Goal: Obtain resource: Obtain resource

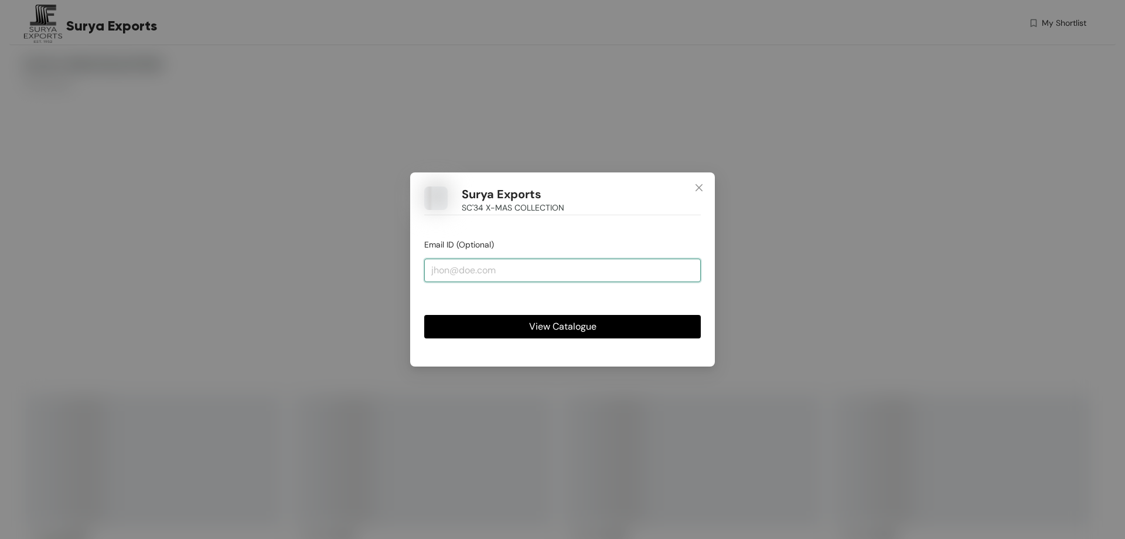
click at [460, 266] on input "email" at bounding box center [562, 269] width 277 height 23
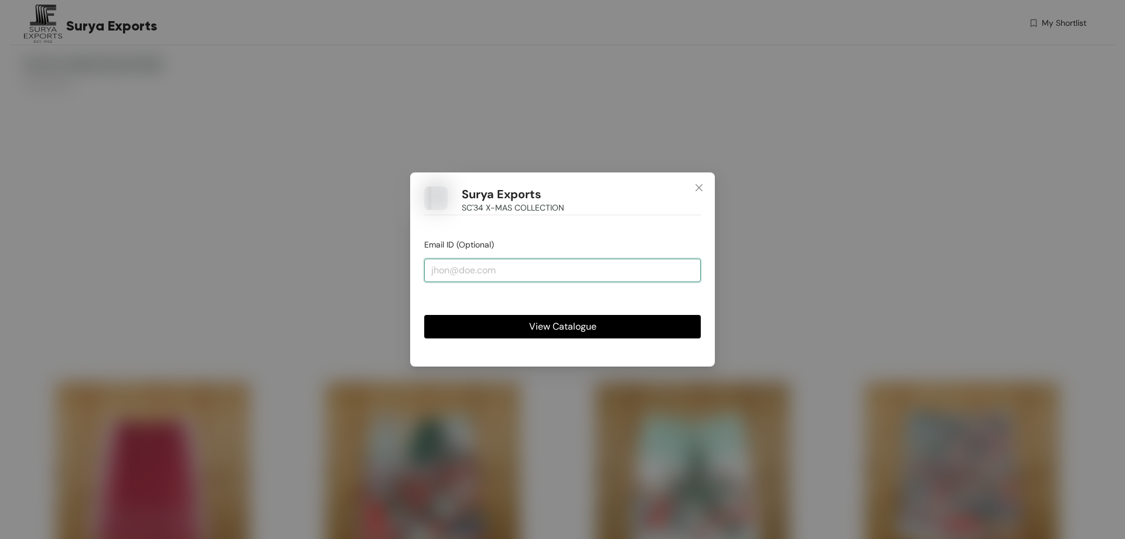
click at [462, 268] on input "email" at bounding box center [562, 269] width 277 height 23
type input "[EMAIL_ADDRESS][DOMAIN_NAME]"
click at [522, 326] on button "View Catalogue" at bounding box center [562, 326] width 277 height 23
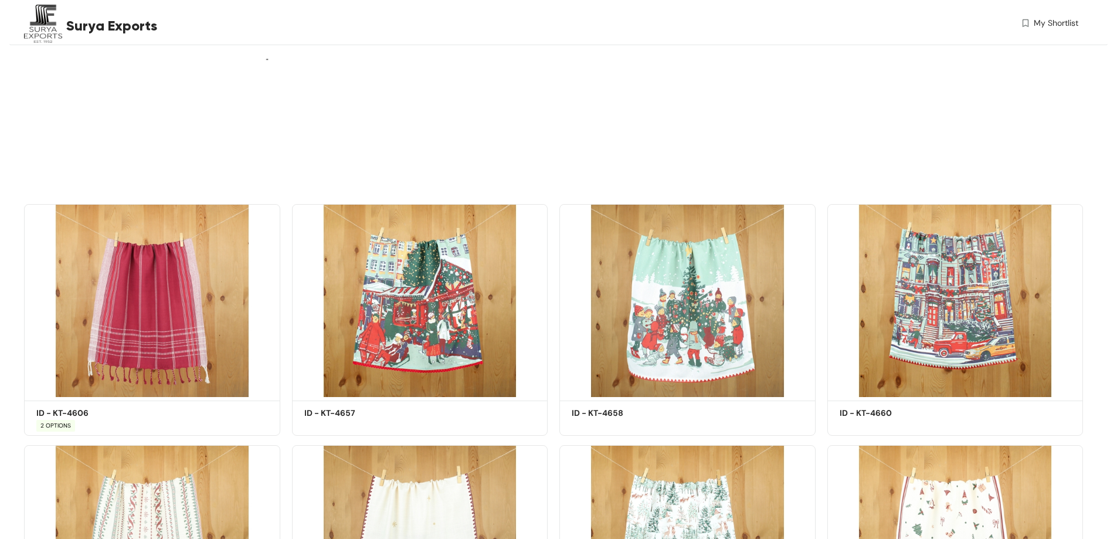
scroll to position [293, 0]
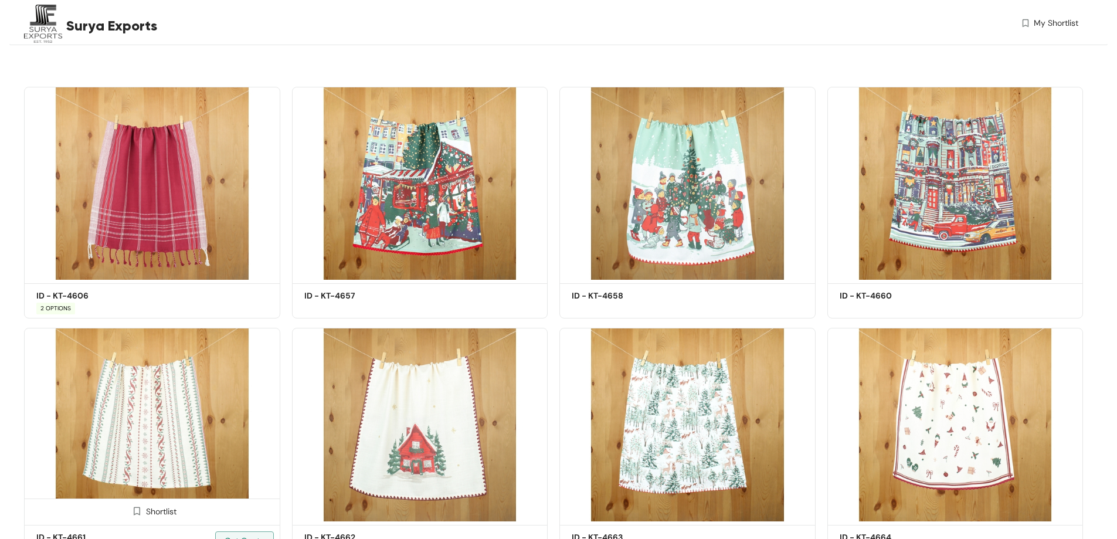
click at [143, 420] on img at bounding box center [152, 424] width 256 height 193
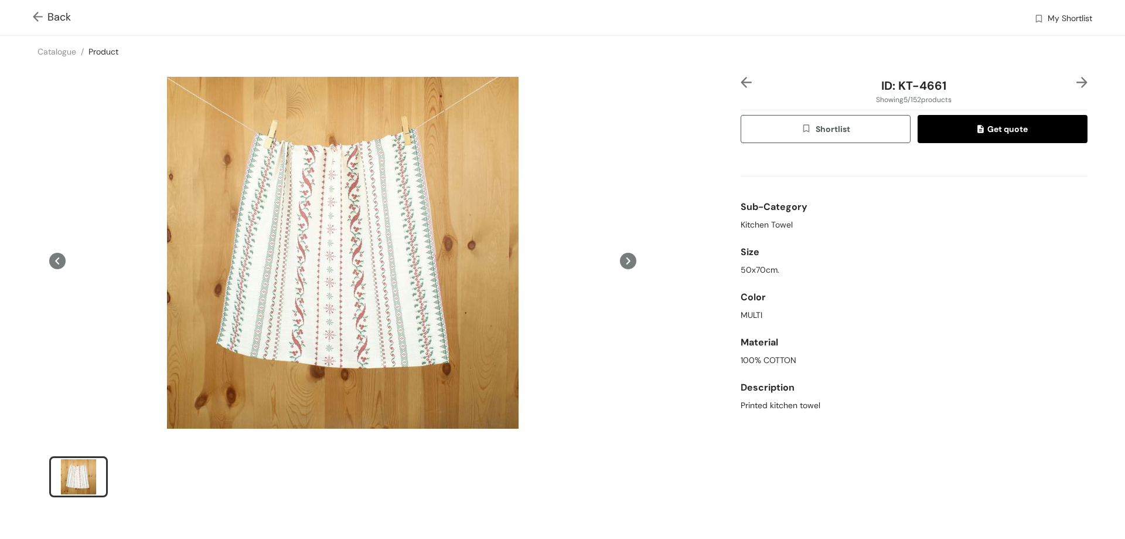
click at [620, 261] on icon at bounding box center [628, 261] width 16 height 16
click at [627, 262] on icon at bounding box center [629, 260] width 4 height 7
click at [50, 17] on span "Back" at bounding box center [52, 17] width 38 height 16
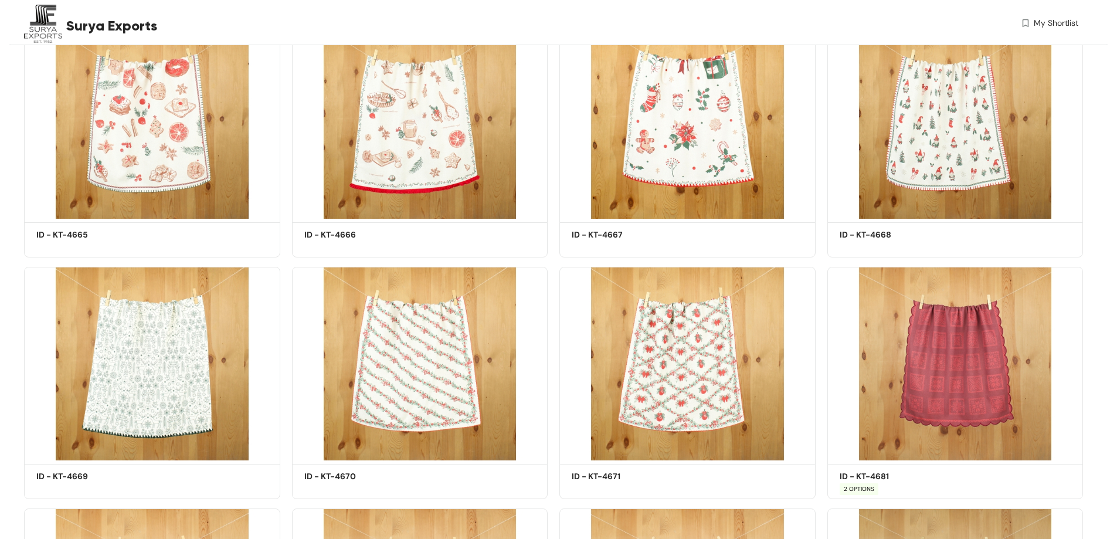
scroll to position [895, 0]
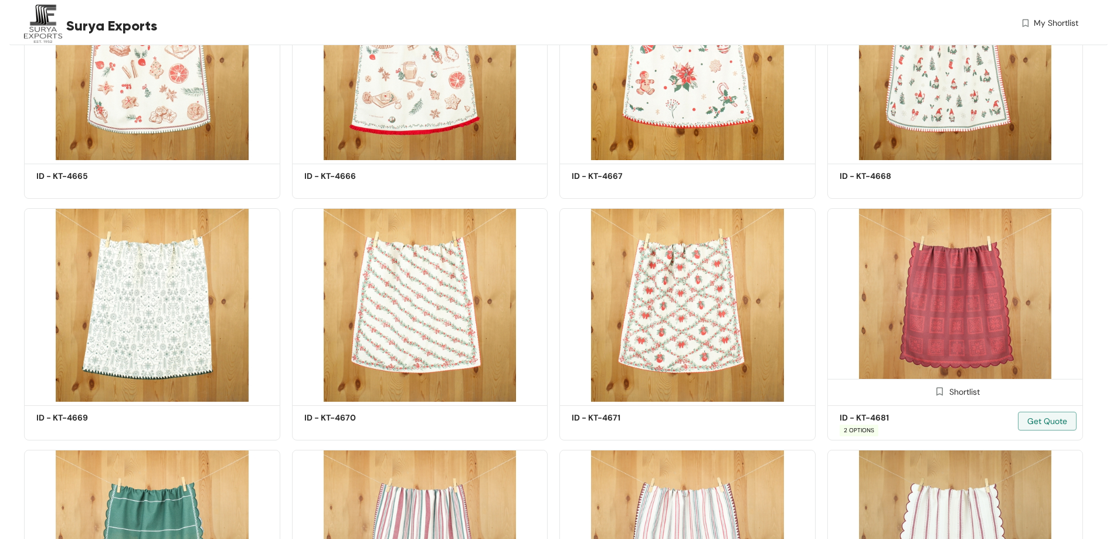
click at [977, 311] on img at bounding box center [955, 304] width 256 height 193
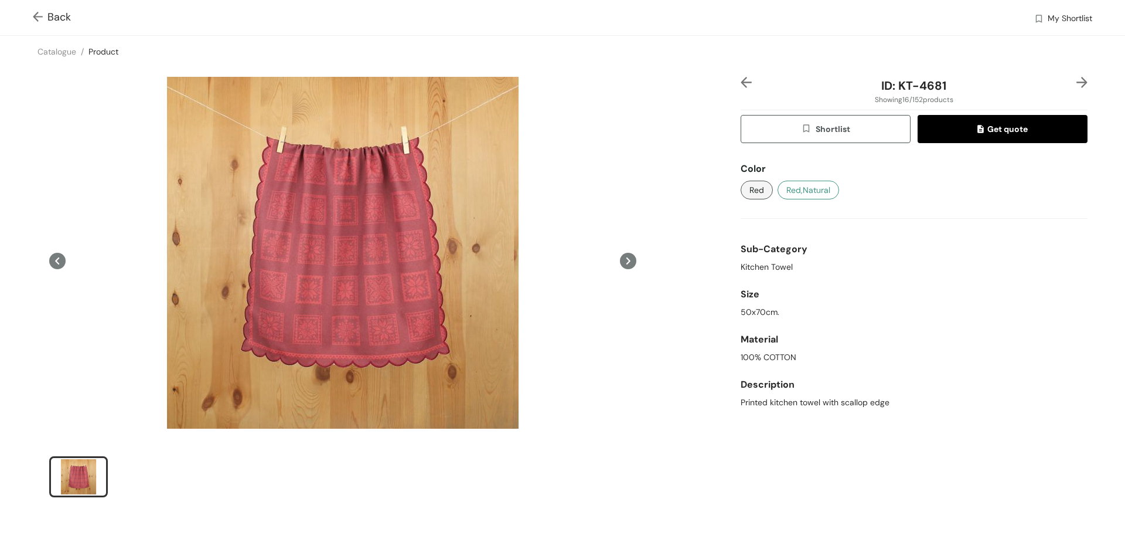
click at [812, 183] on span "Red,Natural" at bounding box center [809, 189] width 44 height 13
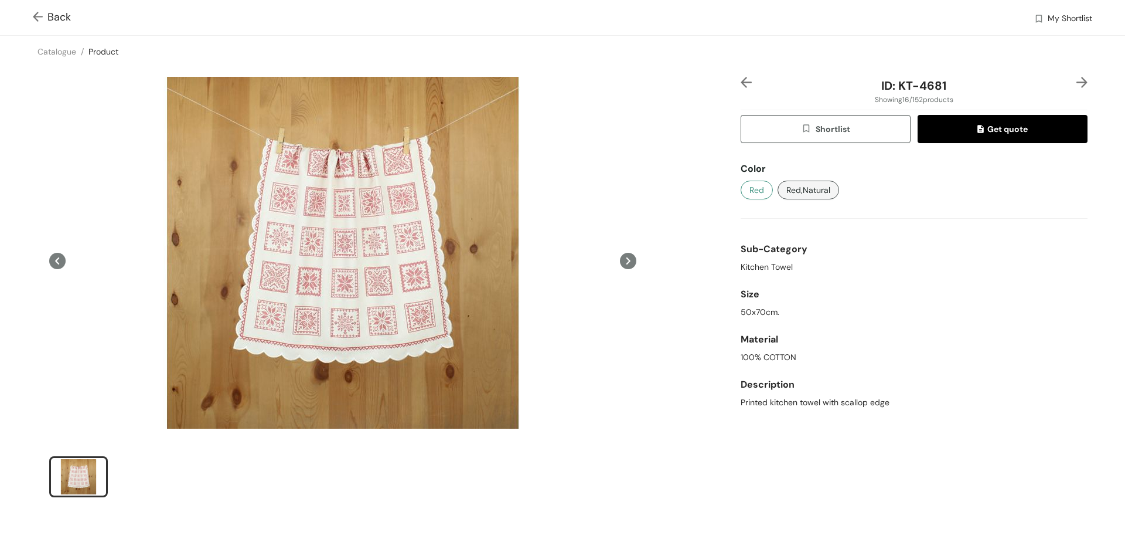
click at [750, 191] on span "Red" at bounding box center [757, 189] width 15 height 13
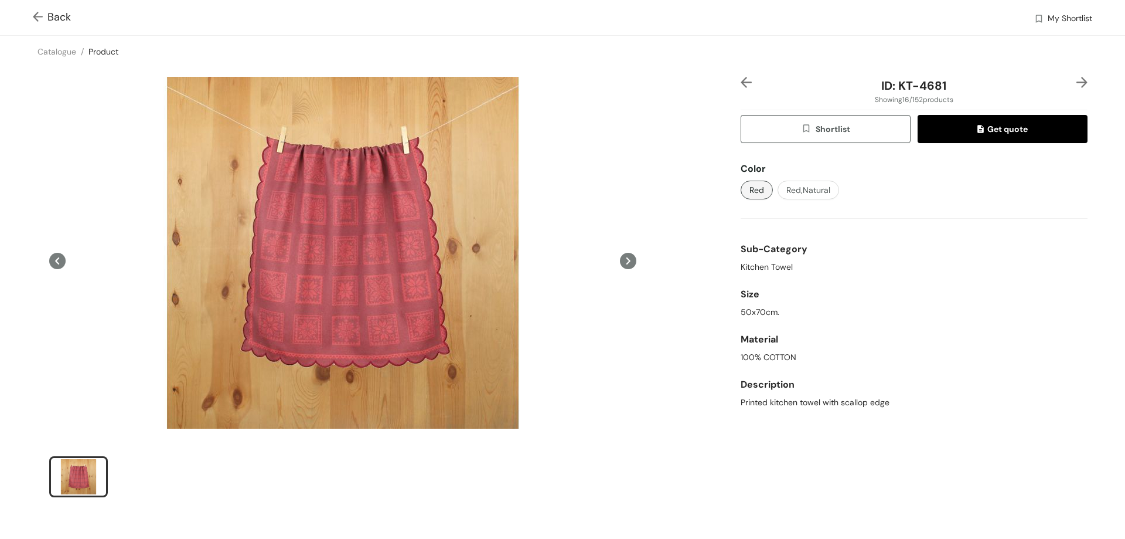
click at [41, 18] on img at bounding box center [40, 18] width 15 height 12
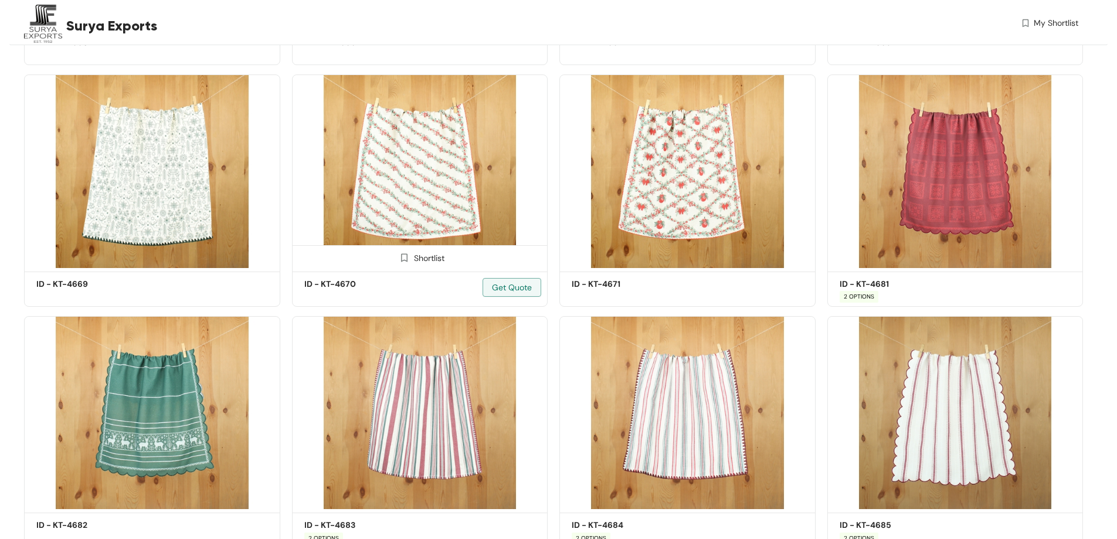
scroll to position [1146, 0]
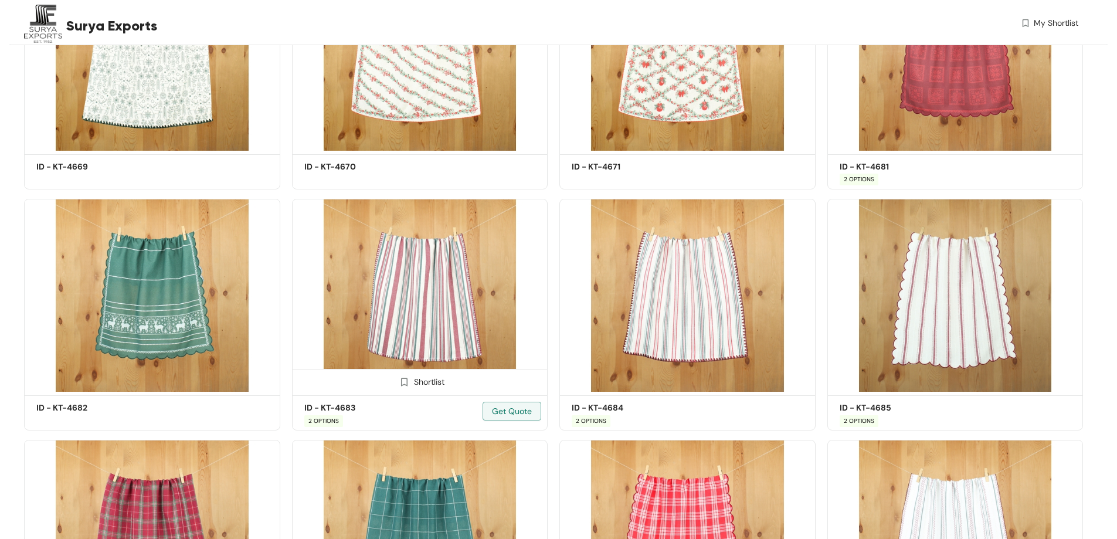
click at [441, 297] on img at bounding box center [420, 295] width 256 height 193
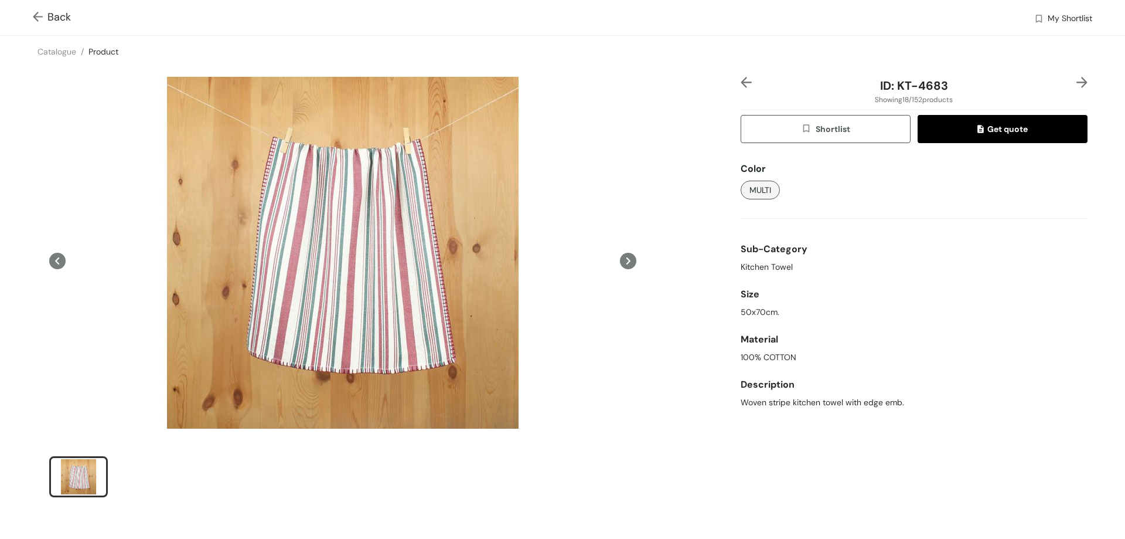
click at [985, 130] on span "Get quote" at bounding box center [1003, 129] width 50 height 13
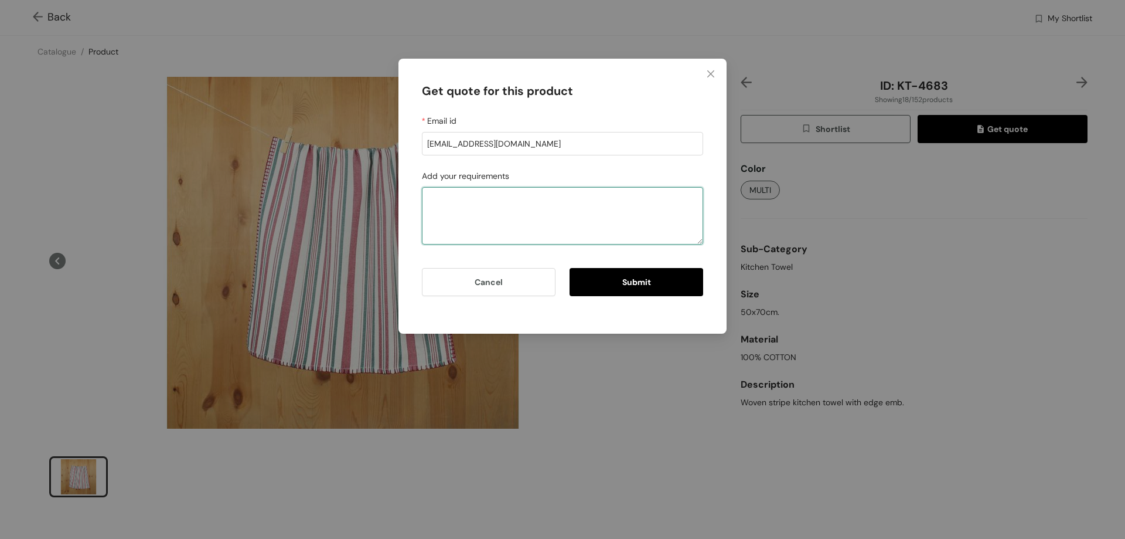
click at [526, 199] on textarea "Add your requirements" at bounding box center [562, 215] width 281 height 57
click at [518, 287] on button "Cancel" at bounding box center [489, 282] width 134 height 28
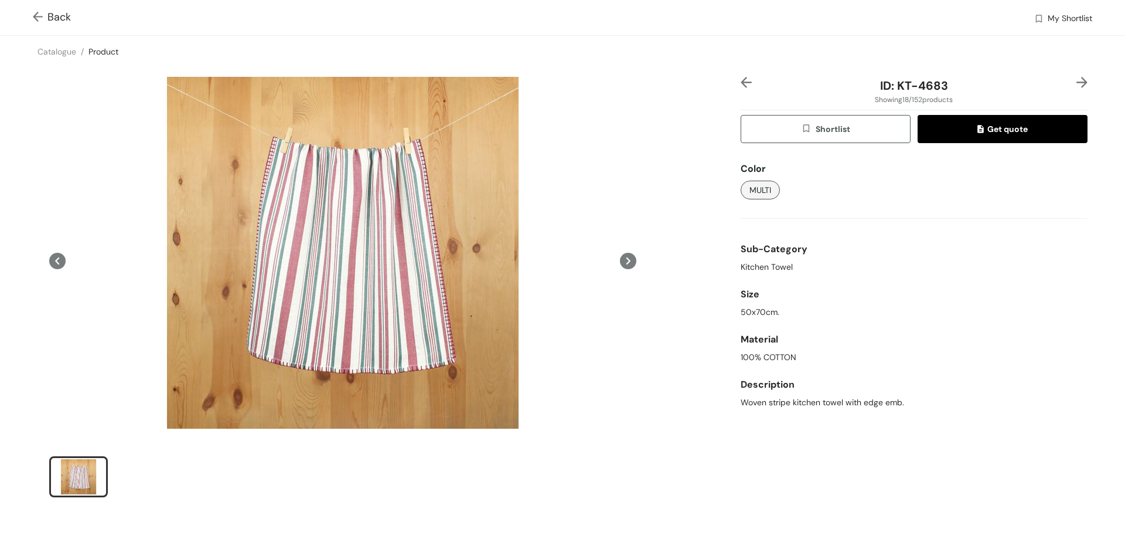
click at [822, 128] on span "Shortlist" at bounding box center [825, 129] width 49 height 13
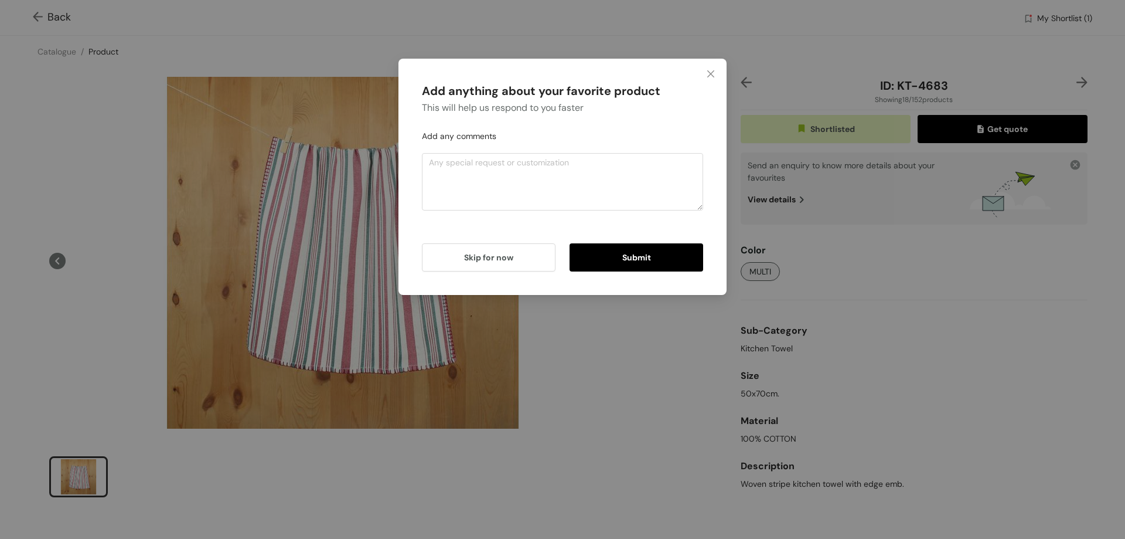
click at [608, 260] on button "Submit" at bounding box center [637, 257] width 134 height 28
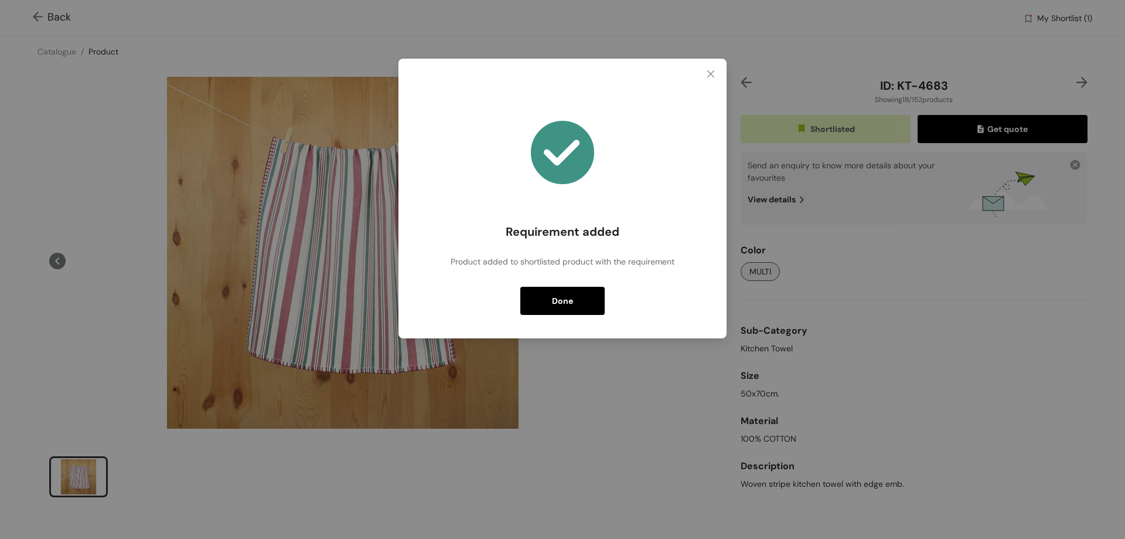
click at [586, 305] on button "Done" at bounding box center [562, 301] width 84 height 28
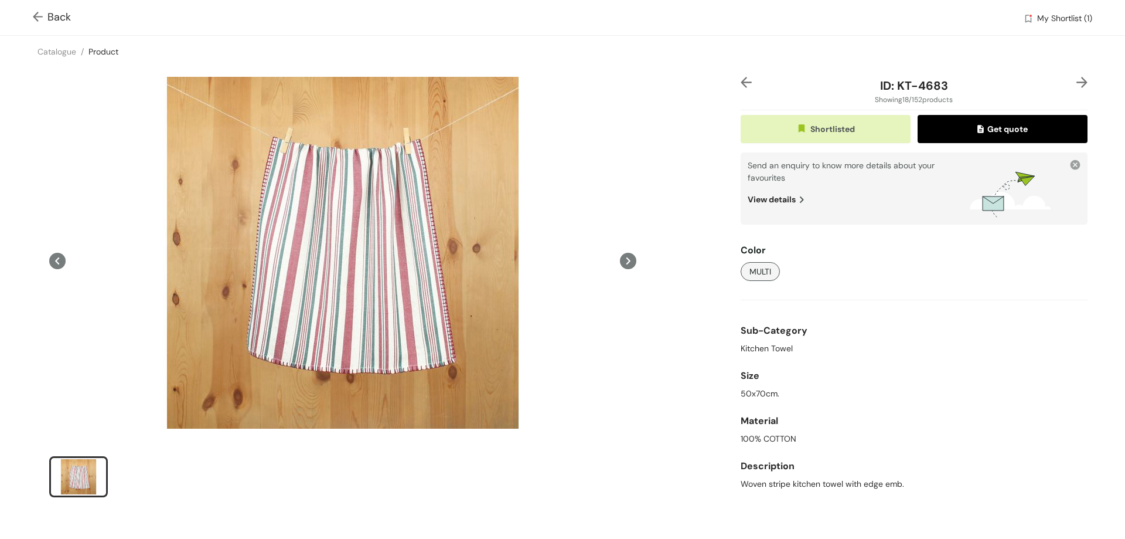
click at [36, 19] on img at bounding box center [40, 18] width 15 height 12
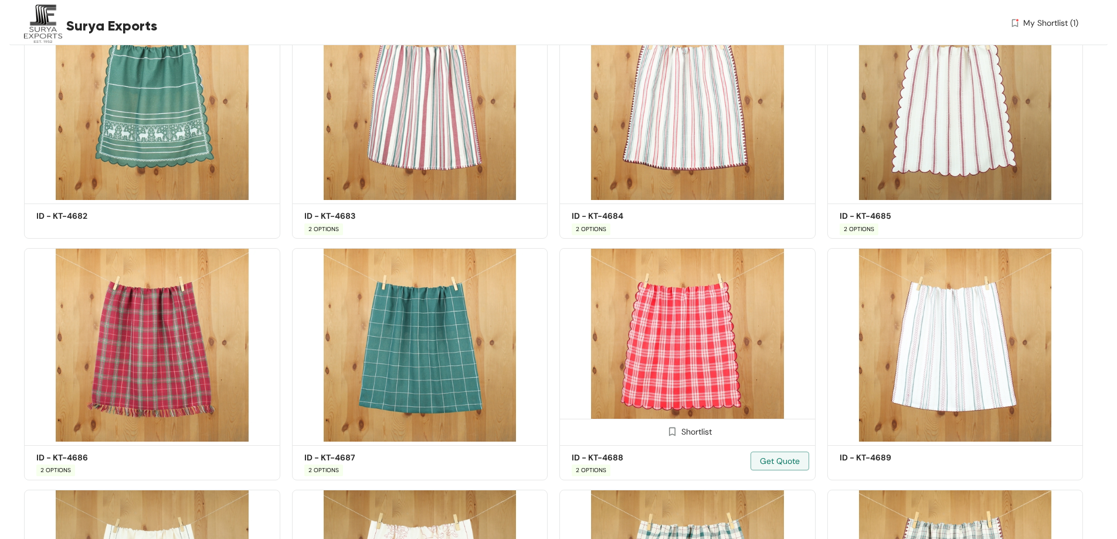
scroll to position [1396, 0]
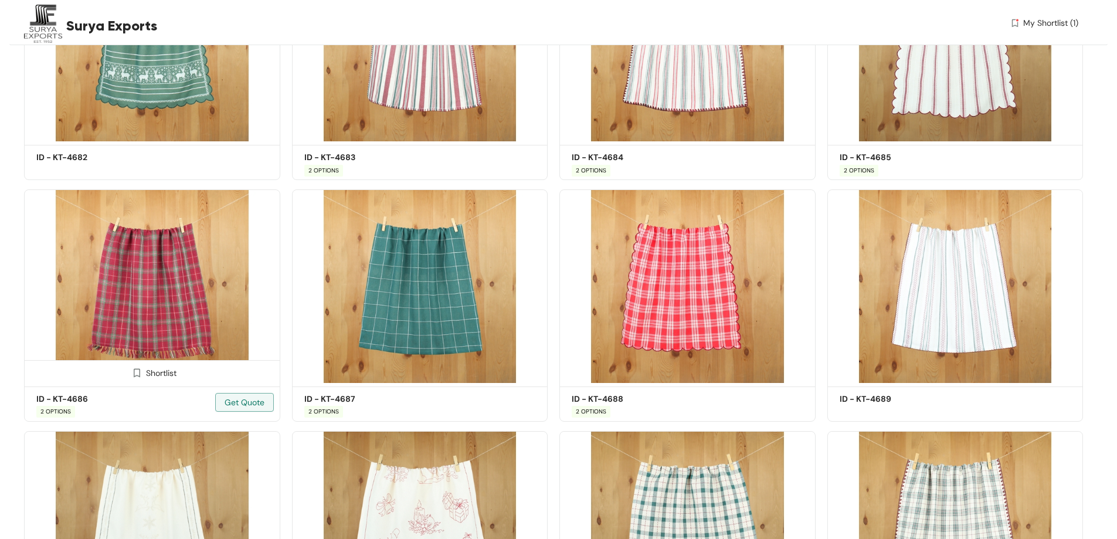
click at [170, 321] on img at bounding box center [152, 285] width 256 height 193
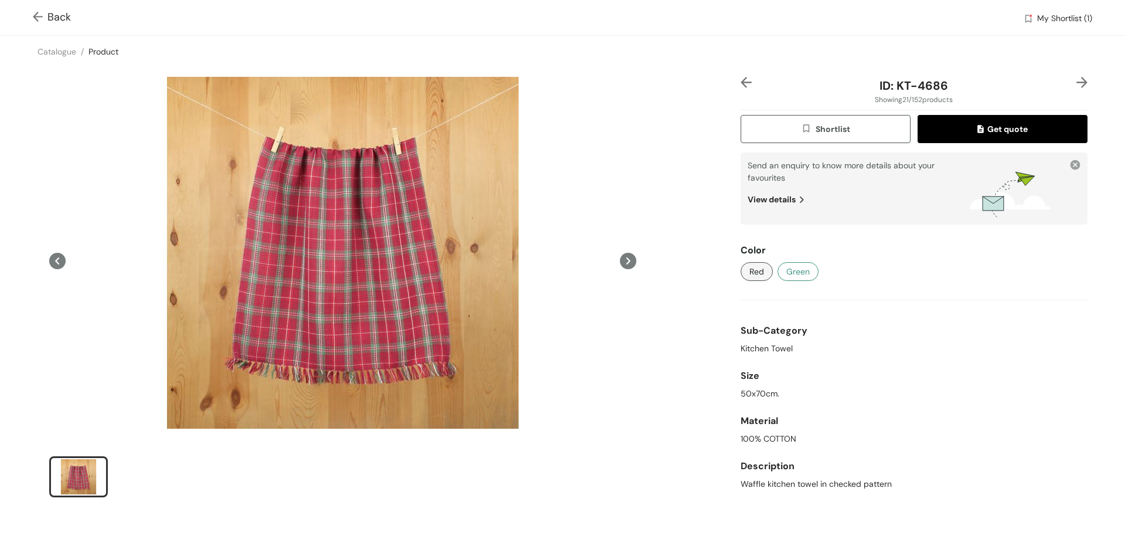
click at [797, 272] on span "Green" at bounding box center [798, 271] width 23 height 13
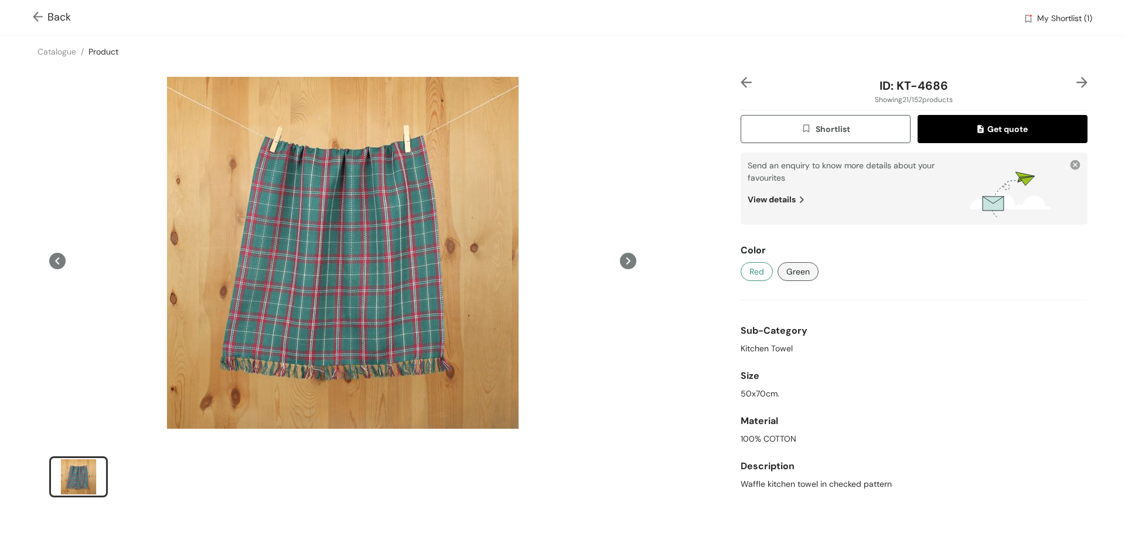
click at [750, 275] on span "Red" at bounding box center [757, 271] width 15 height 13
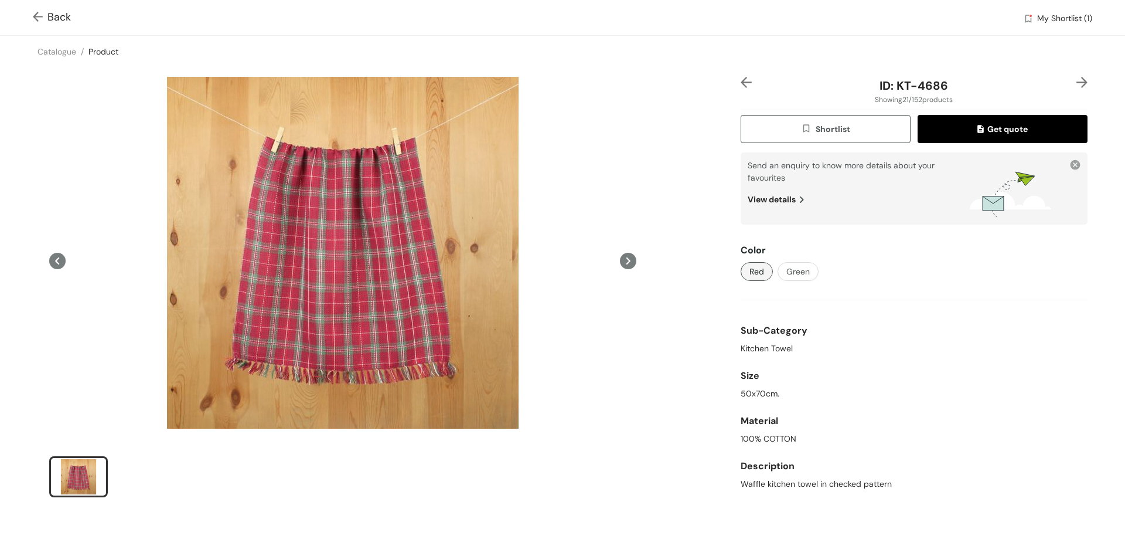
click at [822, 128] on span "Shortlist" at bounding box center [825, 129] width 49 height 13
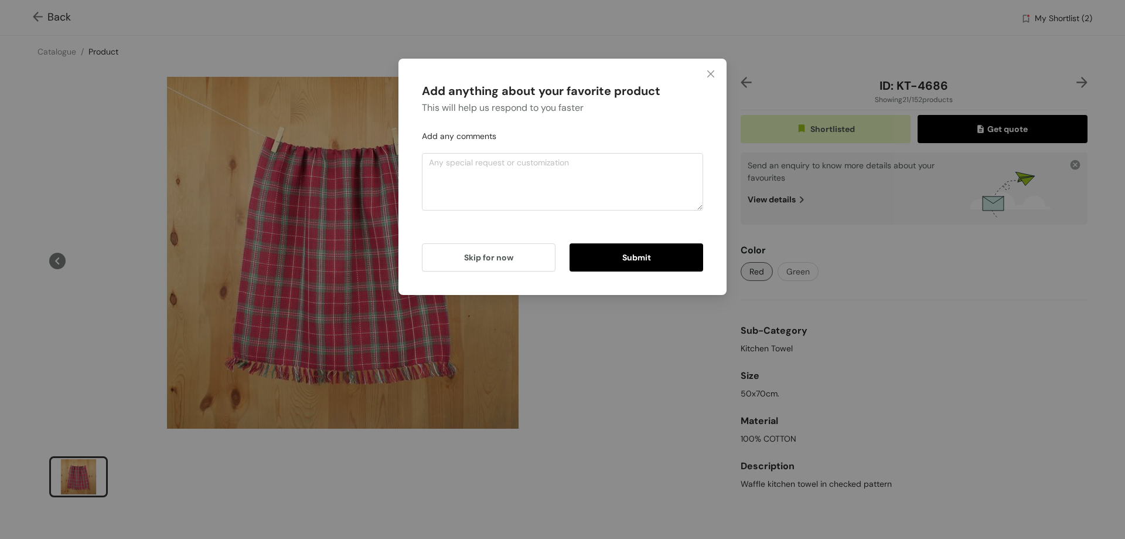
click at [660, 262] on button "Submit" at bounding box center [637, 257] width 134 height 28
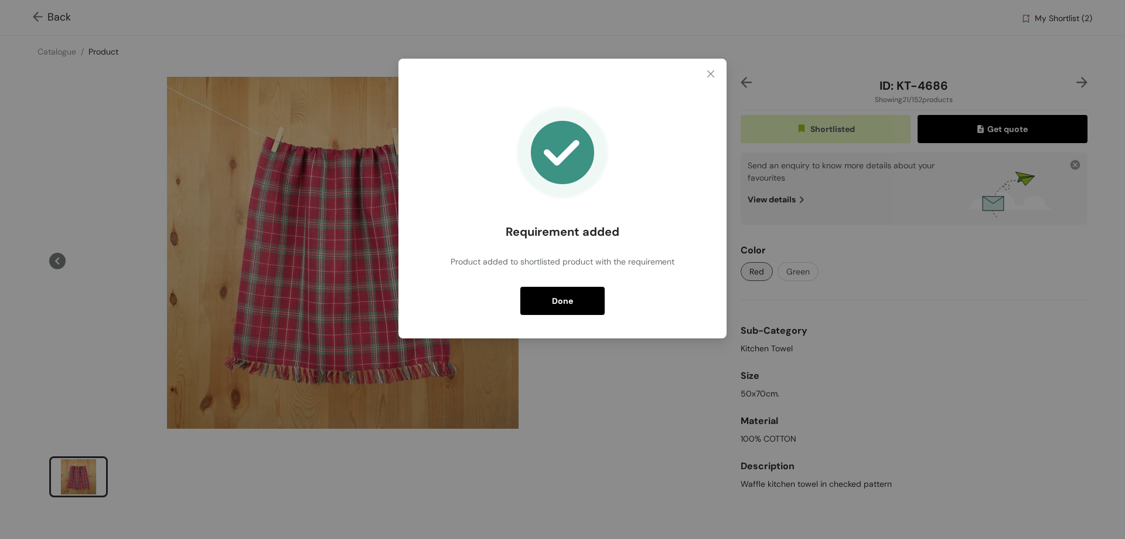
click at [579, 300] on button "Done" at bounding box center [562, 301] width 84 height 28
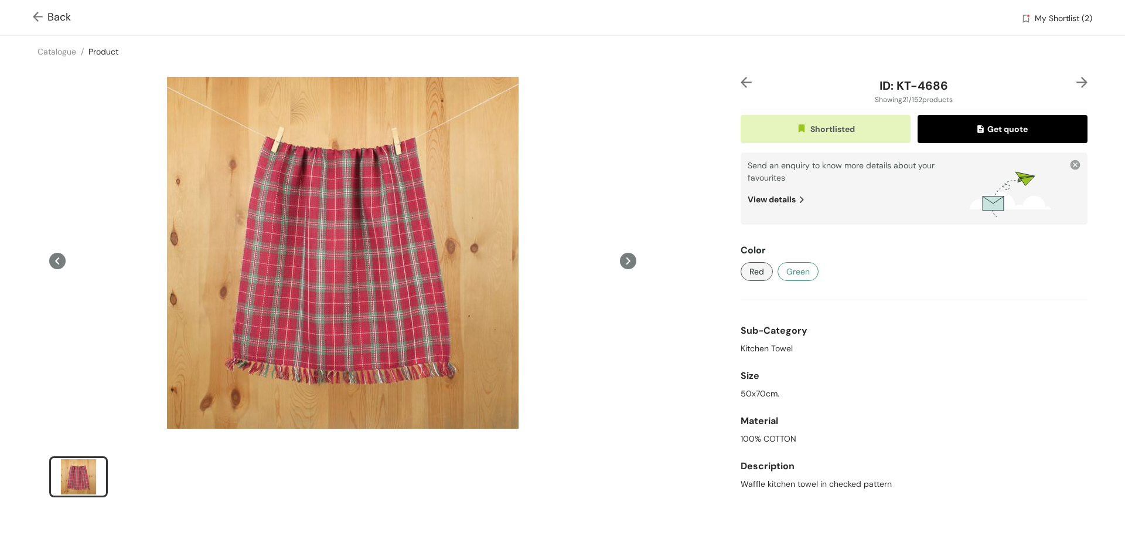
click at [808, 274] on button "Green" at bounding box center [798, 271] width 41 height 19
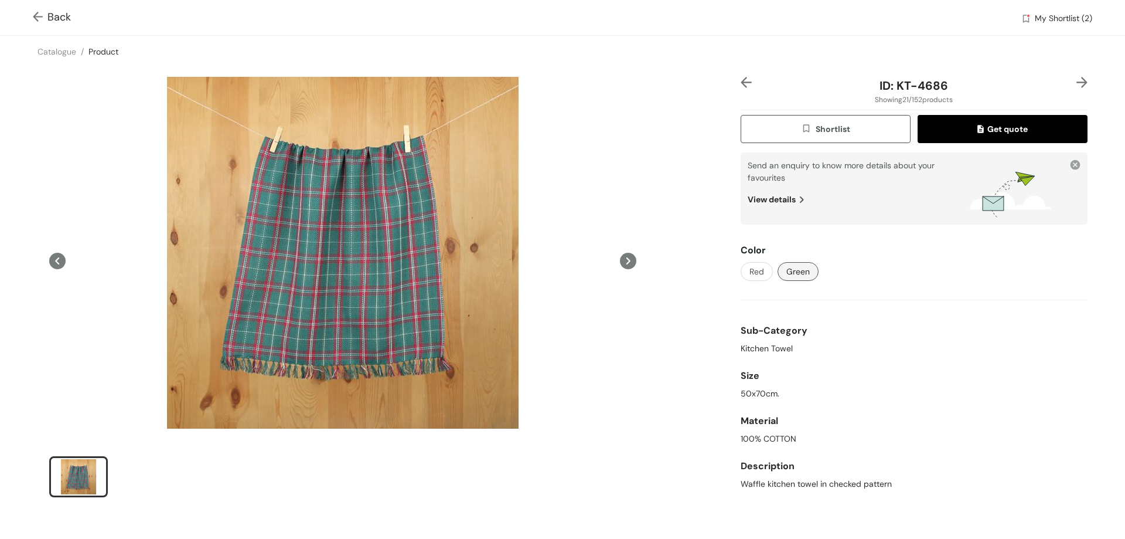
click at [821, 129] on span "Shortlist" at bounding box center [825, 129] width 49 height 13
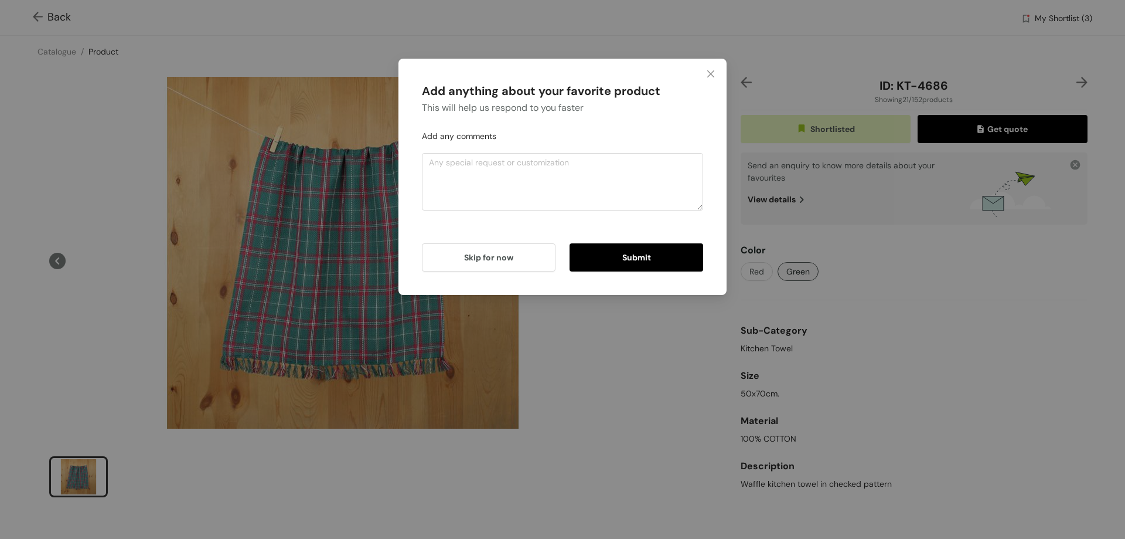
click at [604, 257] on button "Submit" at bounding box center [637, 257] width 134 height 28
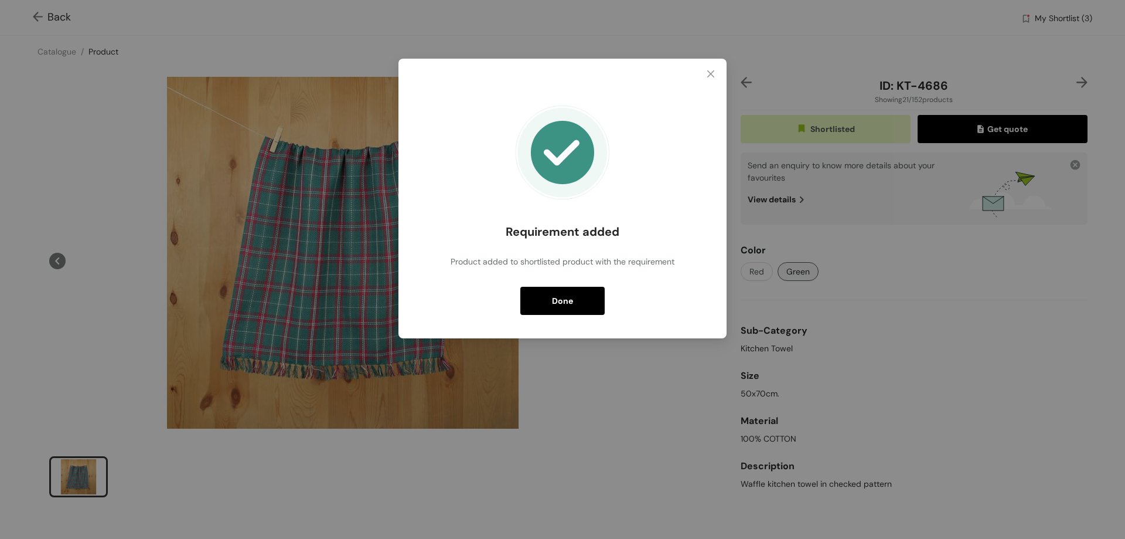
click at [574, 300] on button "Done" at bounding box center [562, 301] width 84 height 28
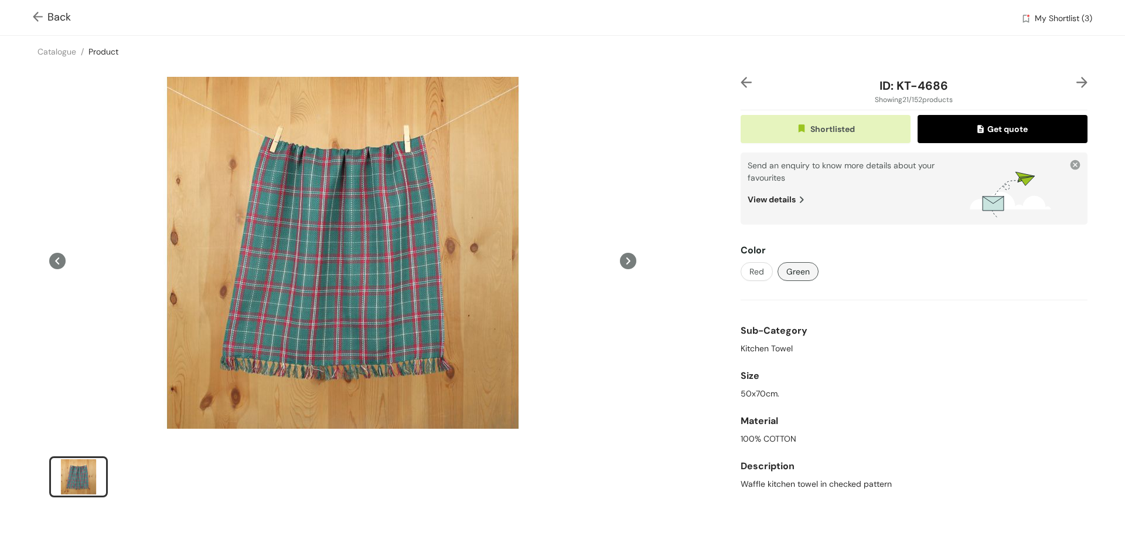
click at [39, 13] on img at bounding box center [40, 18] width 15 height 12
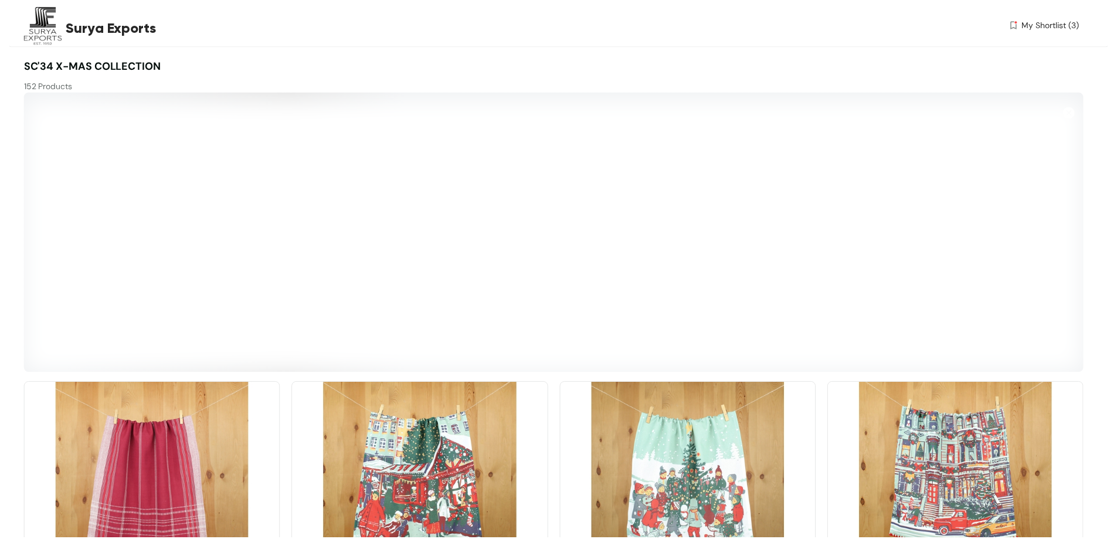
scroll to position [1413, 0]
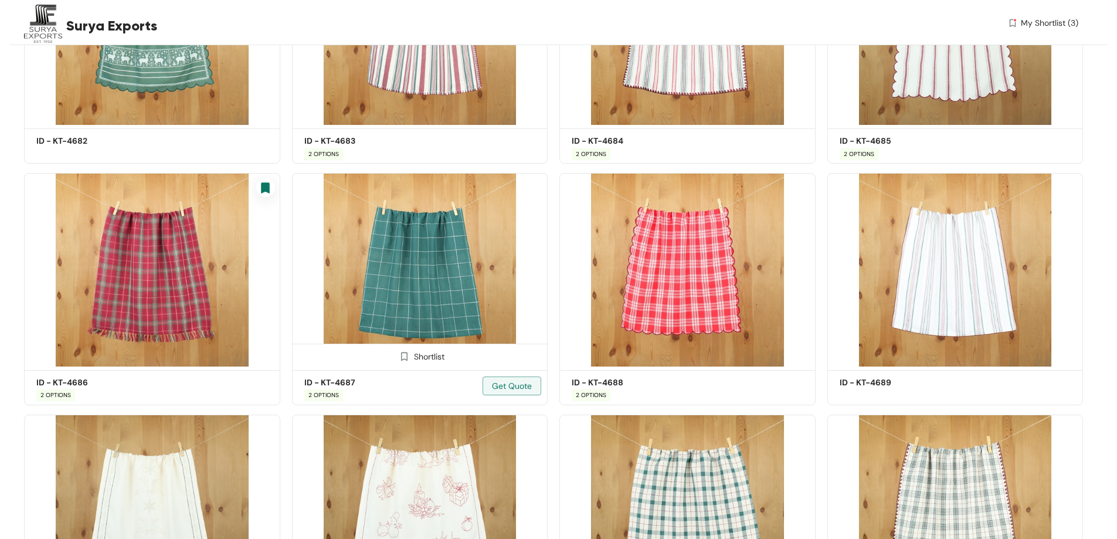
click at [447, 291] on img at bounding box center [420, 269] width 256 height 193
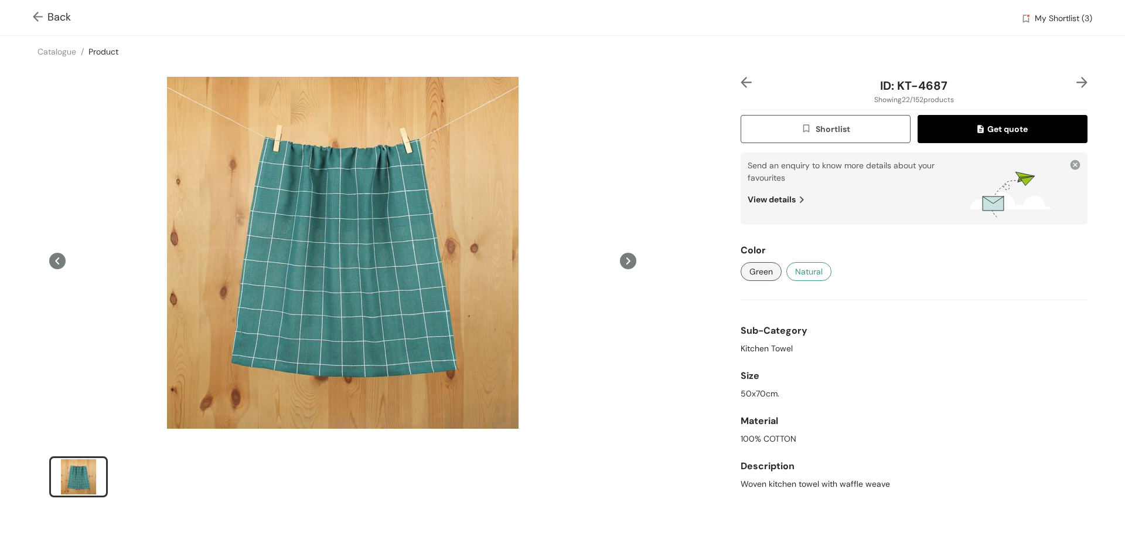
click at [804, 270] on span "Natural" at bounding box center [809, 271] width 28 height 13
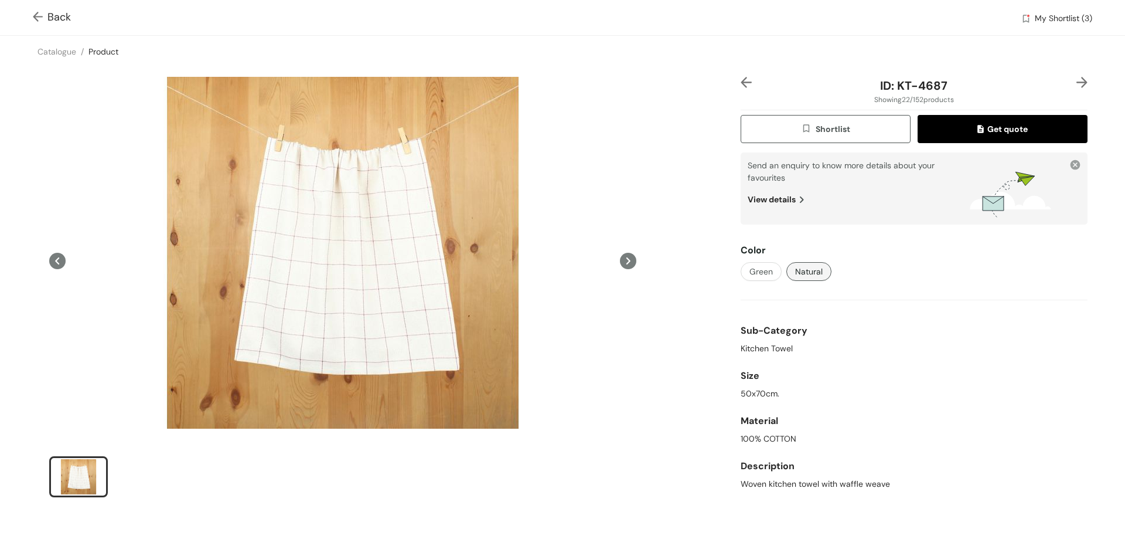
click at [827, 123] on span "Shortlist" at bounding box center [825, 129] width 49 height 13
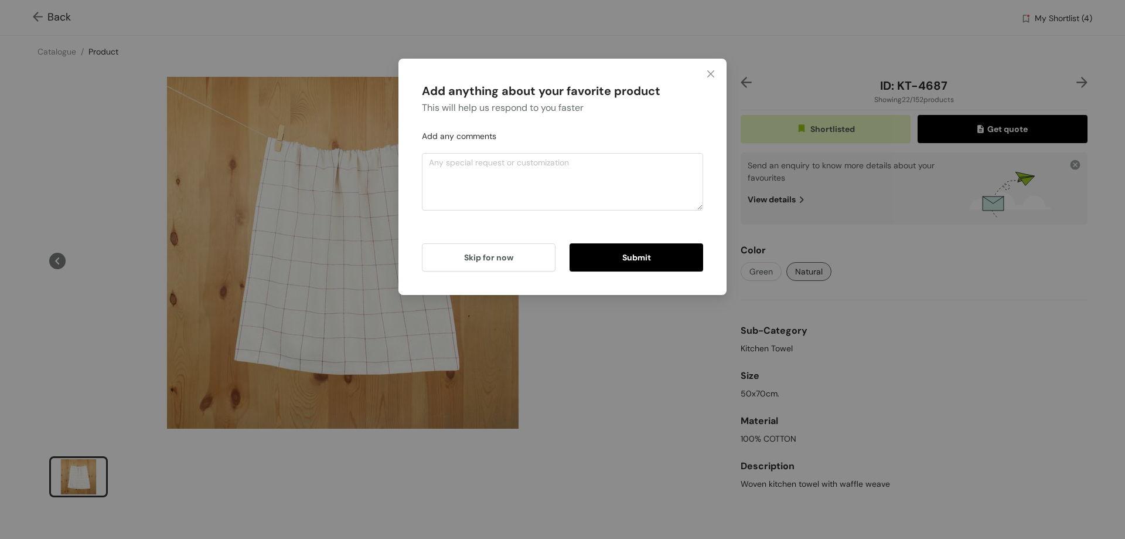
click at [610, 256] on button "Submit" at bounding box center [637, 257] width 134 height 28
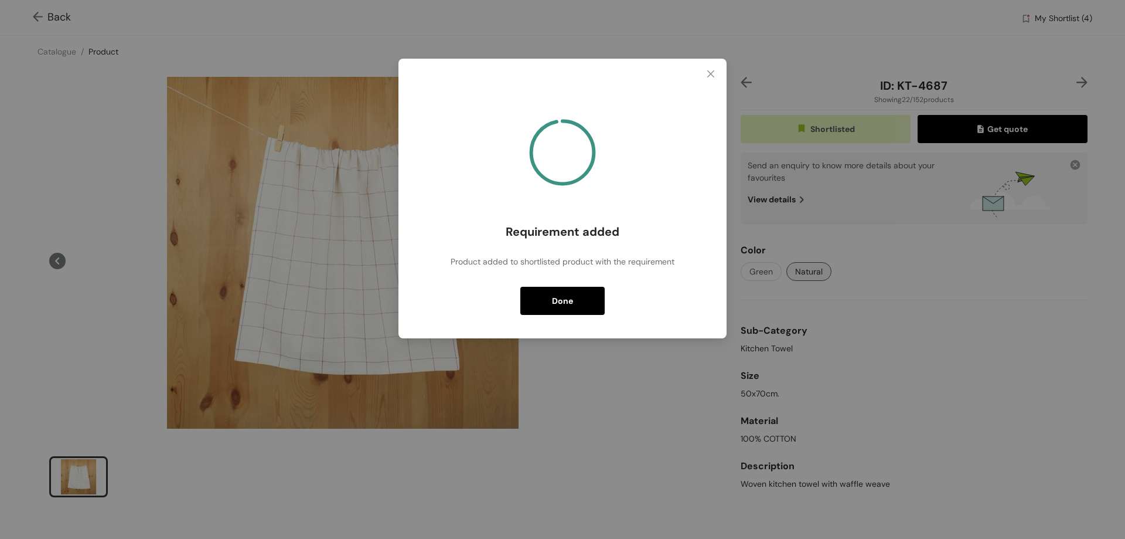
click at [571, 298] on span "Done" at bounding box center [562, 300] width 21 height 13
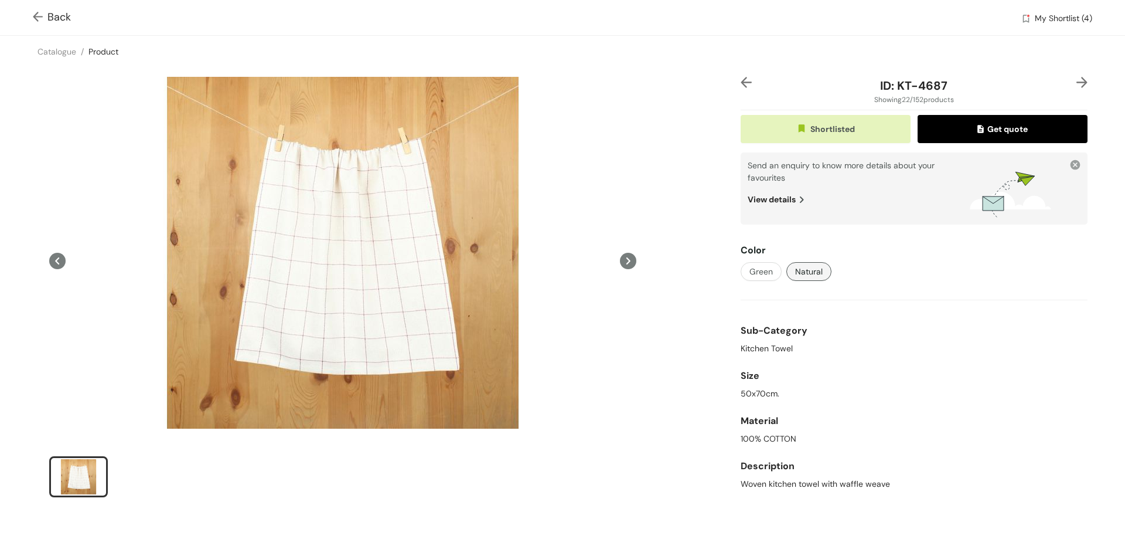
click at [43, 19] on img at bounding box center [40, 18] width 15 height 12
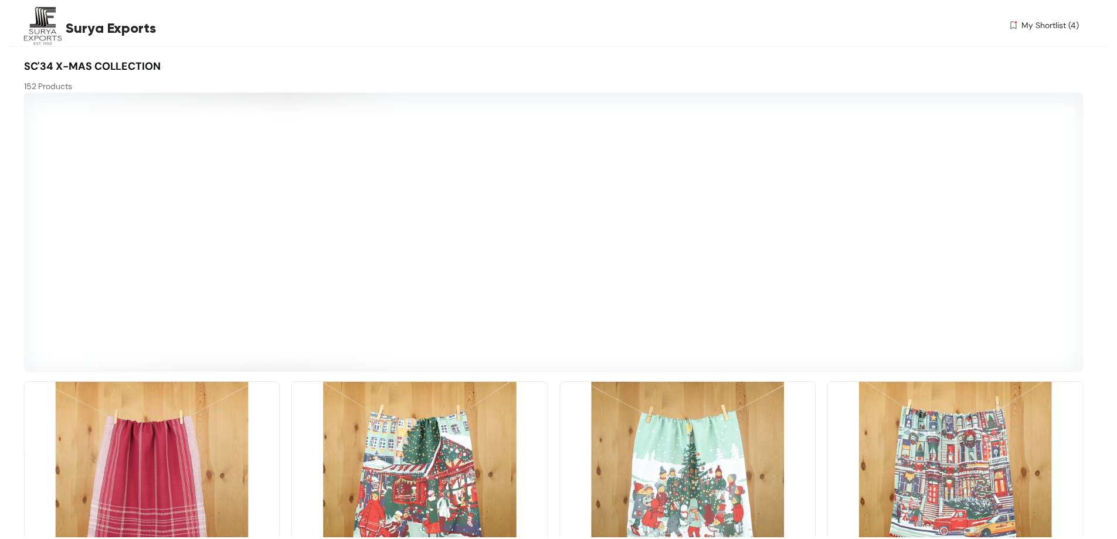
scroll to position [1429, 0]
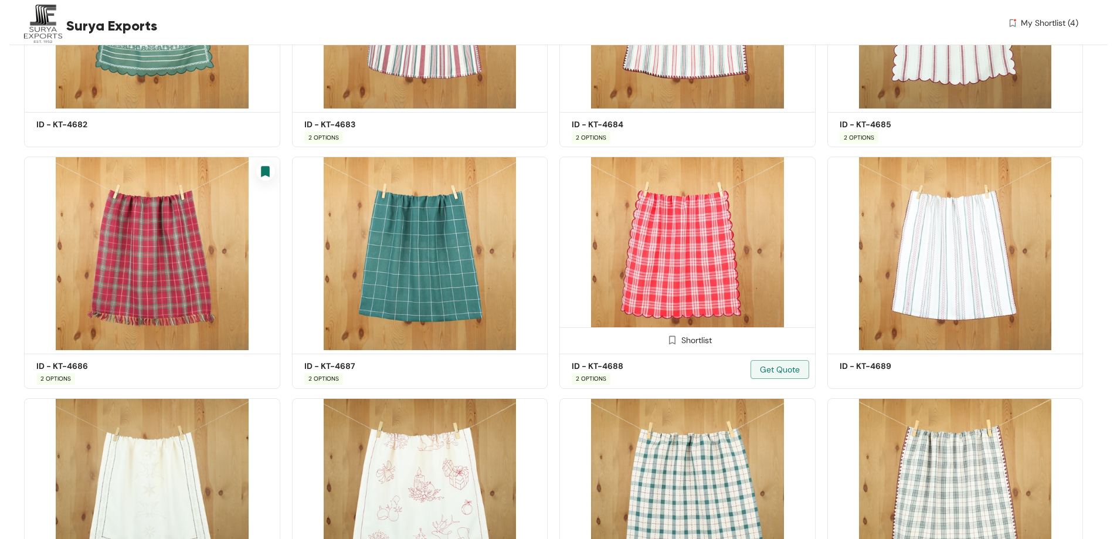
click at [699, 283] on img at bounding box center [687, 252] width 256 height 193
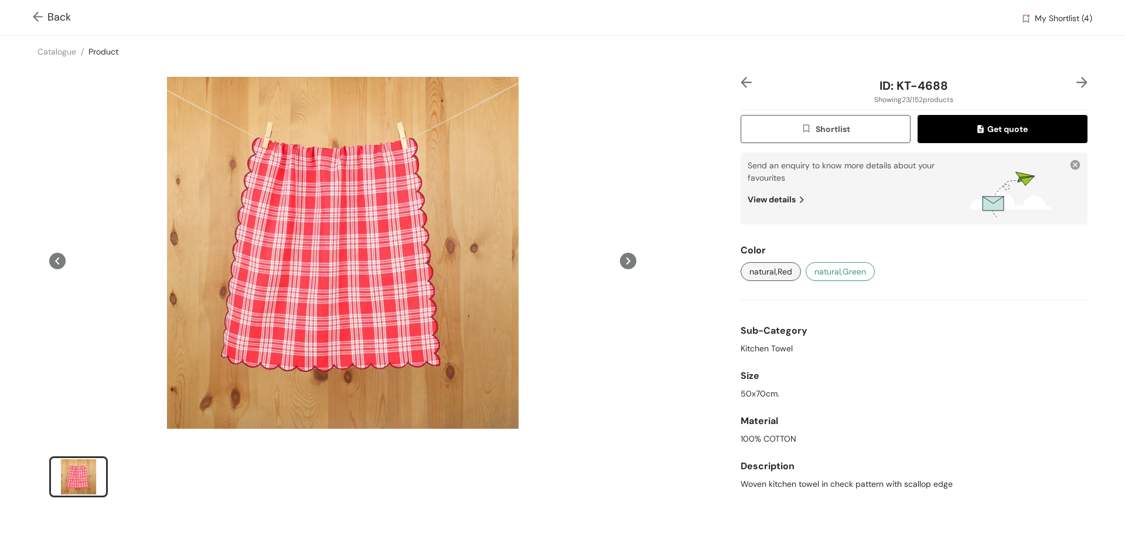
click at [837, 271] on span "natural,Green" at bounding box center [841, 271] width 52 height 13
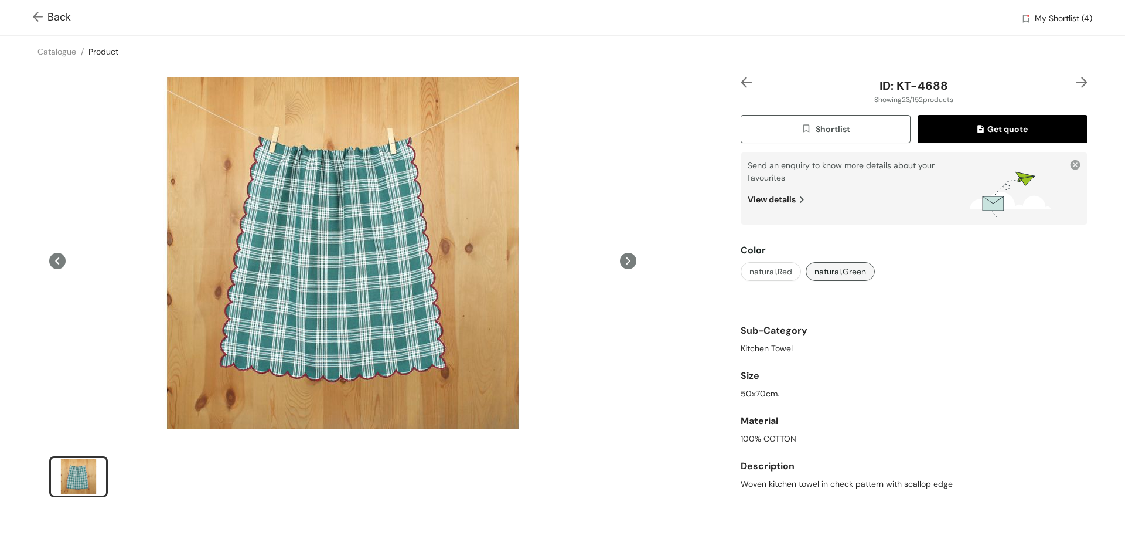
click at [851, 127] on button "Shortlist" at bounding box center [826, 129] width 170 height 28
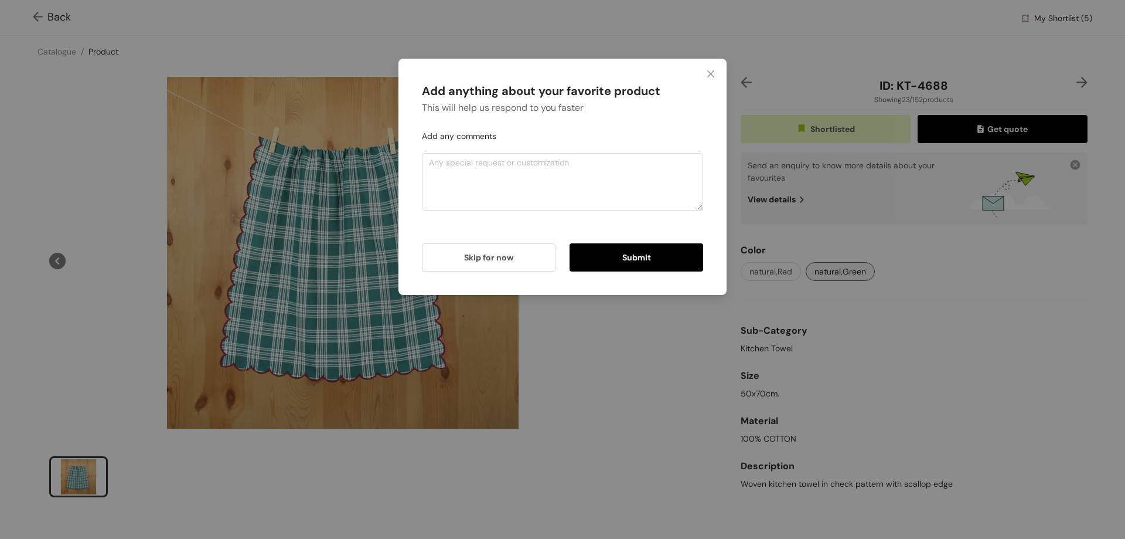
click at [635, 260] on span "Submit" at bounding box center [636, 257] width 29 height 13
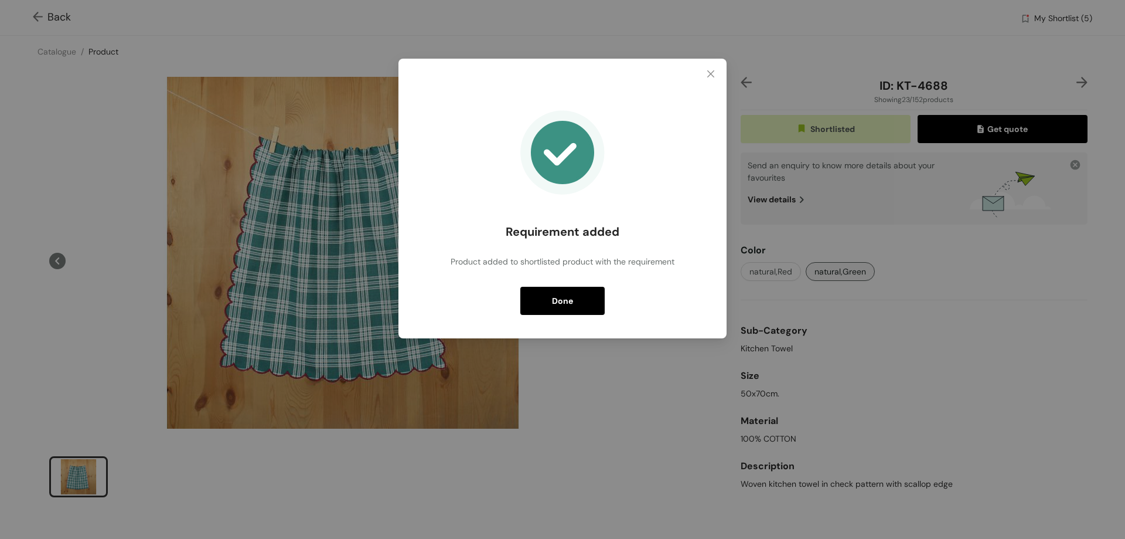
click at [573, 301] on button "Done" at bounding box center [562, 301] width 84 height 28
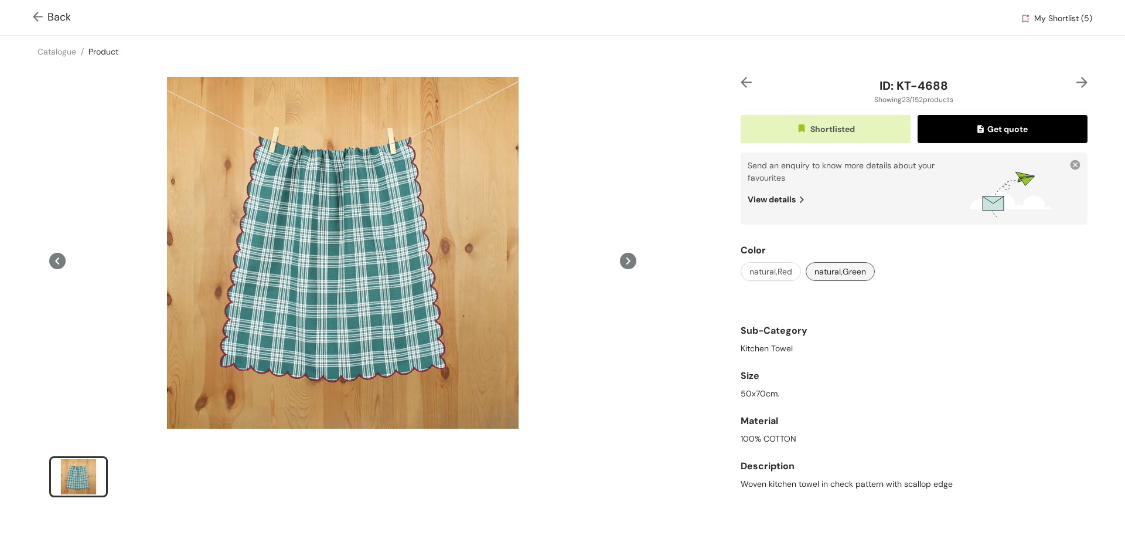
click at [42, 15] on img at bounding box center [40, 18] width 15 height 12
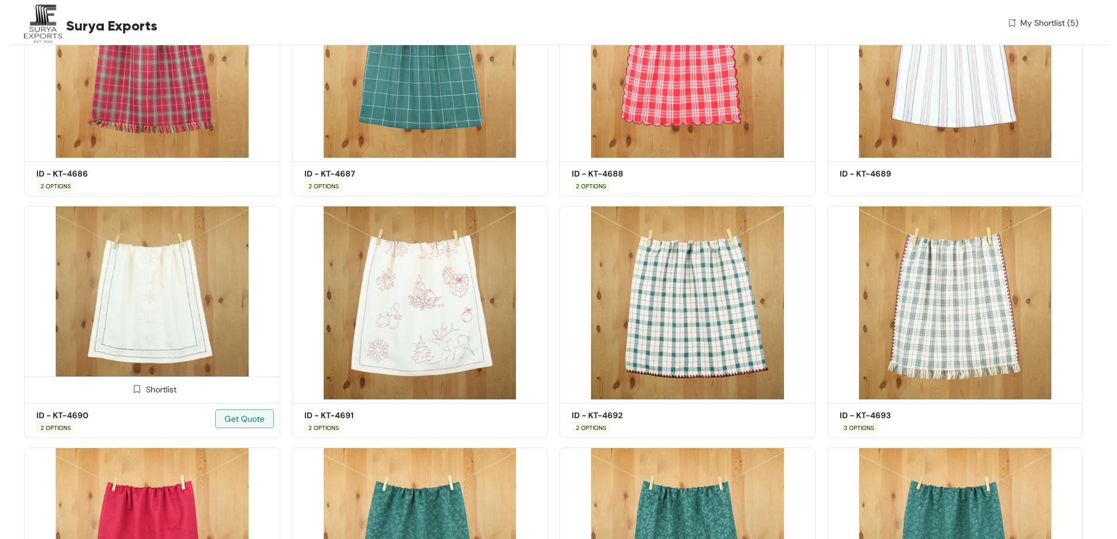
scroll to position [1680, 0]
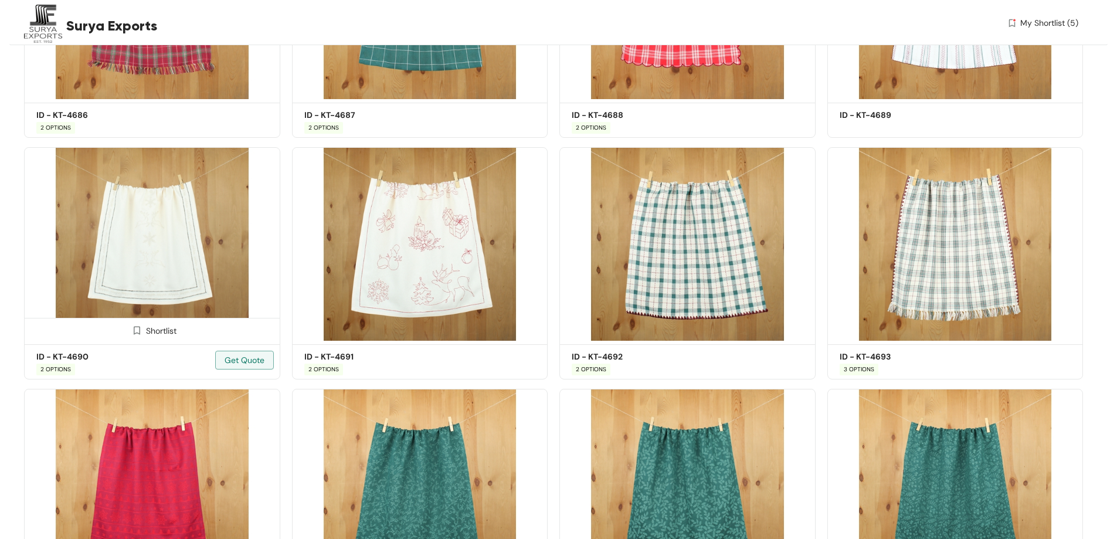
click at [141, 264] on img at bounding box center [152, 243] width 256 height 193
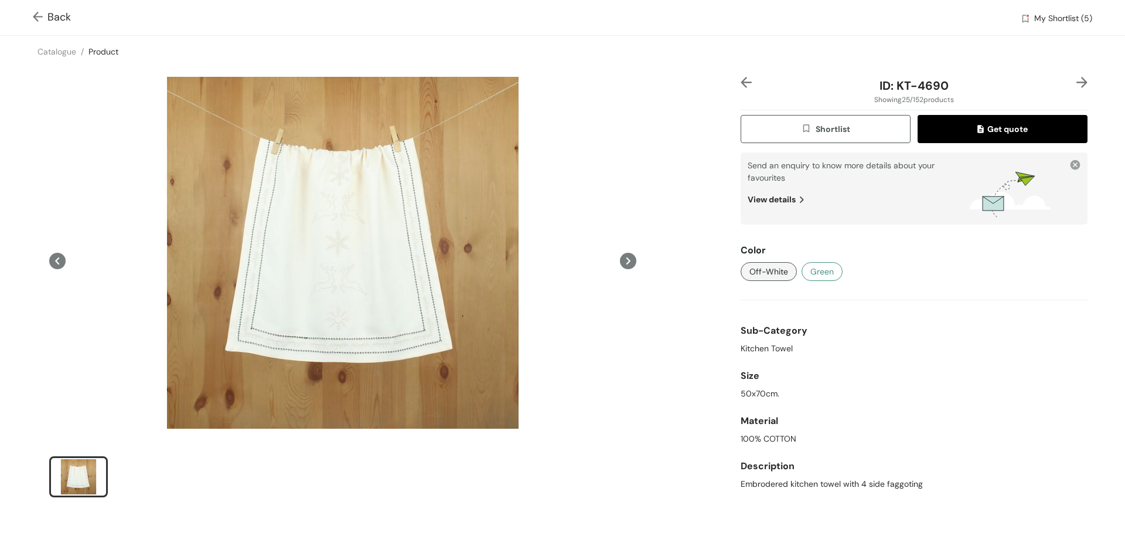
click at [823, 270] on span "Green" at bounding box center [822, 271] width 23 height 13
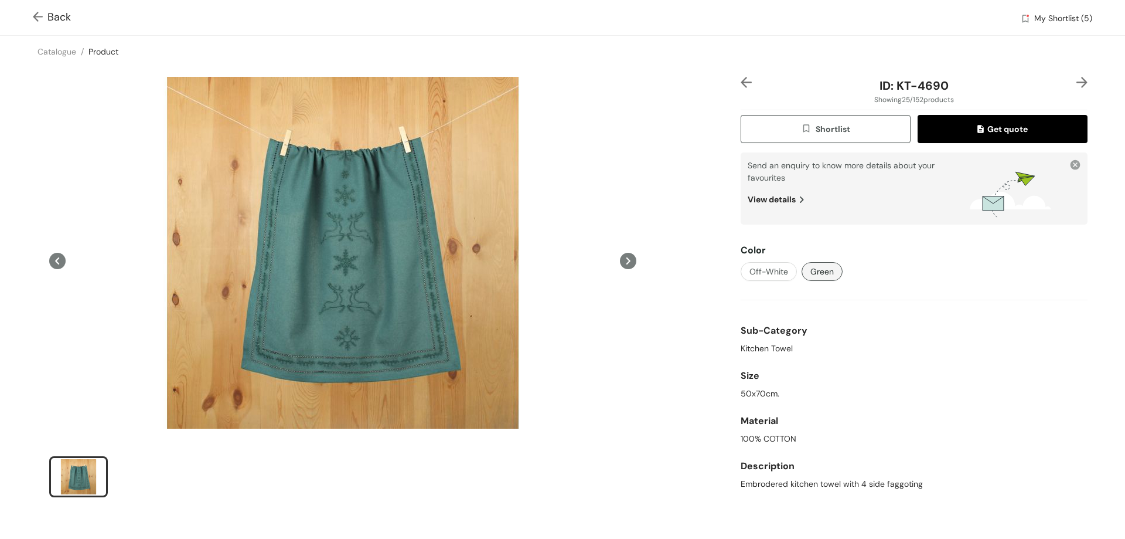
click at [830, 131] on span "Shortlist" at bounding box center [825, 129] width 49 height 13
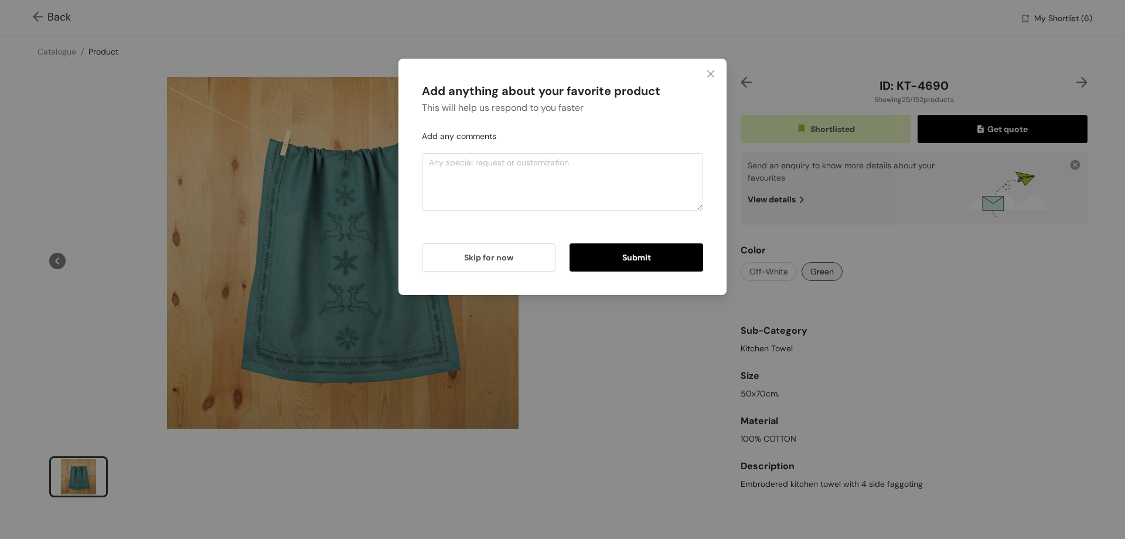
click at [631, 257] on span "Submit" at bounding box center [636, 257] width 29 height 13
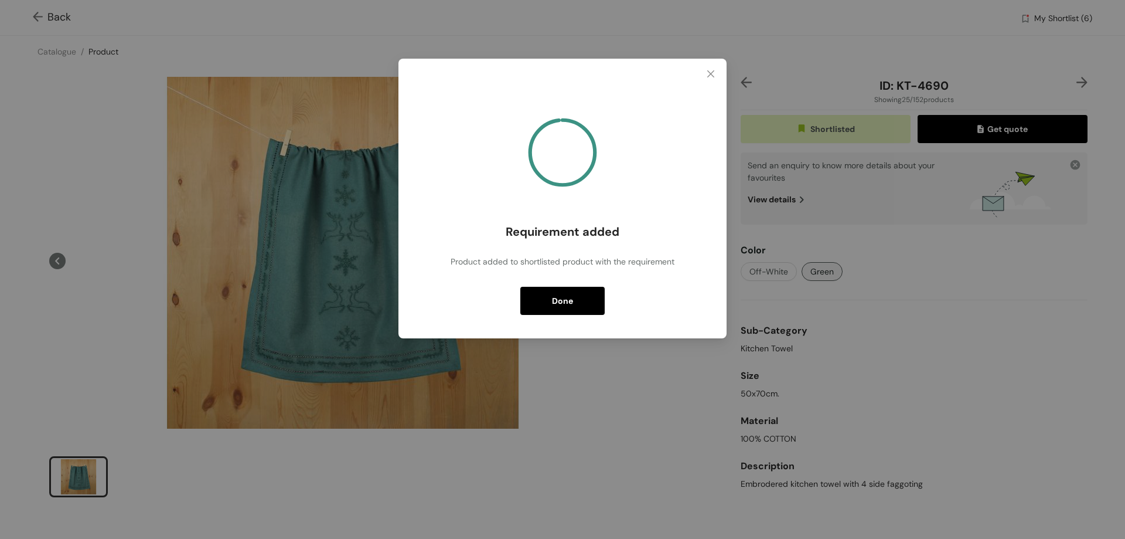
click at [576, 300] on button "Done" at bounding box center [562, 301] width 84 height 28
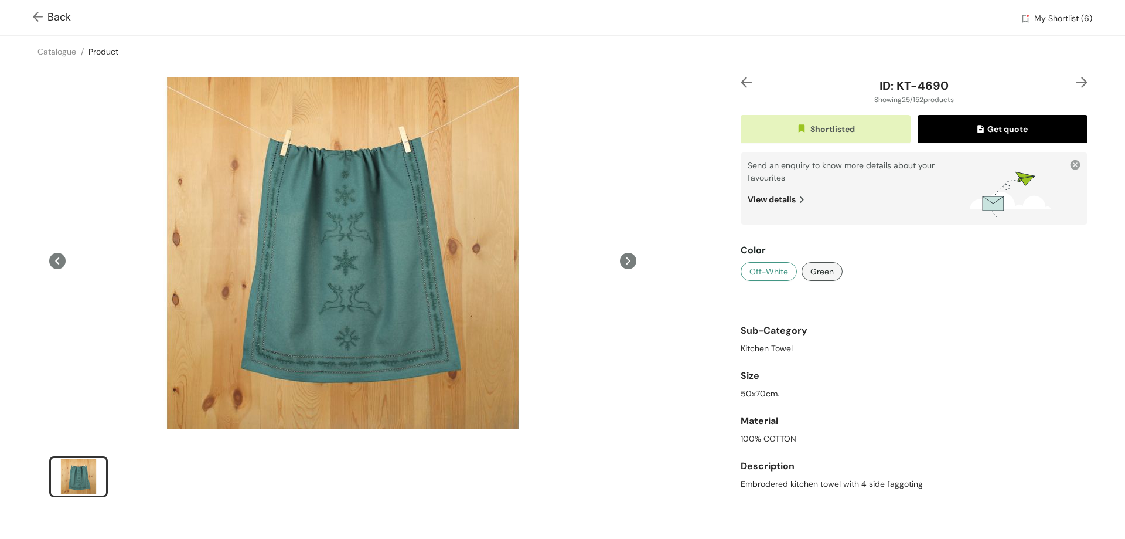
click at [770, 275] on span "Off-White" at bounding box center [769, 271] width 39 height 13
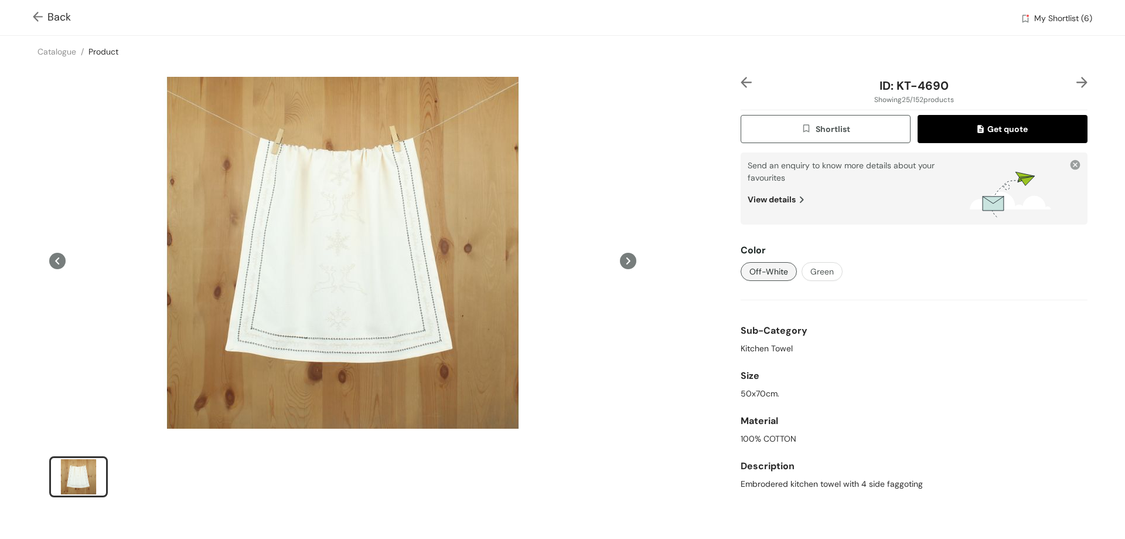
click at [827, 124] on span "Shortlist" at bounding box center [825, 129] width 49 height 13
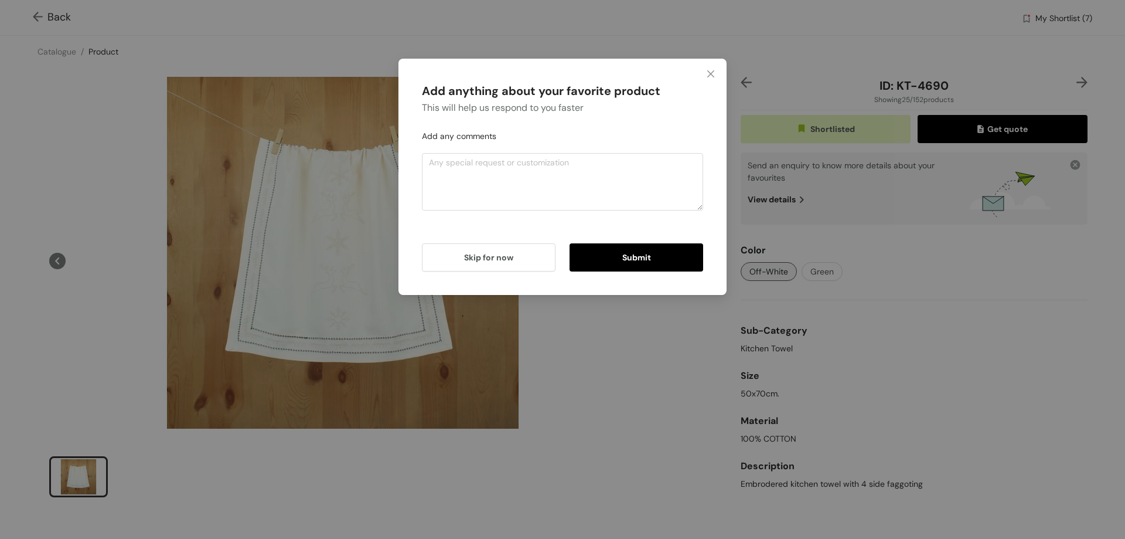
click at [683, 251] on button "Submit" at bounding box center [637, 257] width 134 height 28
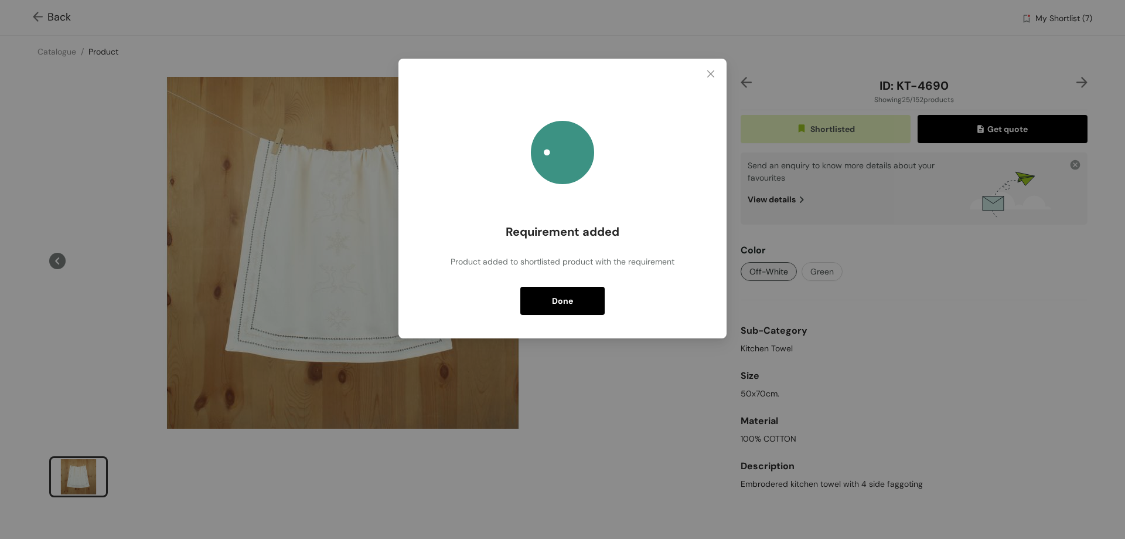
click at [573, 302] on button "Done" at bounding box center [562, 301] width 84 height 28
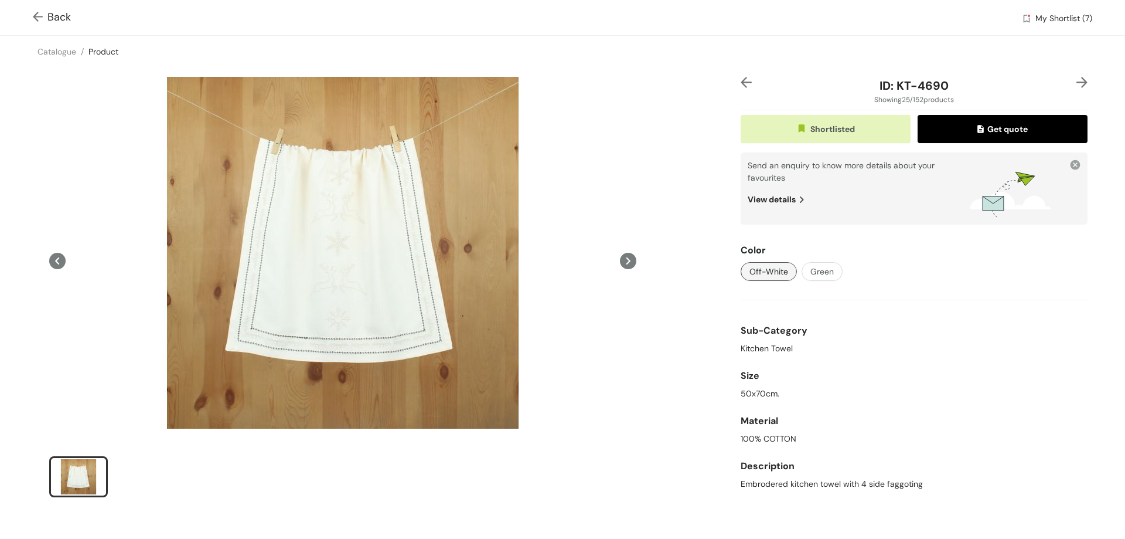
click at [64, 15] on span "Back" at bounding box center [52, 17] width 38 height 16
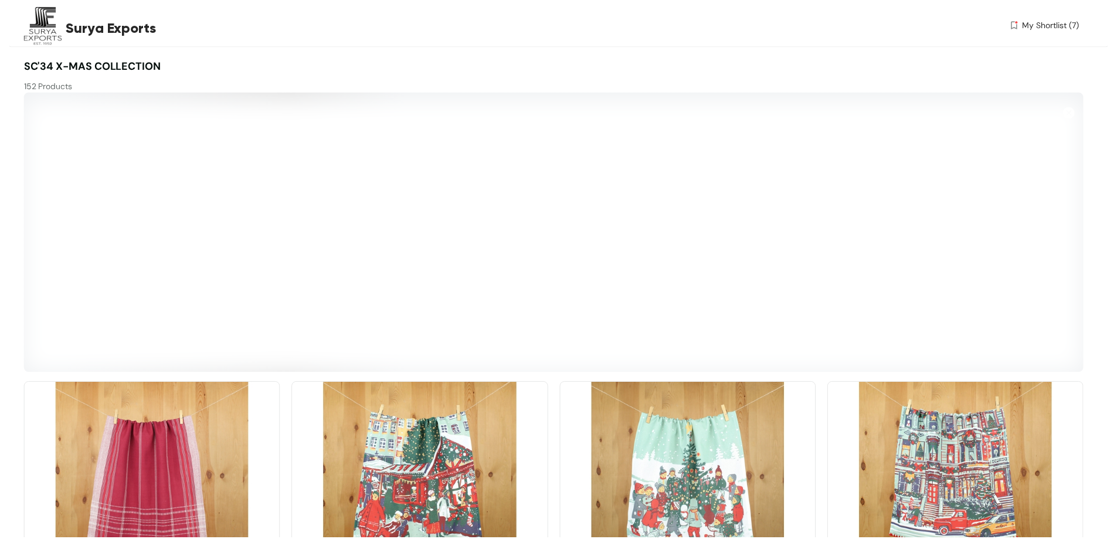
scroll to position [1696, 0]
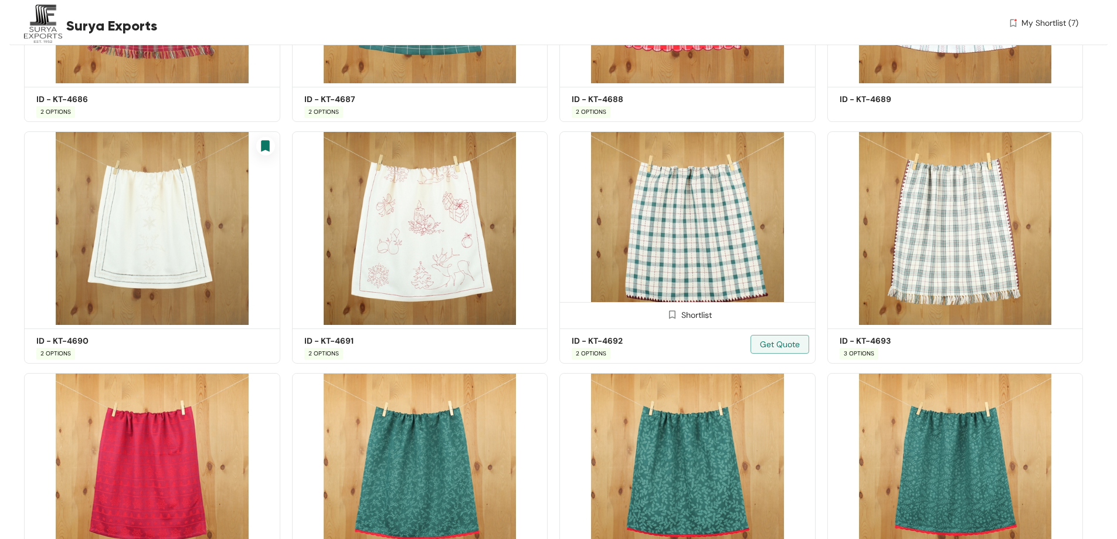
click at [741, 262] on img at bounding box center [687, 227] width 256 height 193
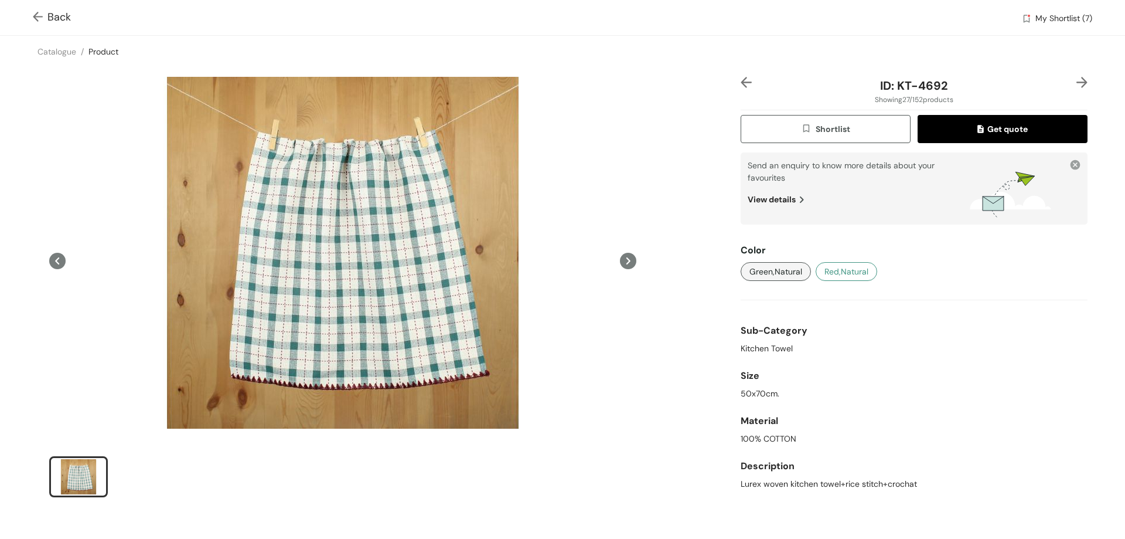
click at [843, 270] on span "Red,Natural" at bounding box center [847, 271] width 44 height 13
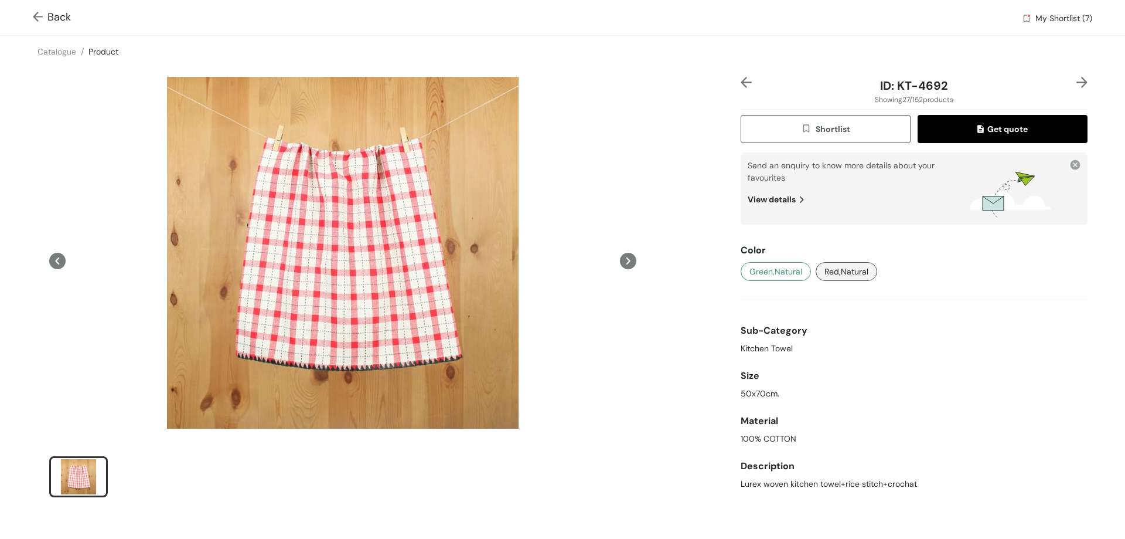
click at [781, 268] on span "Green,Natural" at bounding box center [776, 271] width 53 height 13
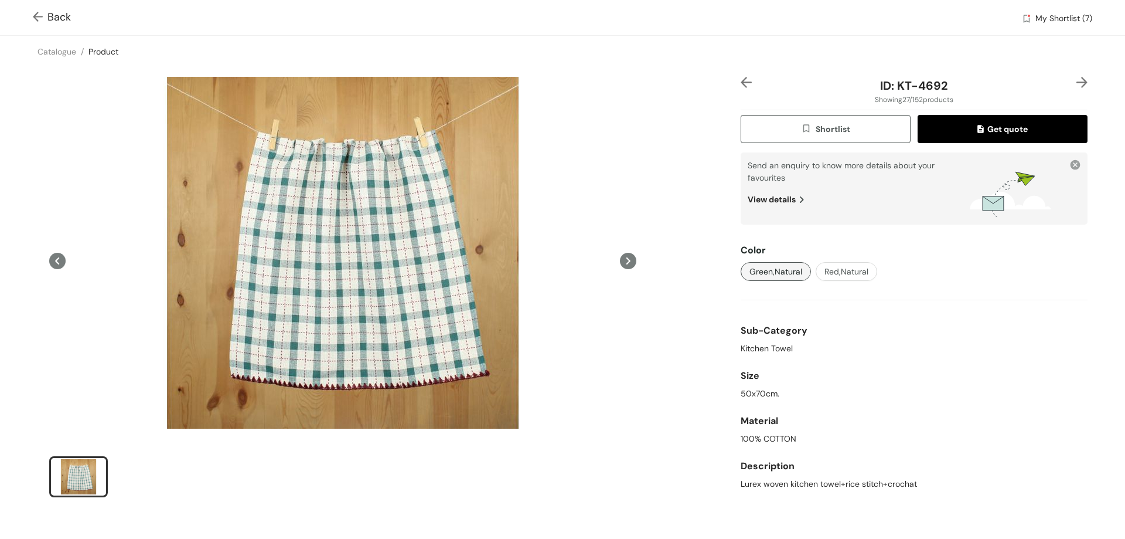
click at [825, 128] on span "Shortlist" at bounding box center [825, 129] width 49 height 13
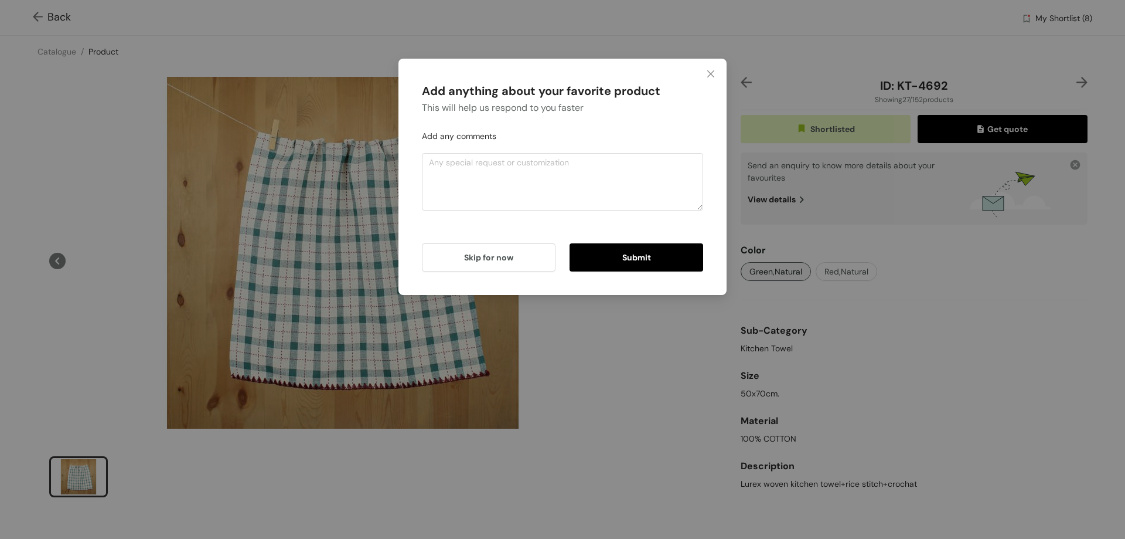
click at [624, 251] on span "Submit" at bounding box center [636, 257] width 29 height 13
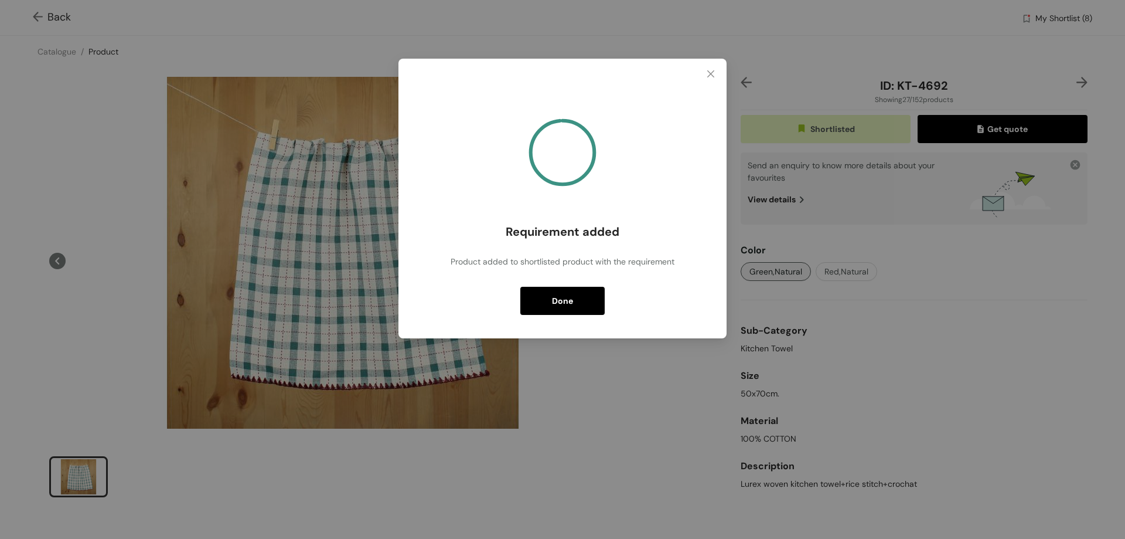
click at [569, 303] on span "Done" at bounding box center [562, 300] width 21 height 13
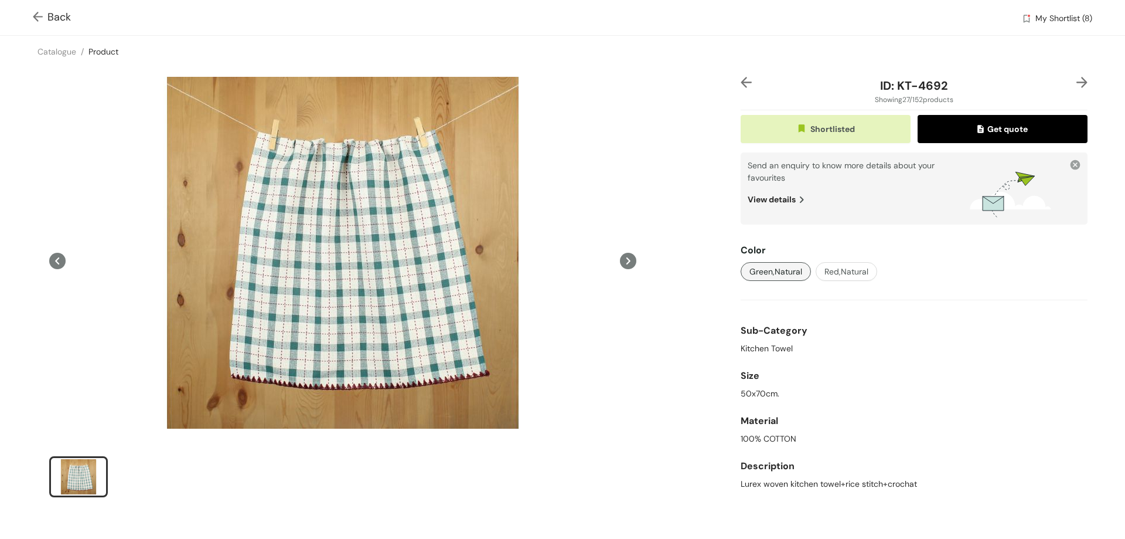
click at [59, 9] on span "Back" at bounding box center [52, 17] width 38 height 16
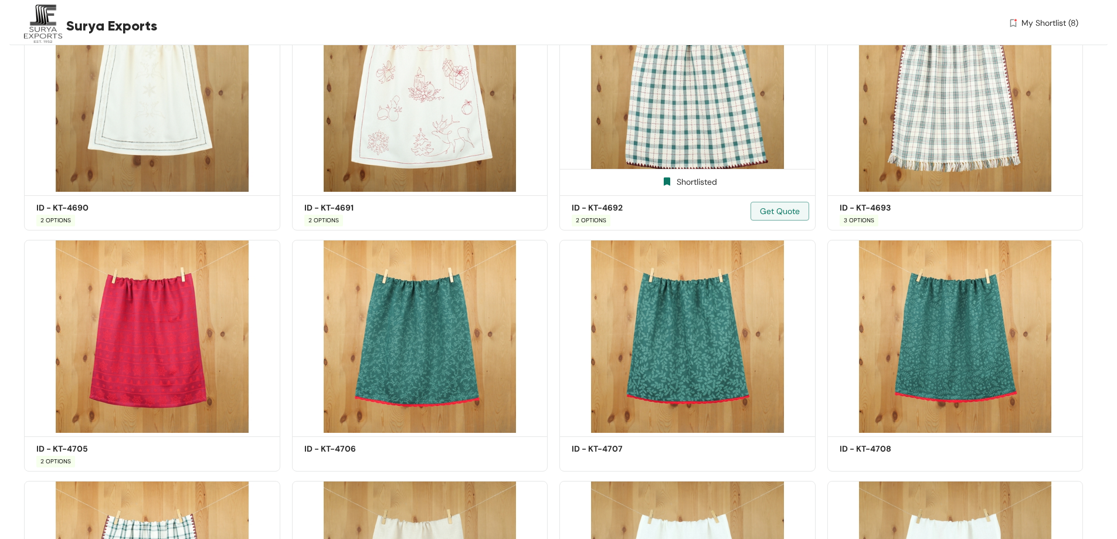
scroll to position [1887, 0]
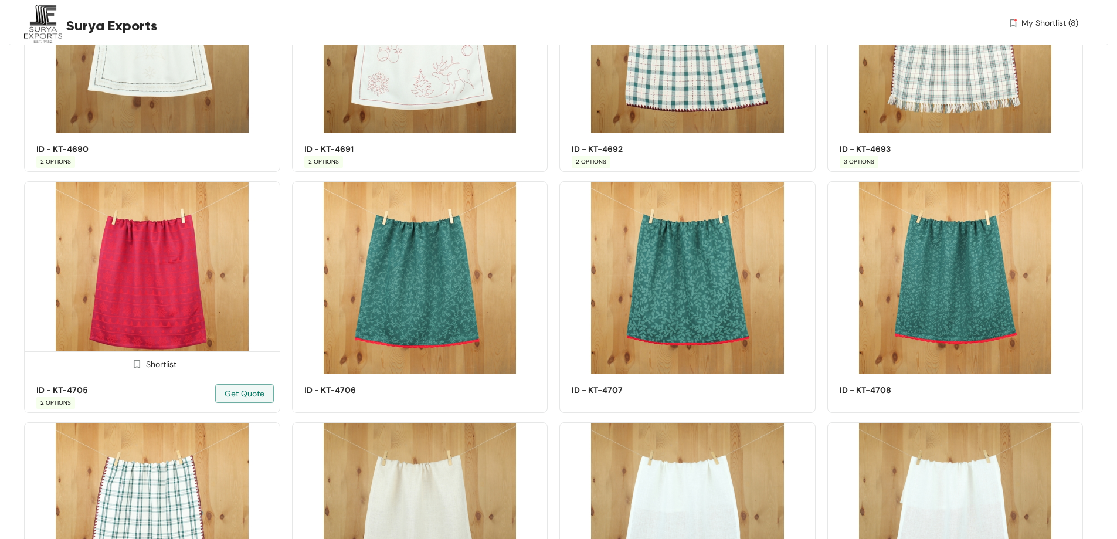
click at [164, 284] on img at bounding box center [152, 277] width 256 height 193
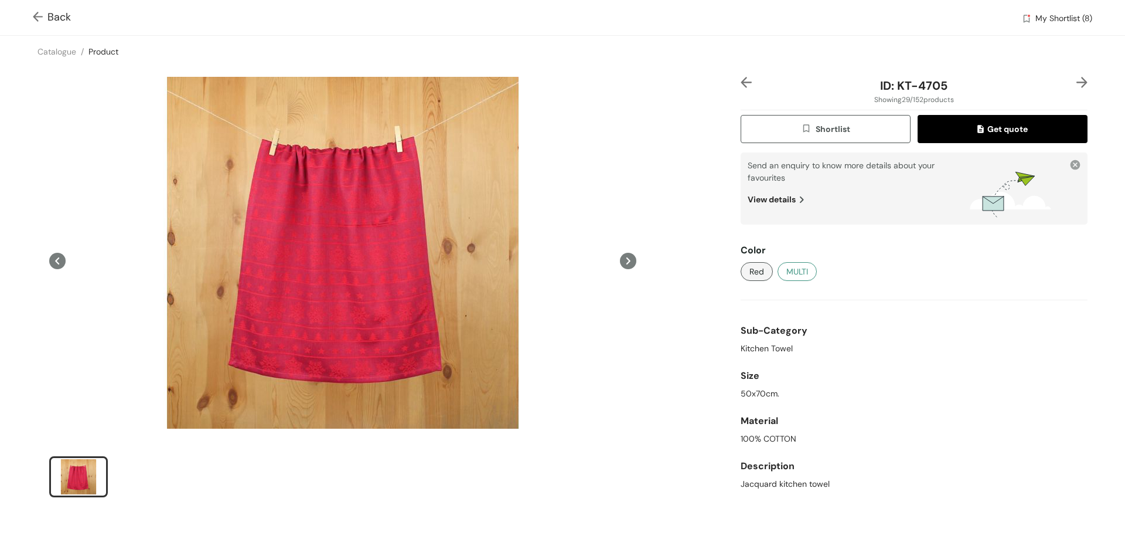
click at [799, 270] on span "MULTI" at bounding box center [798, 271] width 22 height 13
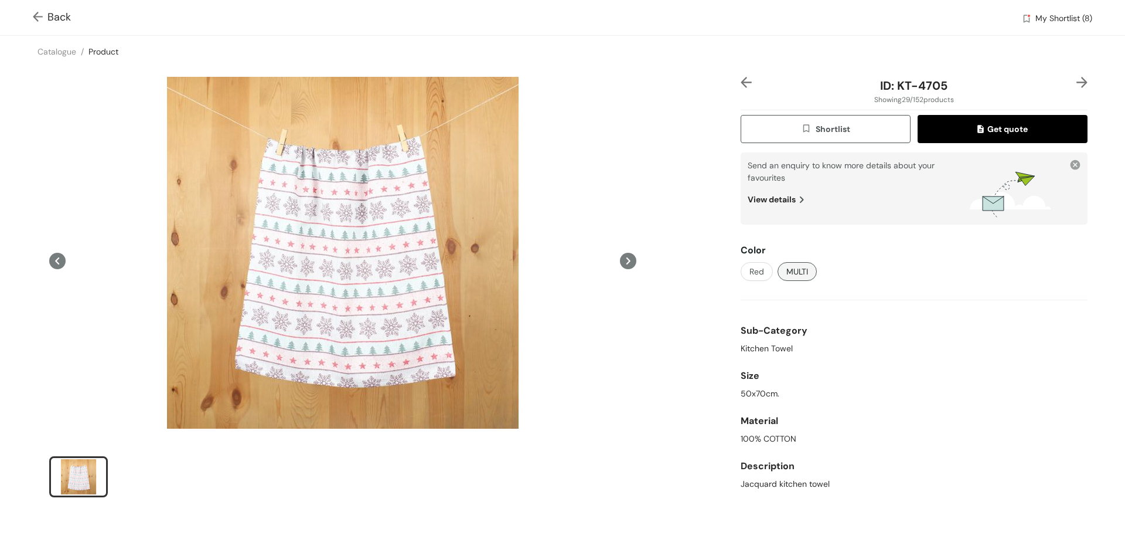
click at [35, 12] on img at bounding box center [40, 18] width 15 height 12
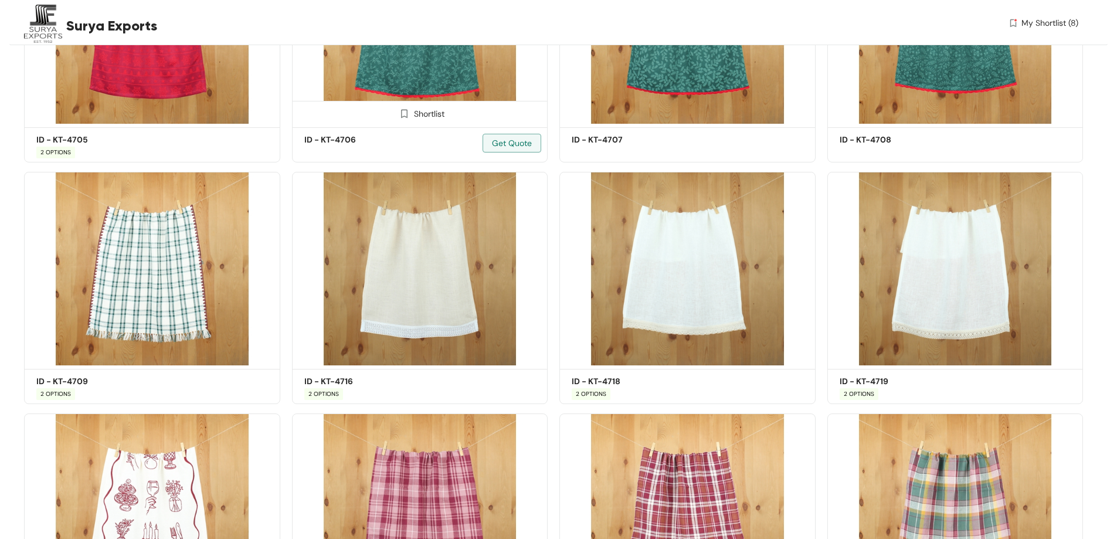
scroll to position [2196, 0]
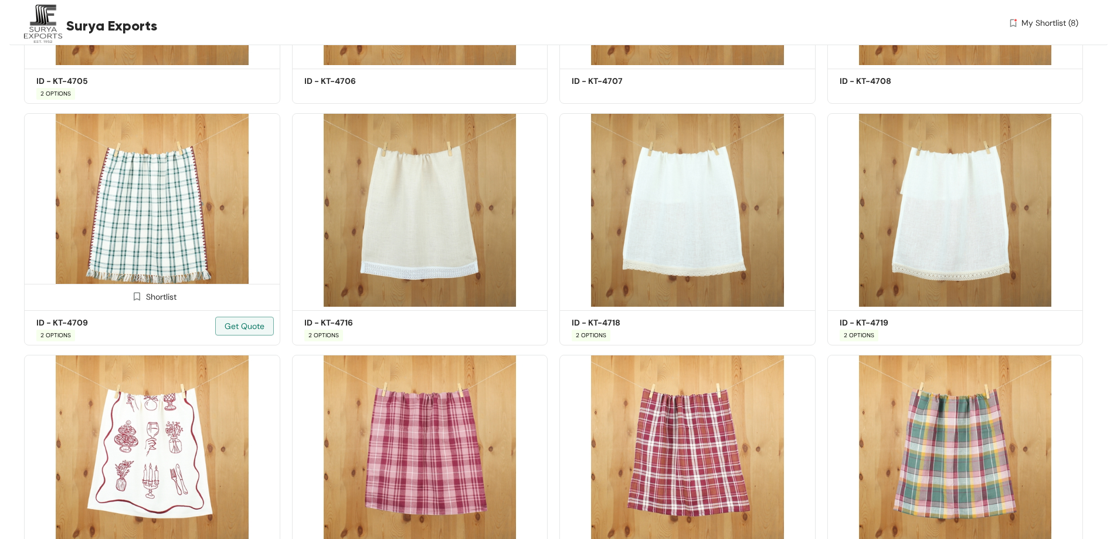
click at [188, 244] on img at bounding box center [152, 209] width 256 height 193
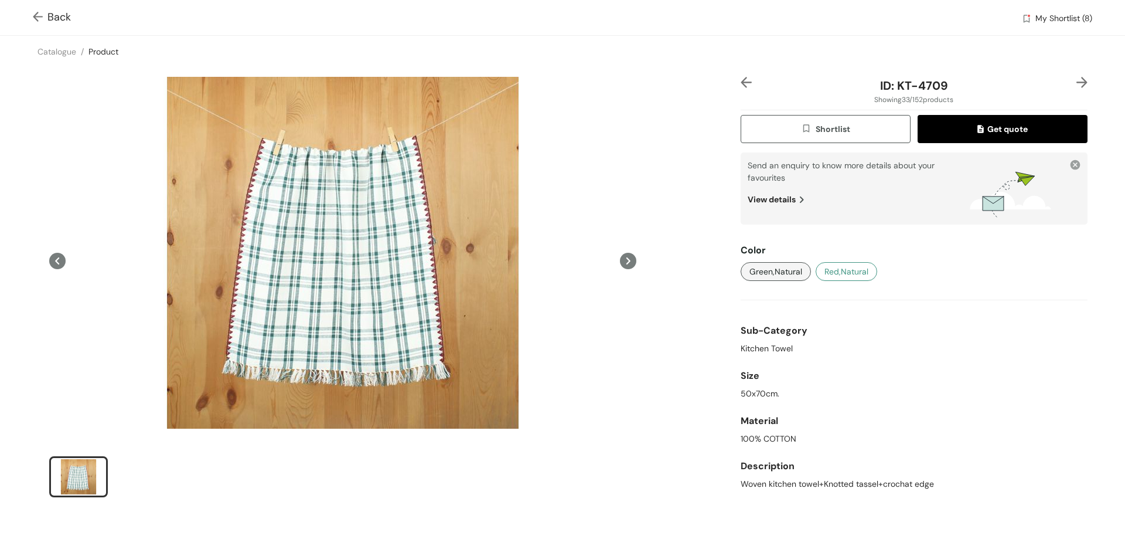
click at [848, 273] on span "Red,Natural" at bounding box center [847, 271] width 44 height 13
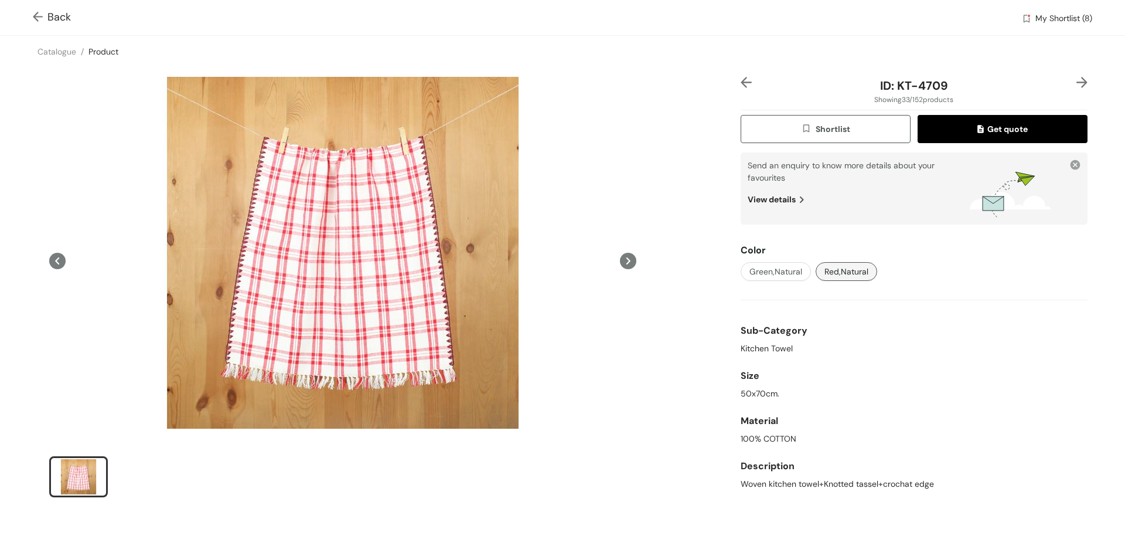
click at [56, 18] on span "Back" at bounding box center [52, 17] width 38 height 16
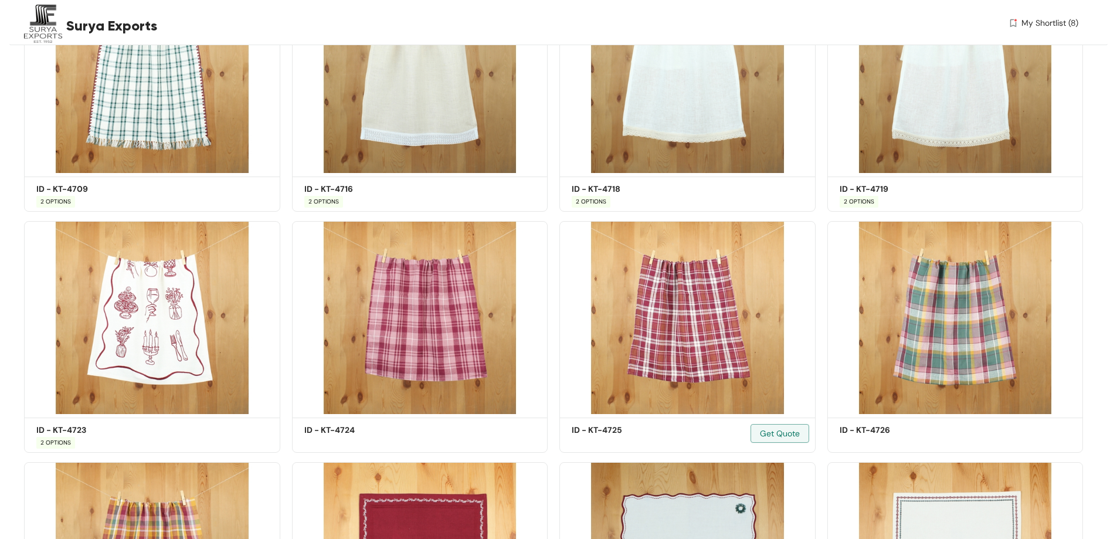
scroll to position [2389, 0]
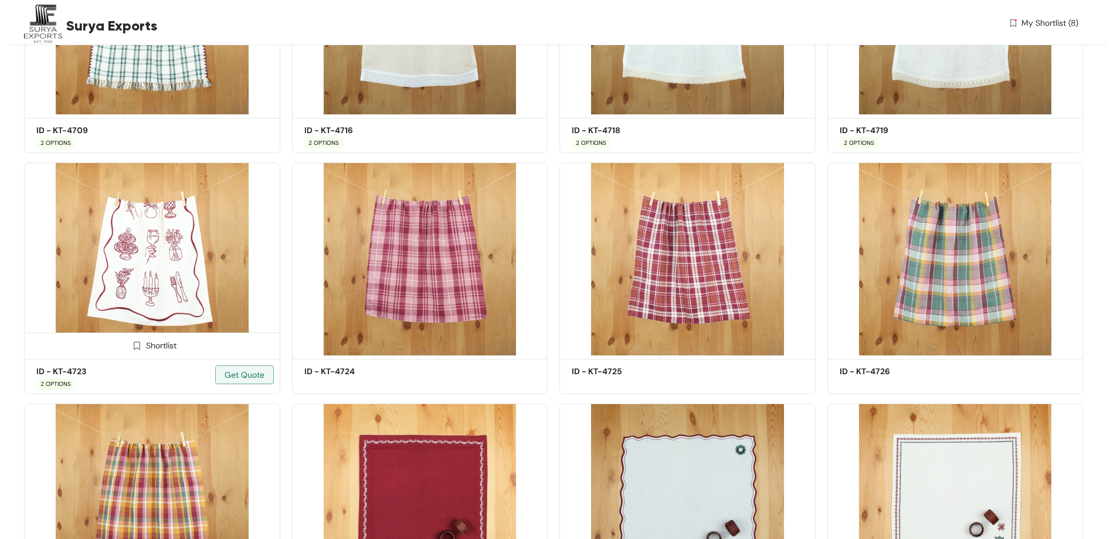
click at [198, 277] on img at bounding box center [152, 258] width 256 height 193
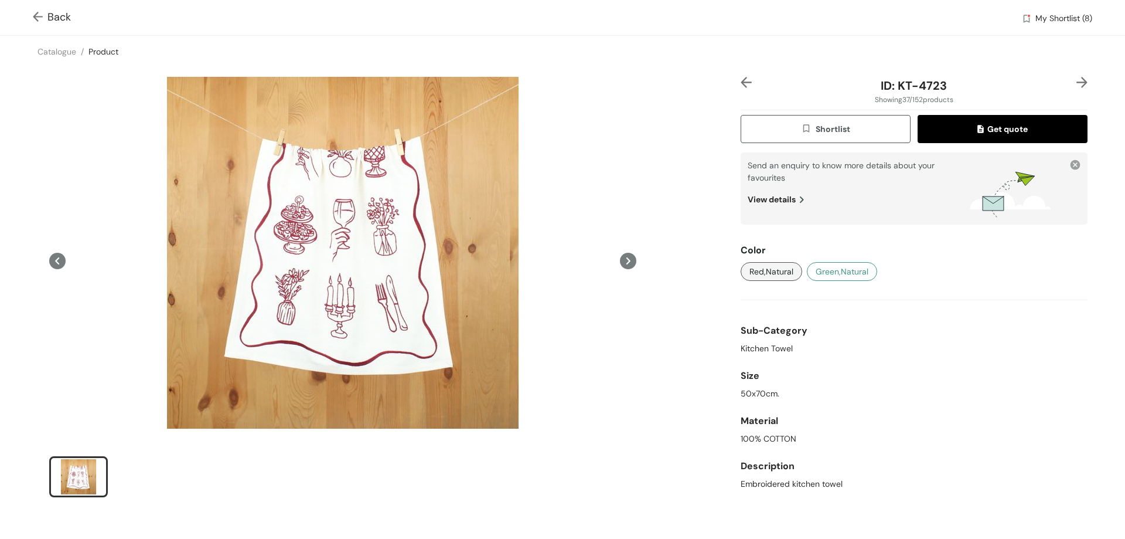
click at [851, 268] on span "Green,Natural" at bounding box center [842, 271] width 53 height 13
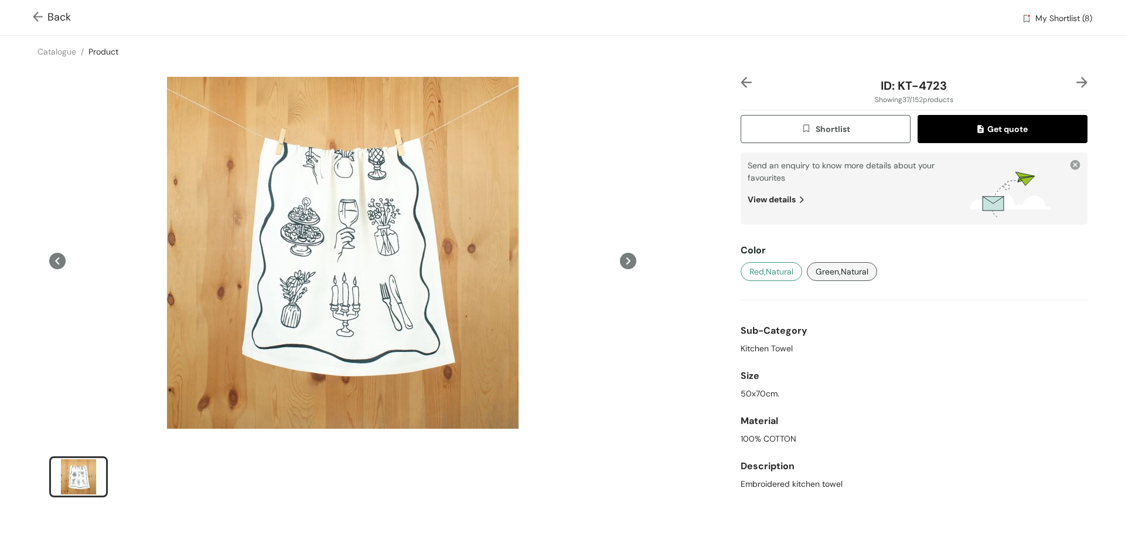
click at [782, 270] on span "Red,Natural" at bounding box center [772, 271] width 44 height 13
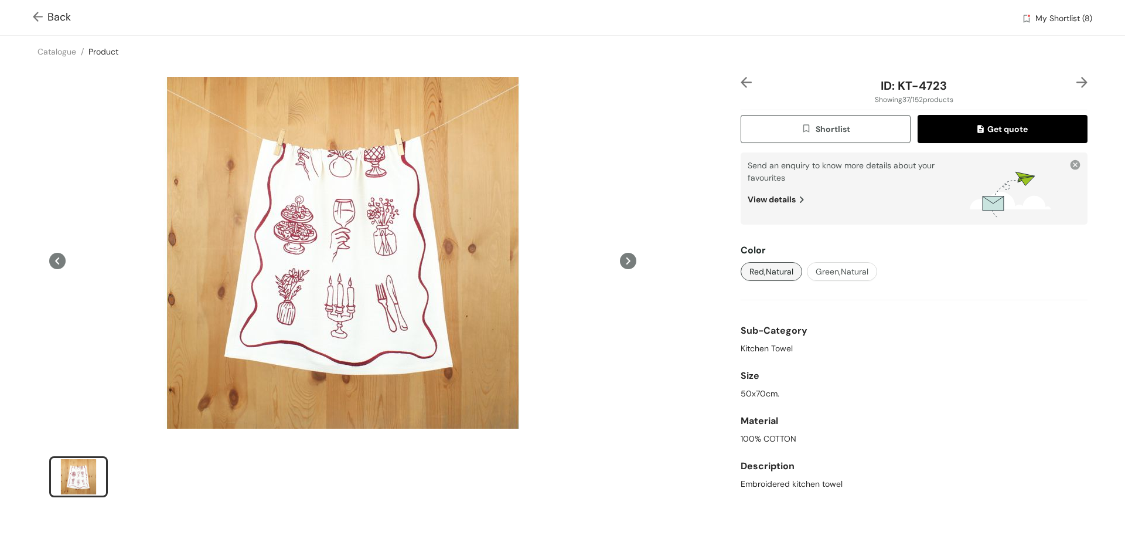
click at [50, 3] on div "Back My Shortlist (8)" at bounding box center [562, 17] width 1125 height 35
click at [40, 14] on img at bounding box center [40, 18] width 15 height 12
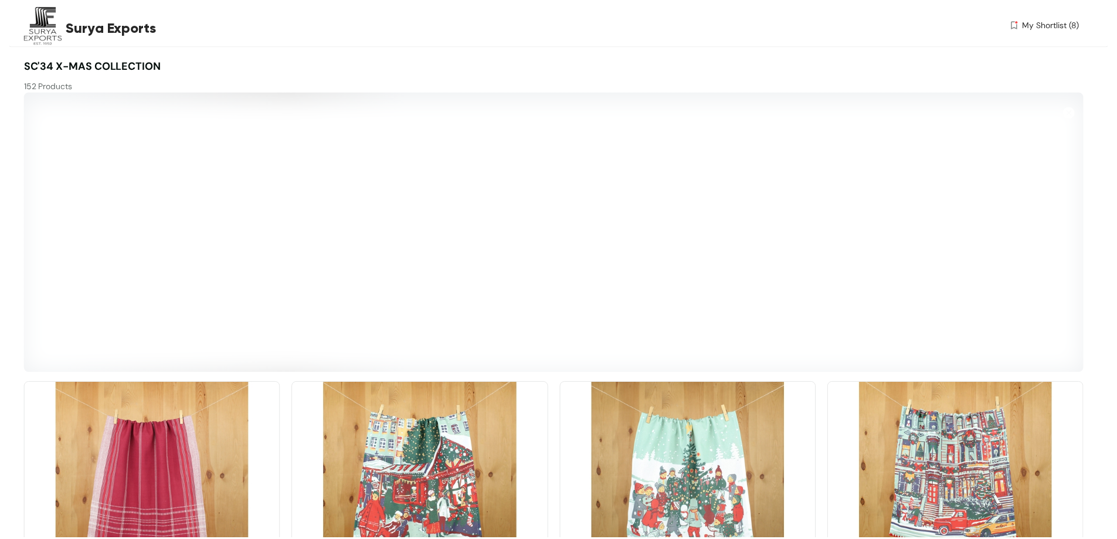
scroll to position [2404, 0]
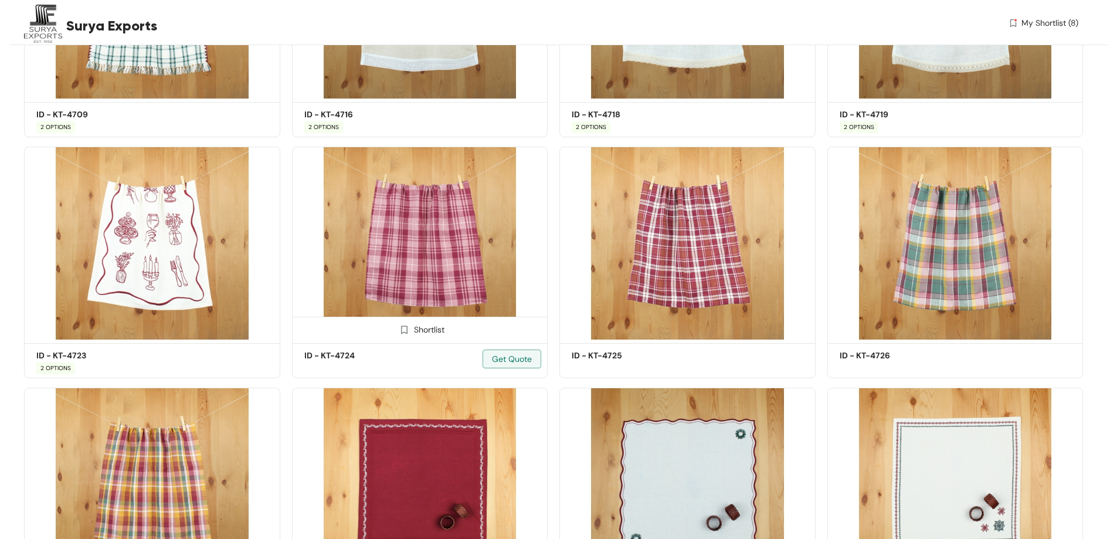
click at [462, 253] on img at bounding box center [420, 243] width 256 height 193
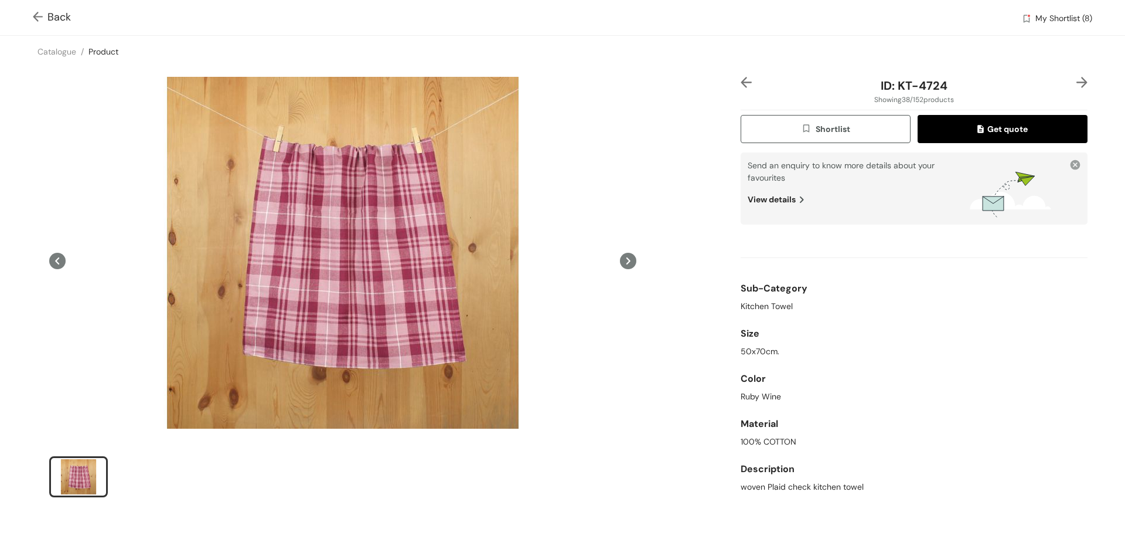
click at [835, 123] on span "Shortlist" at bounding box center [825, 129] width 49 height 13
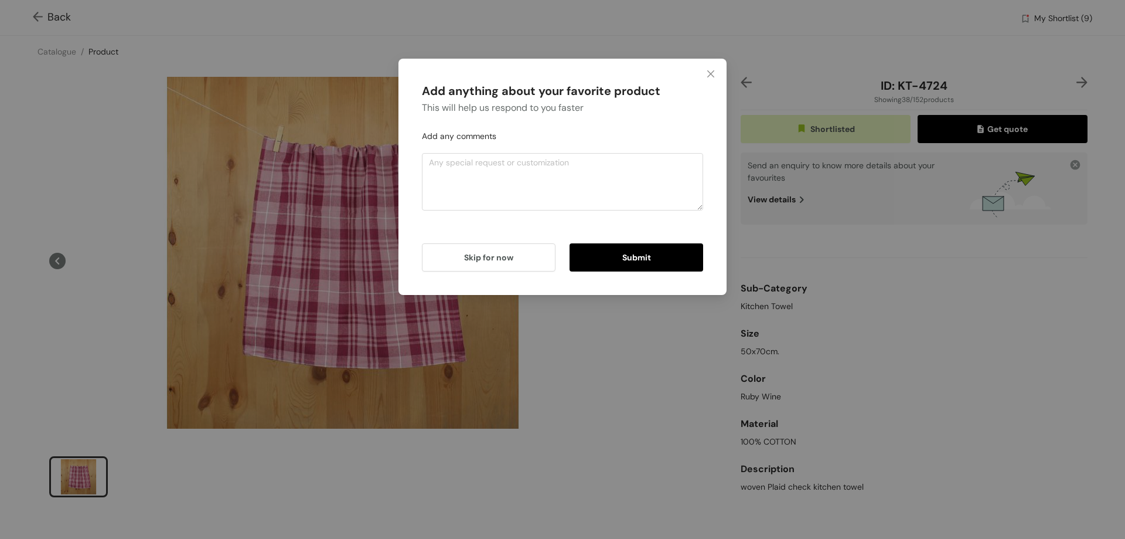
click at [654, 255] on button "Submit" at bounding box center [637, 257] width 134 height 28
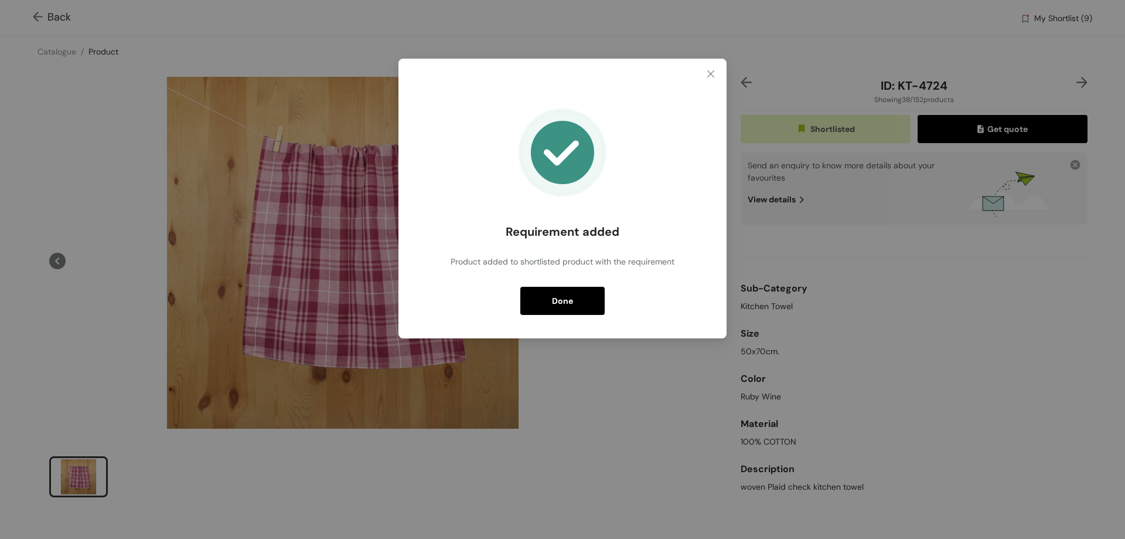
click at [559, 300] on span "Done" at bounding box center [562, 300] width 21 height 13
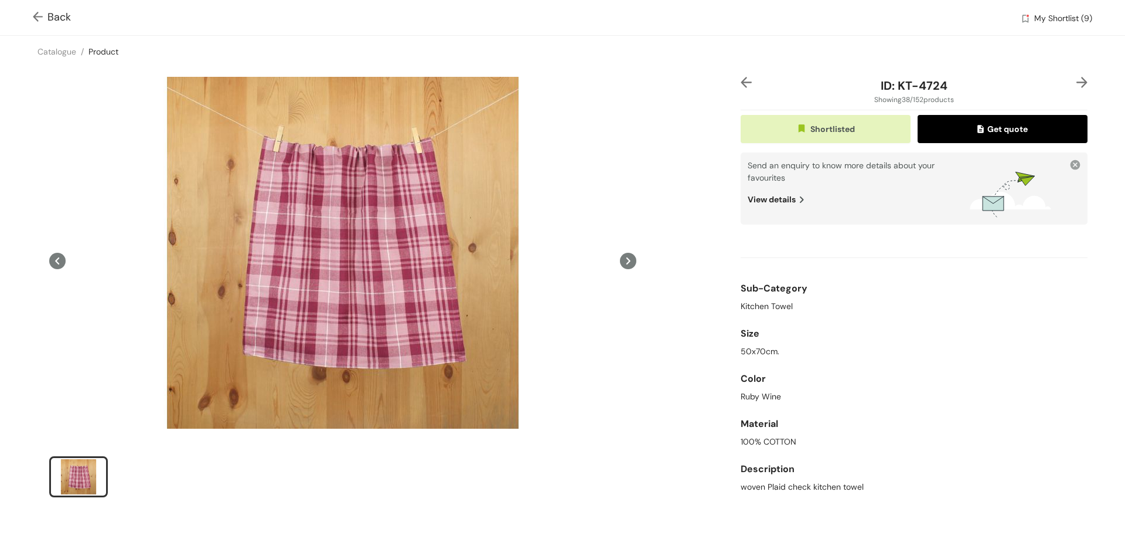
click at [63, 19] on span "Back" at bounding box center [52, 17] width 38 height 16
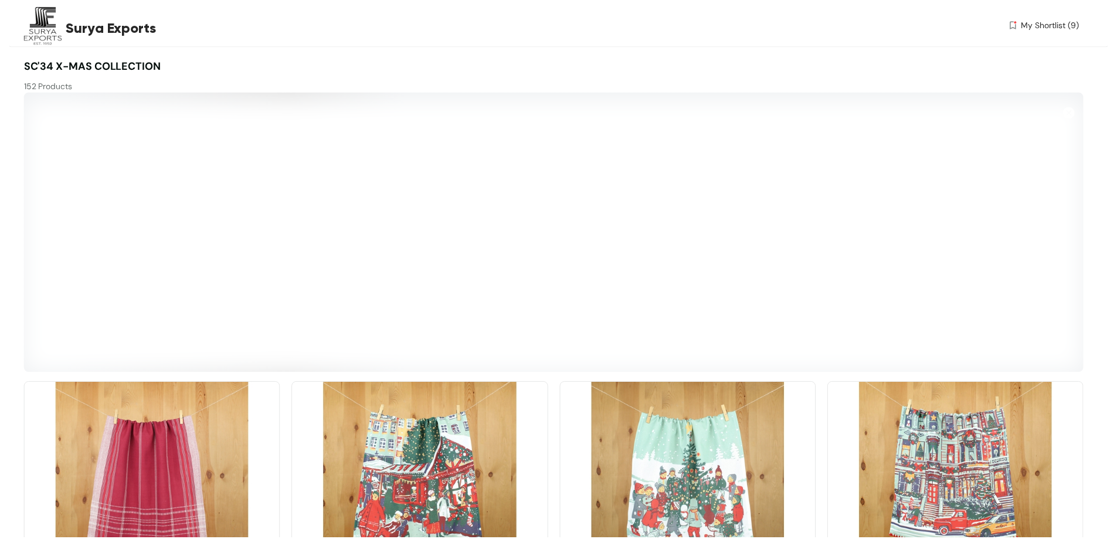
scroll to position [2420, 0]
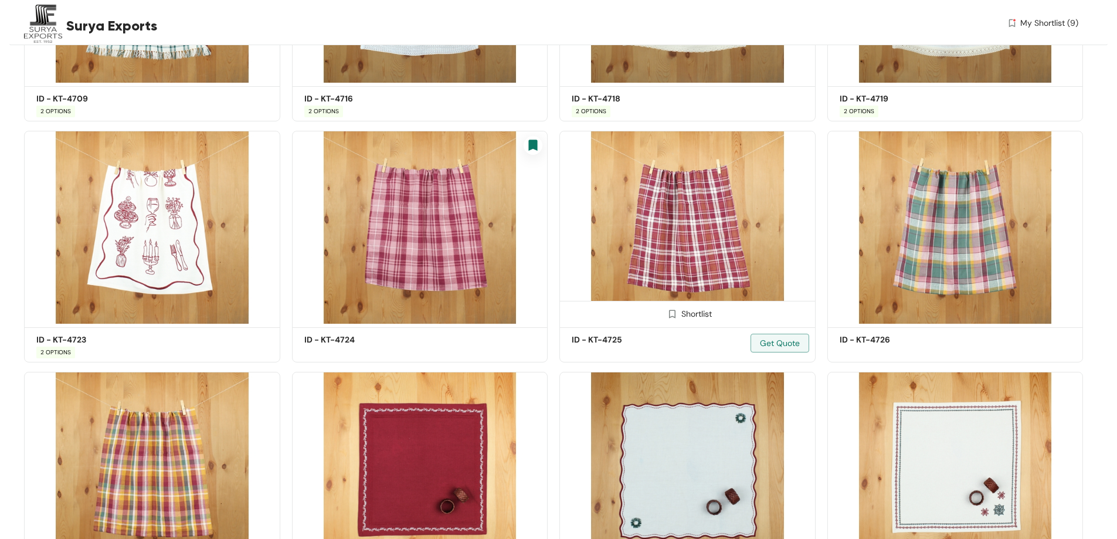
click at [707, 248] on img at bounding box center [687, 227] width 256 height 193
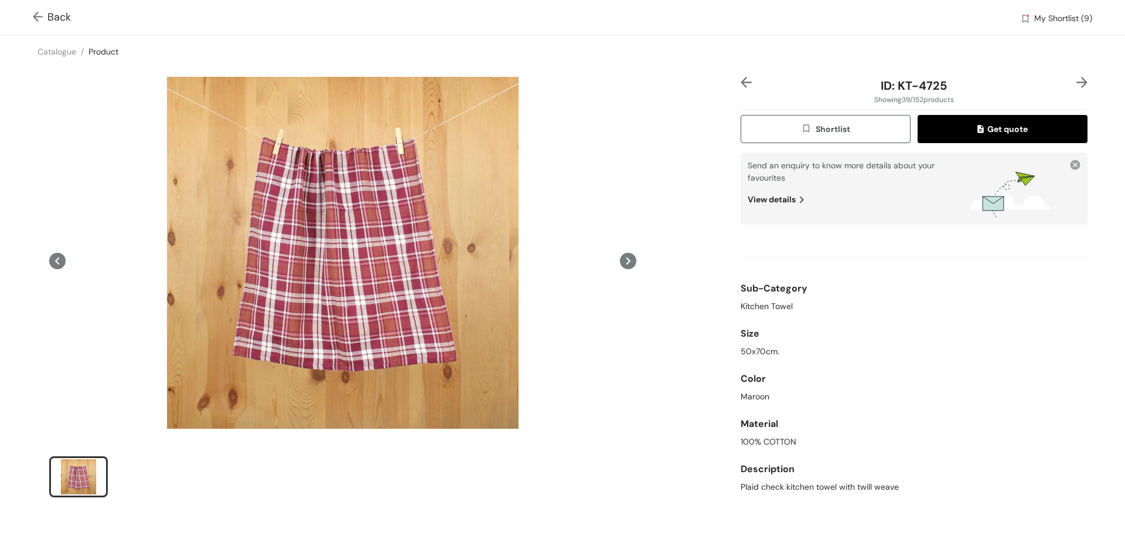
click at [841, 131] on span "Shortlist" at bounding box center [825, 129] width 49 height 13
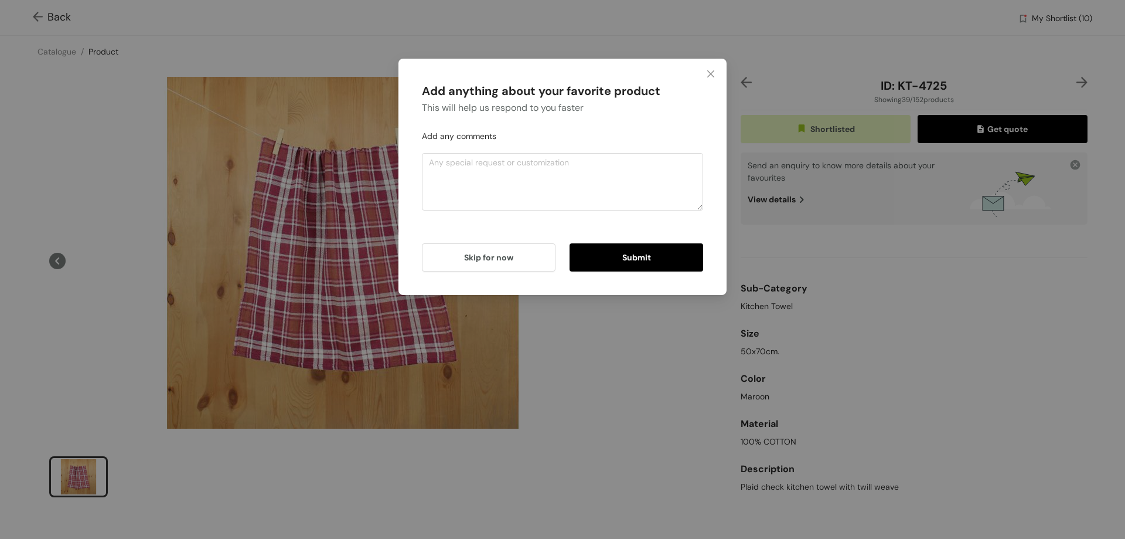
click at [639, 249] on button "Submit" at bounding box center [637, 257] width 134 height 28
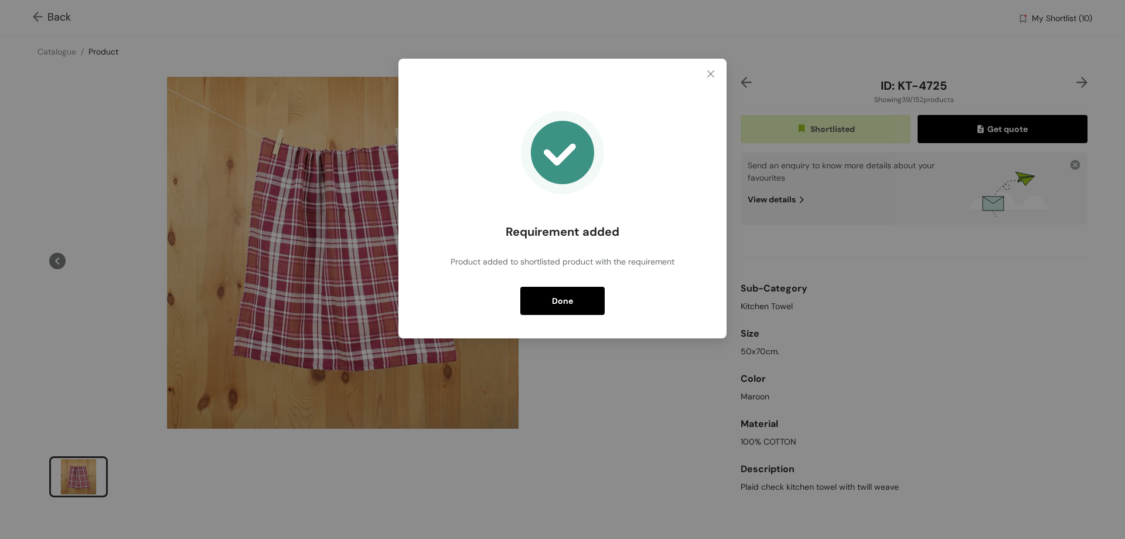
click at [564, 297] on span "Done" at bounding box center [562, 300] width 21 height 13
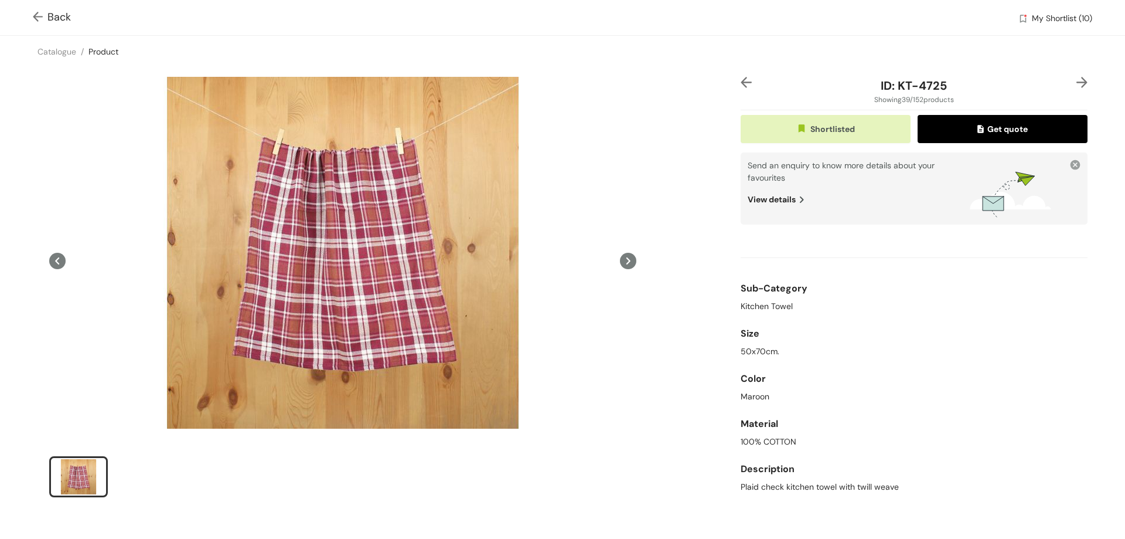
click at [43, 13] on img at bounding box center [40, 18] width 15 height 12
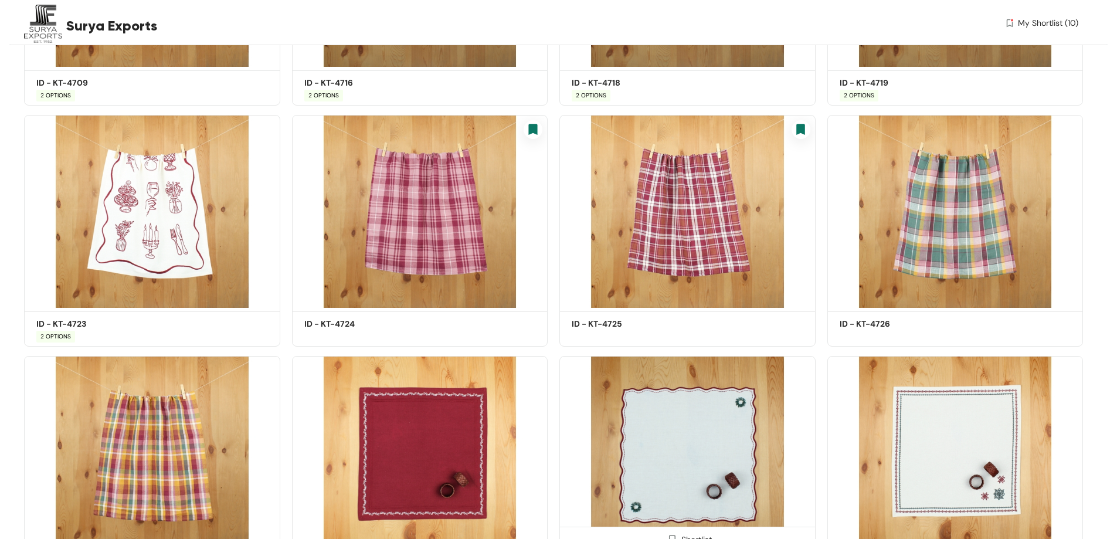
scroll to position [2553, 0]
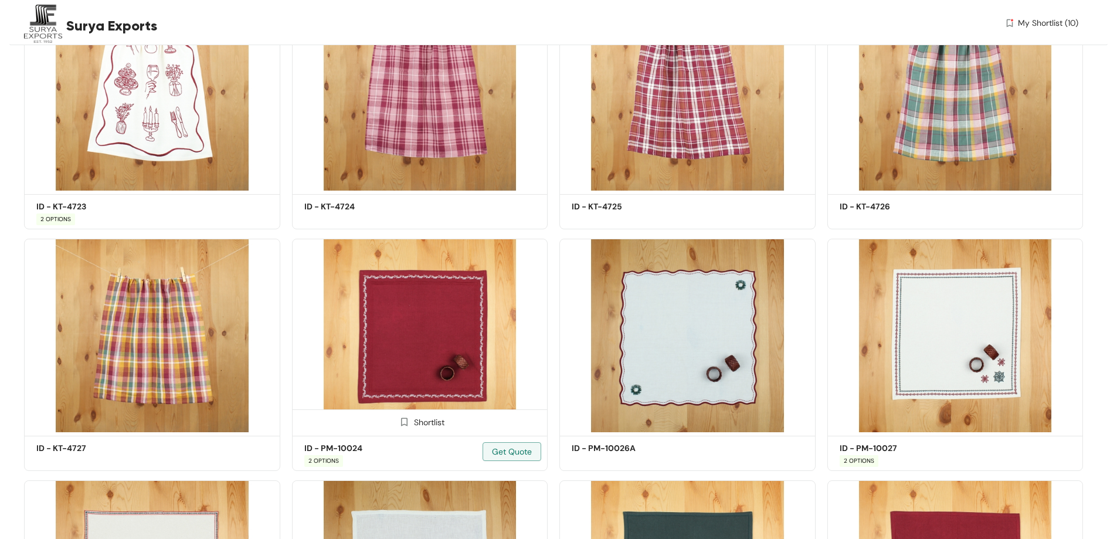
click at [460, 320] on img at bounding box center [420, 335] width 256 height 193
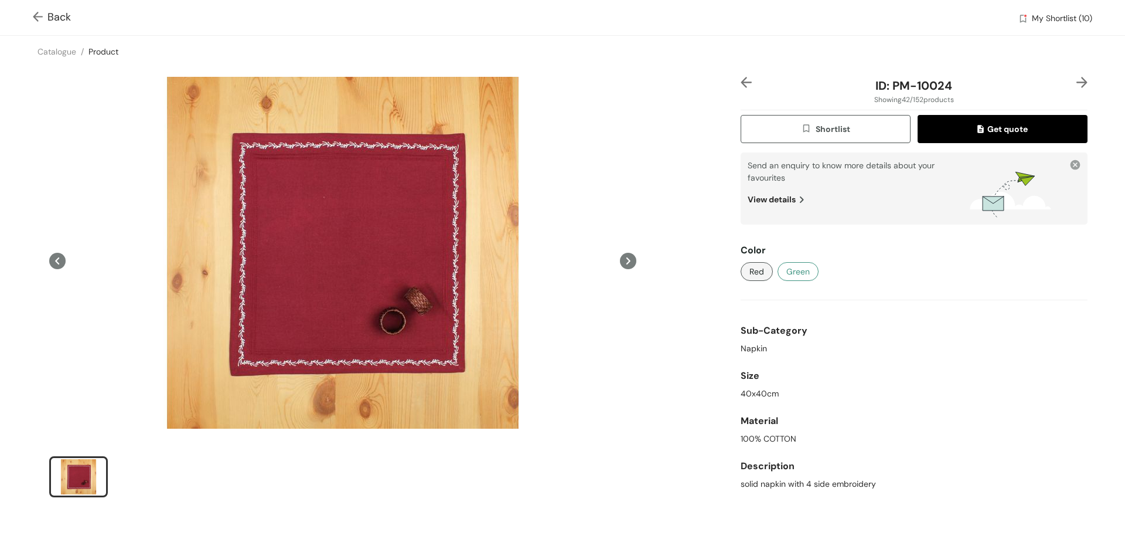
click at [798, 263] on button "Green" at bounding box center [798, 271] width 41 height 19
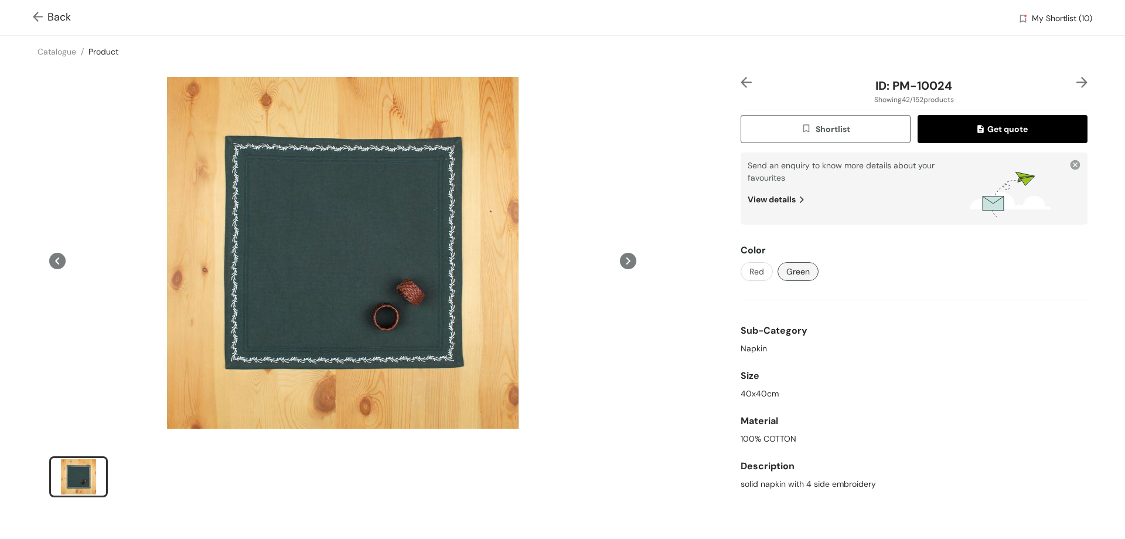
click at [53, 11] on span "Back" at bounding box center [52, 17] width 38 height 16
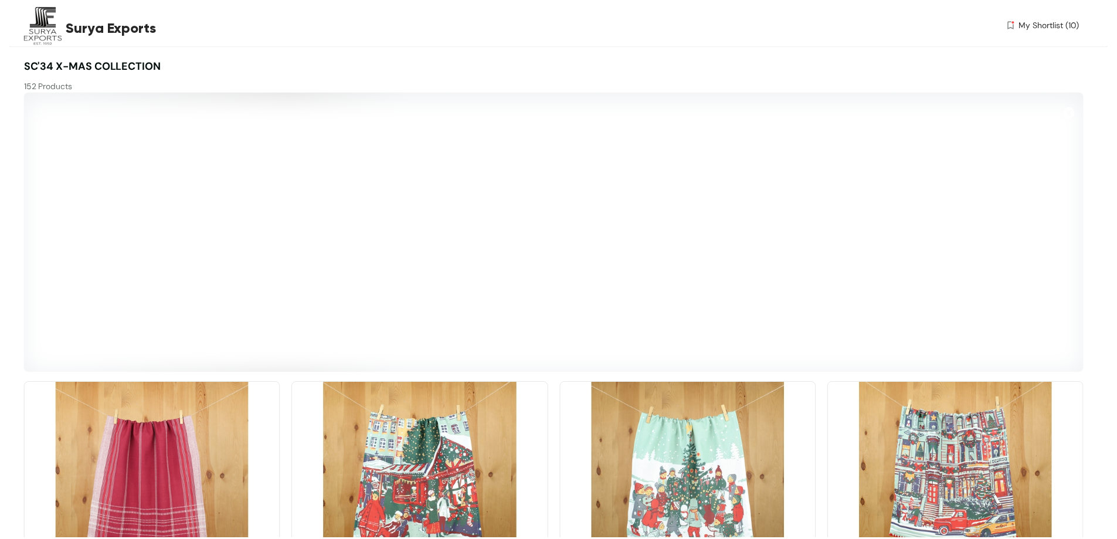
scroll to position [2570, 0]
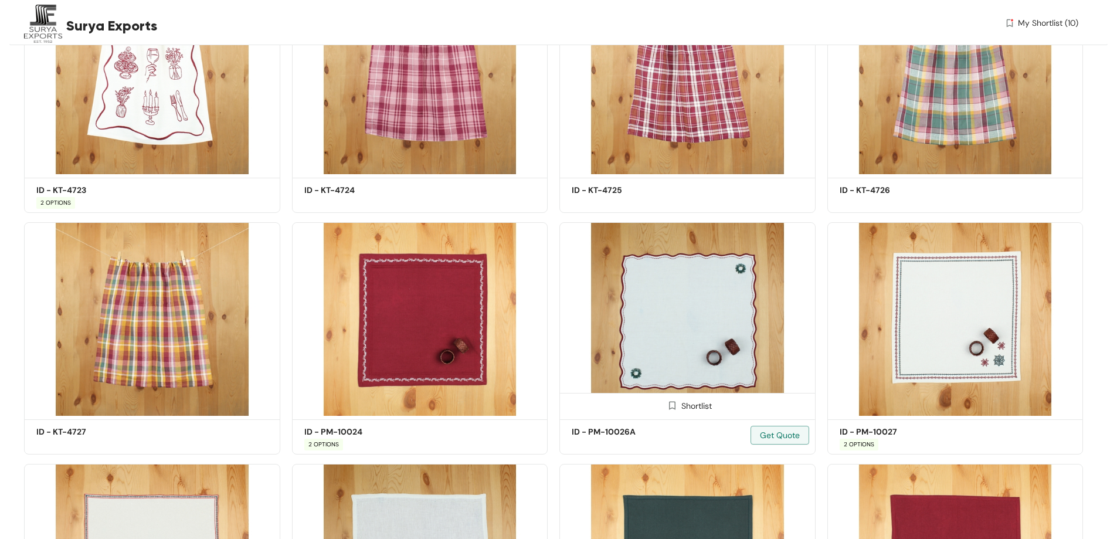
click at [723, 346] on img at bounding box center [687, 318] width 256 height 193
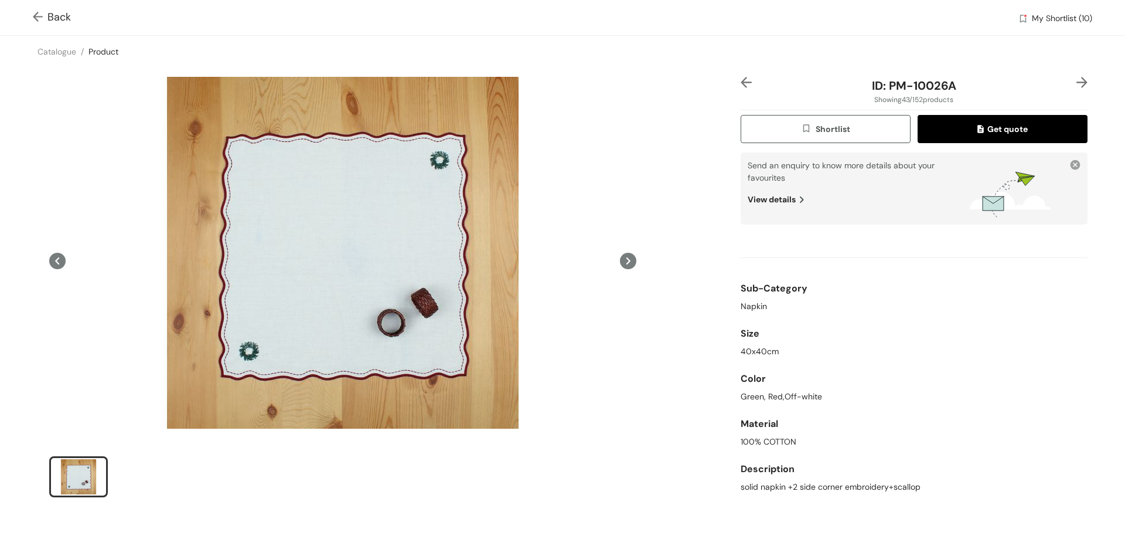
click at [829, 124] on span "Shortlist" at bounding box center [825, 129] width 49 height 13
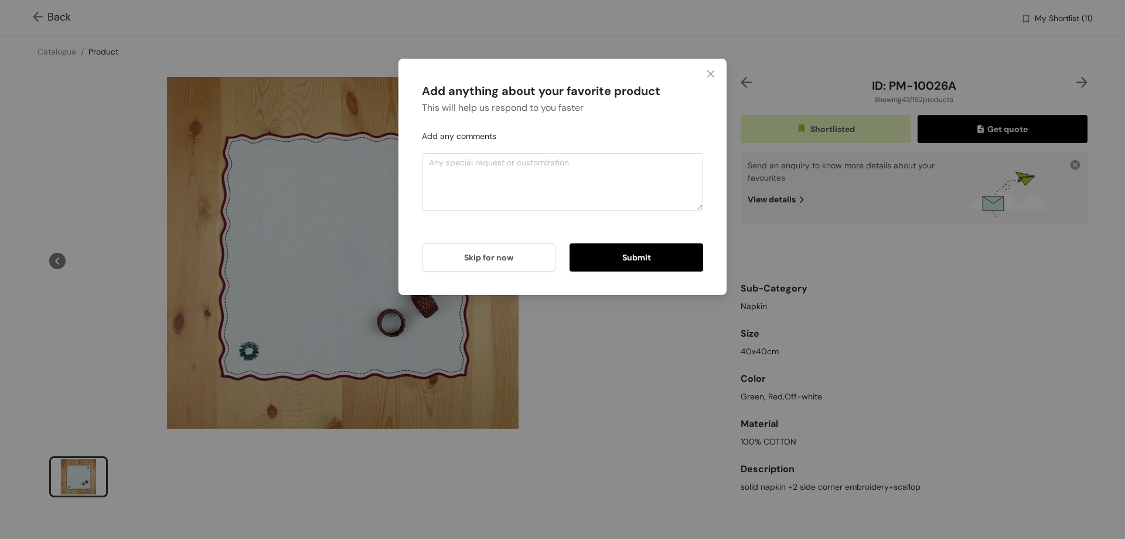
click at [660, 253] on button "Submit" at bounding box center [637, 257] width 134 height 28
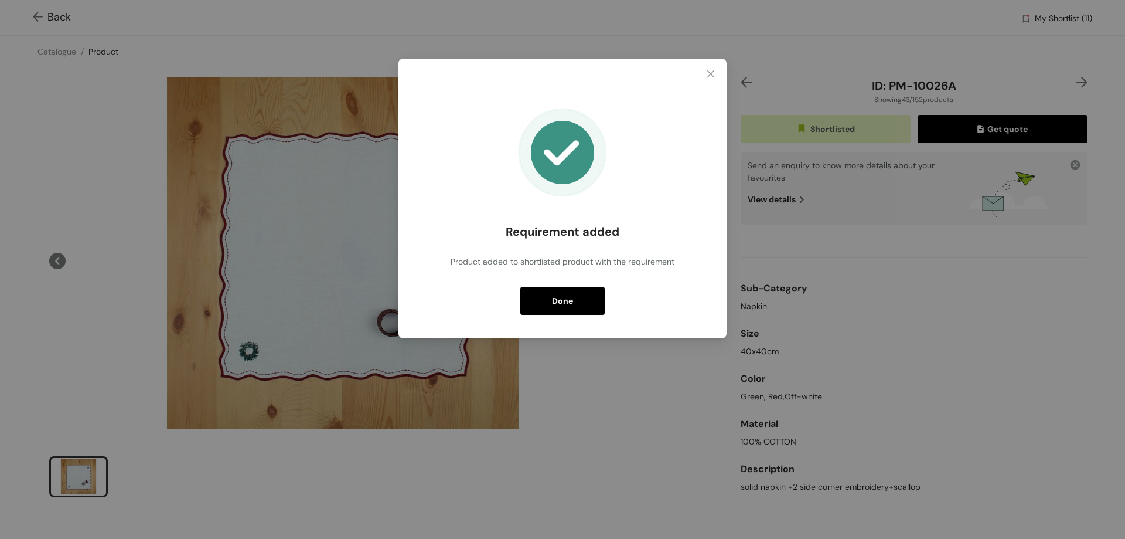
click at [580, 301] on button "Done" at bounding box center [562, 301] width 84 height 28
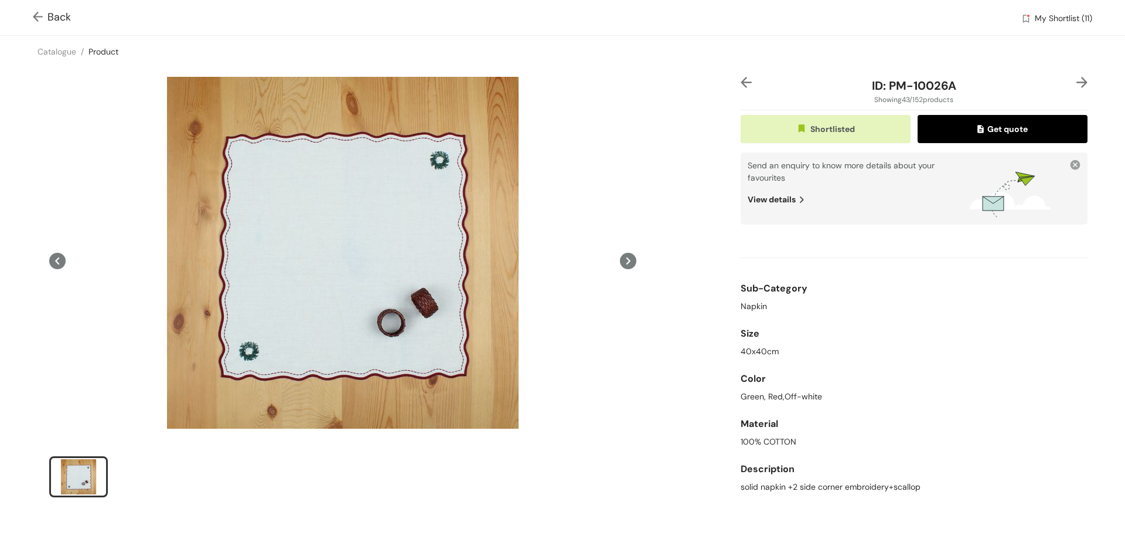
click at [36, 19] on img at bounding box center [40, 18] width 15 height 12
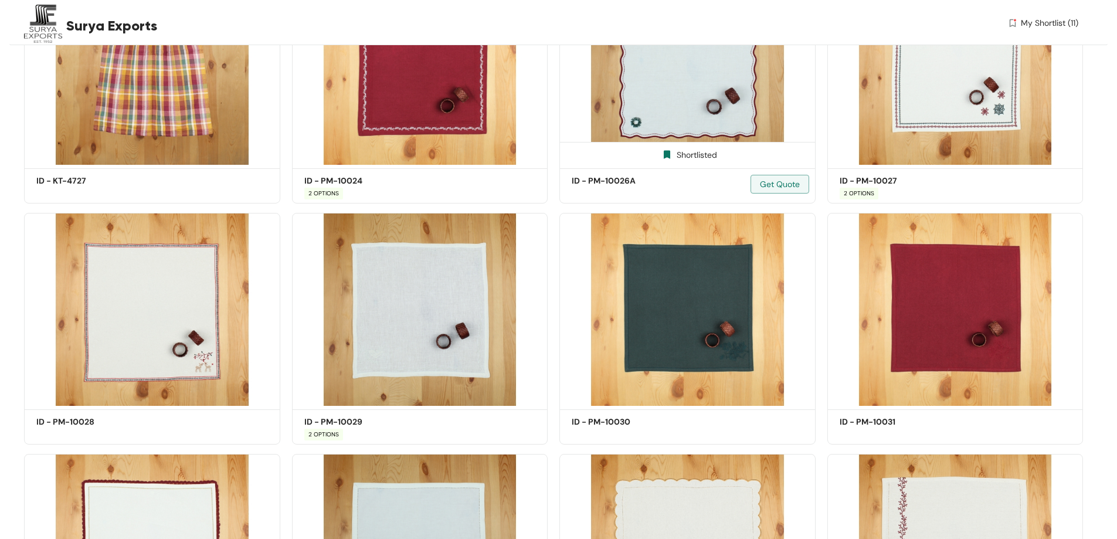
scroll to position [2879, 0]
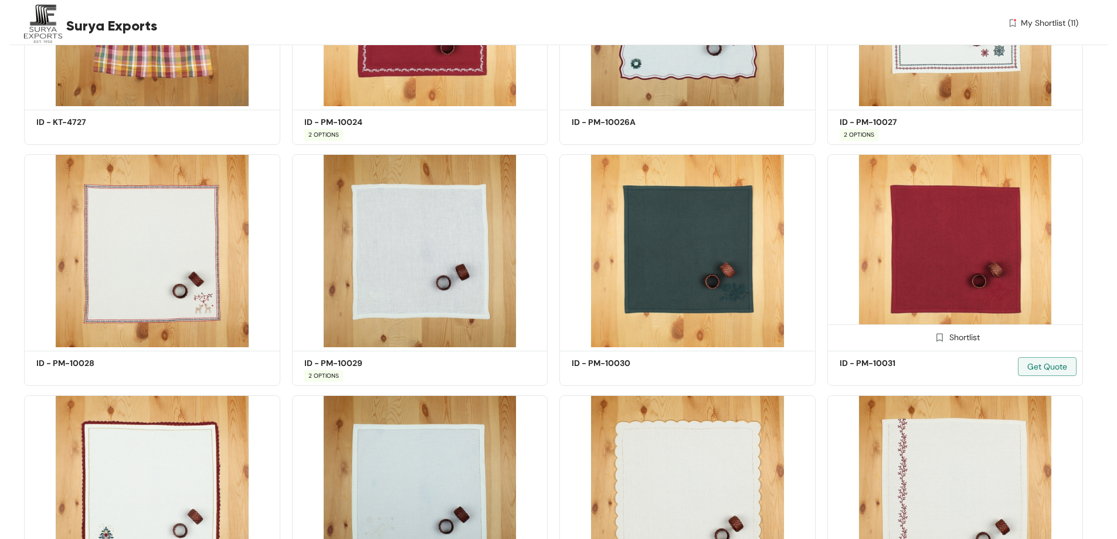
click at [941, 237] on img at bounding box center [955, 250] width 256 height 193
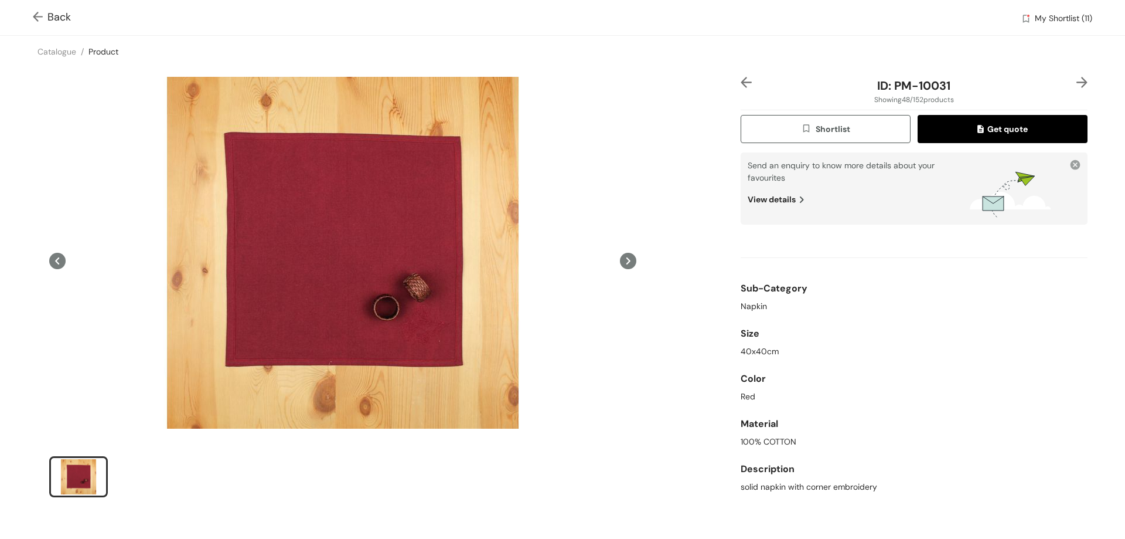
click at [59, 16] on span "Back" at bounding box center [52, 17] width 38 height 16
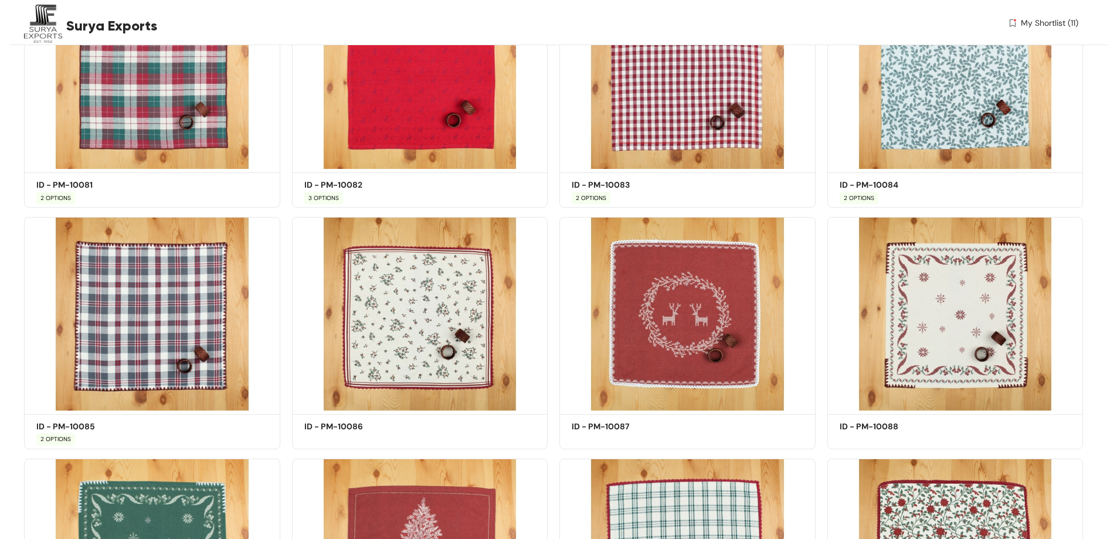
scroll to position [3598, 0]
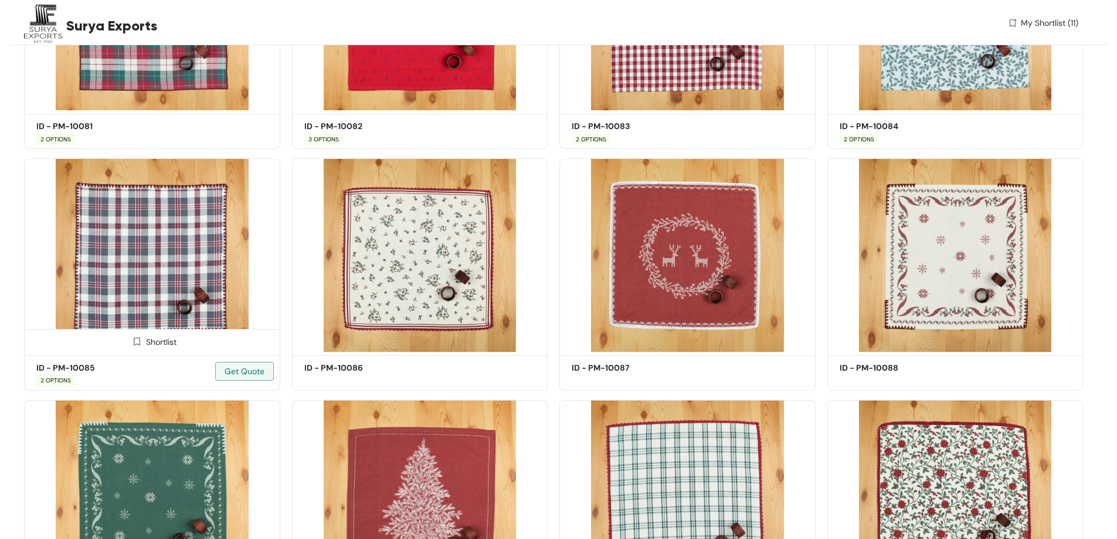
click at [182, 276] on img at bounding box center [152, 254] width 256 height 193
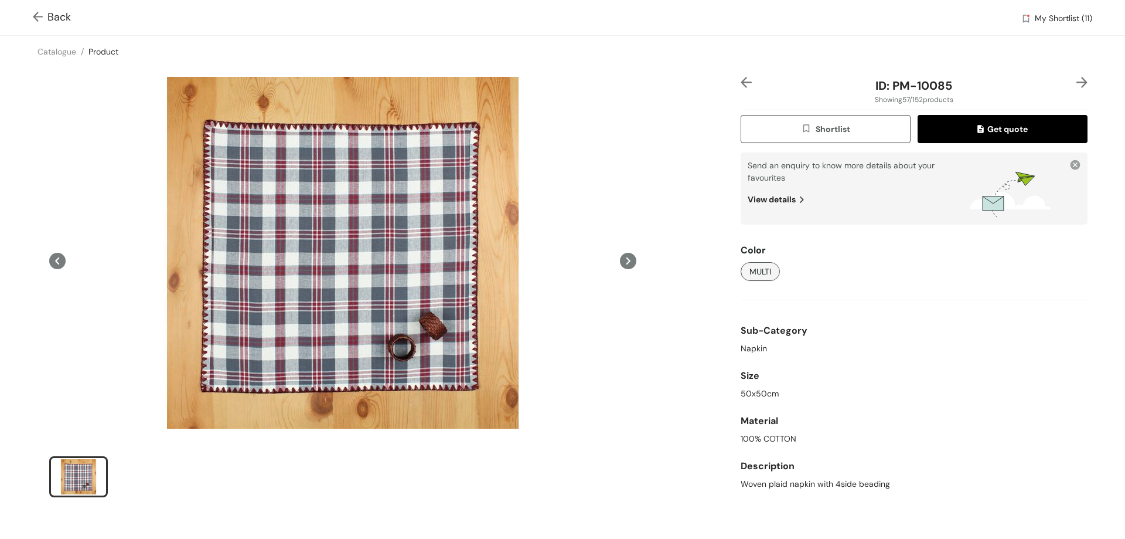
click at [60, 19] on span "Back" at bounding box center [52, 17] width 38 height 16
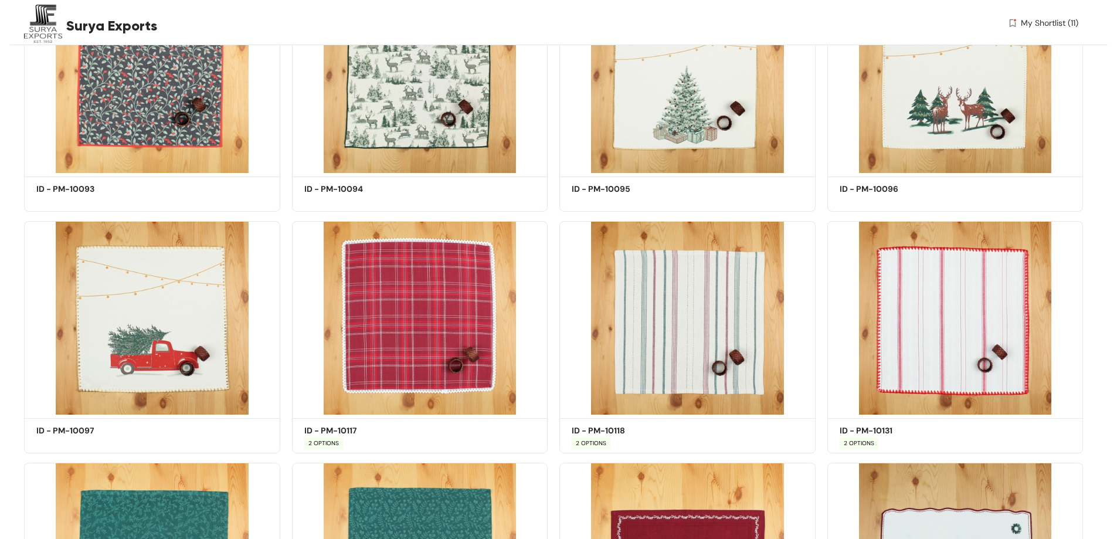
scroll to position [4318, 0]
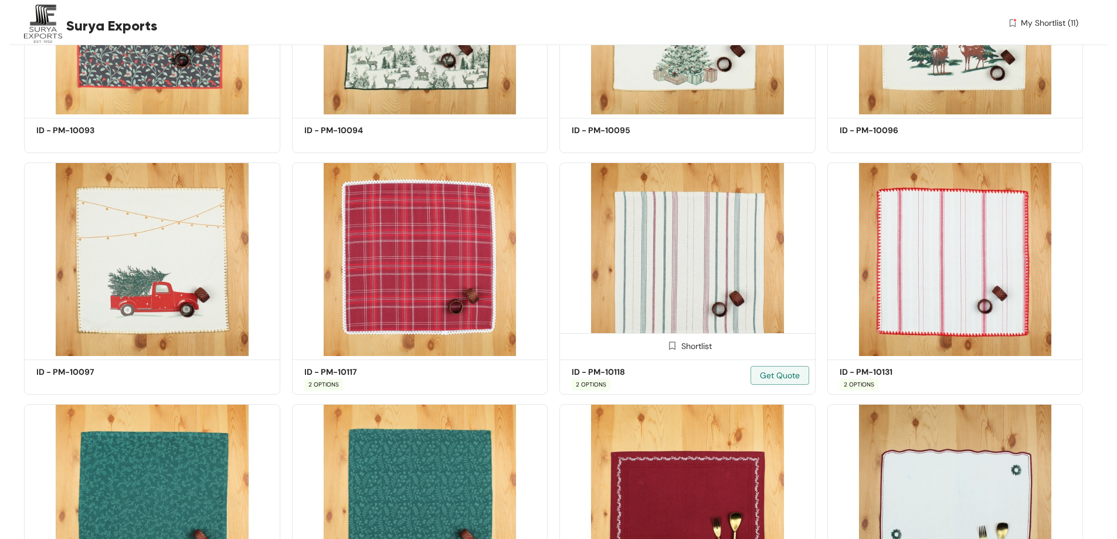
click at [707, 249] on img at bounding box center [687, 258] width 256 height 193
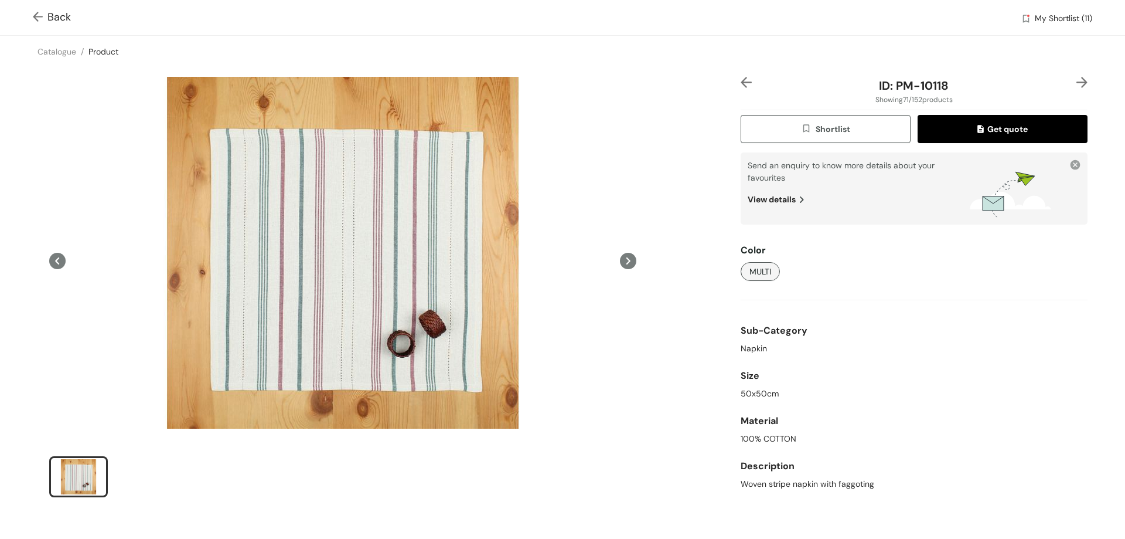
click at [818, 128] on span "Shortlist" at bounding box center [825, 129] width 49 height 13
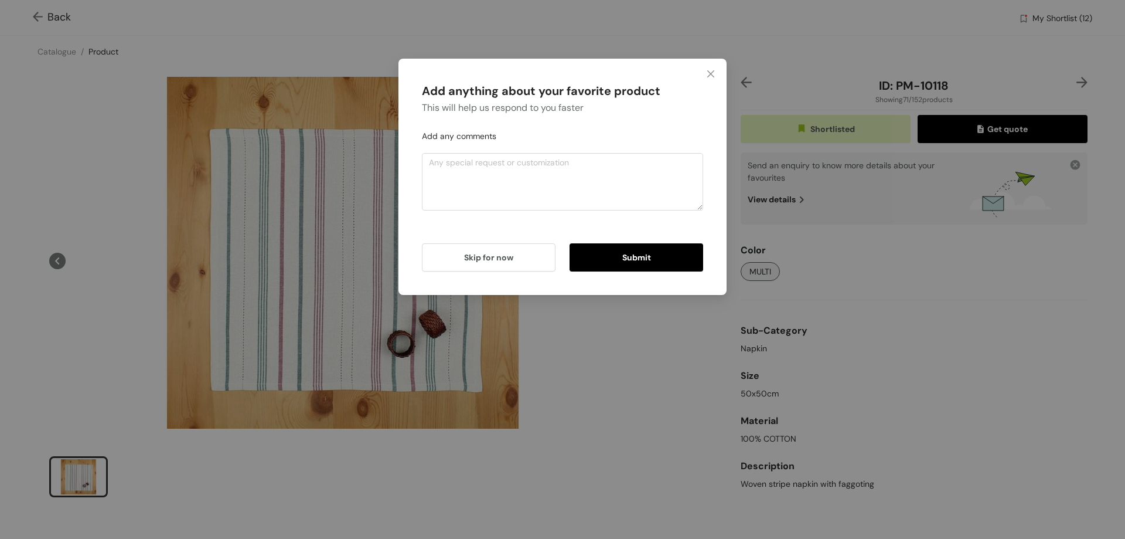
click at [658, 258] on button "Submit" at bounding box center [637, 257] width 134 height 28
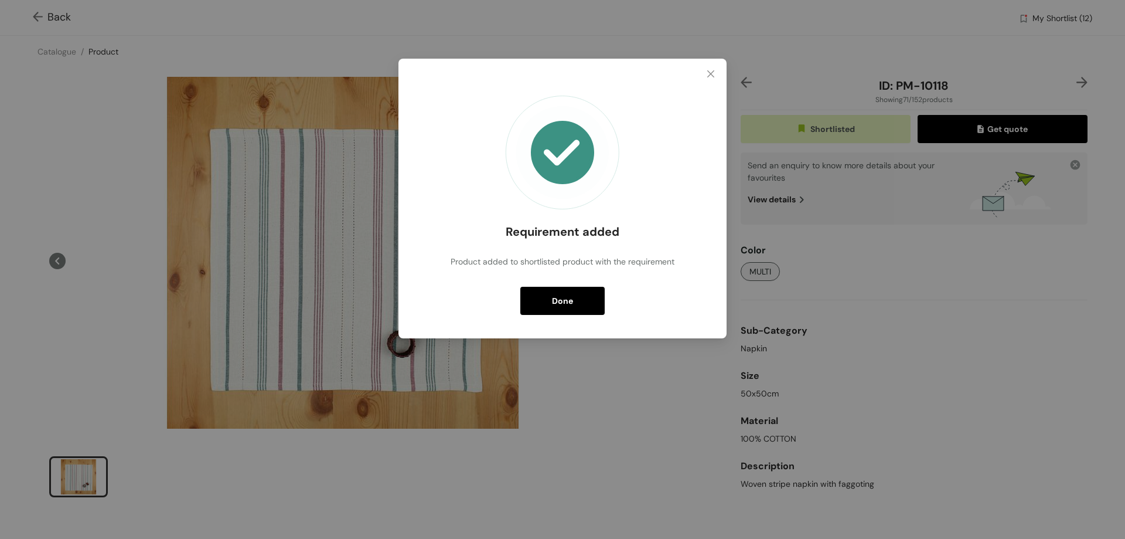
click at [580, 300] on button "Done" at bounding box center [562, 301] width 84 height 28
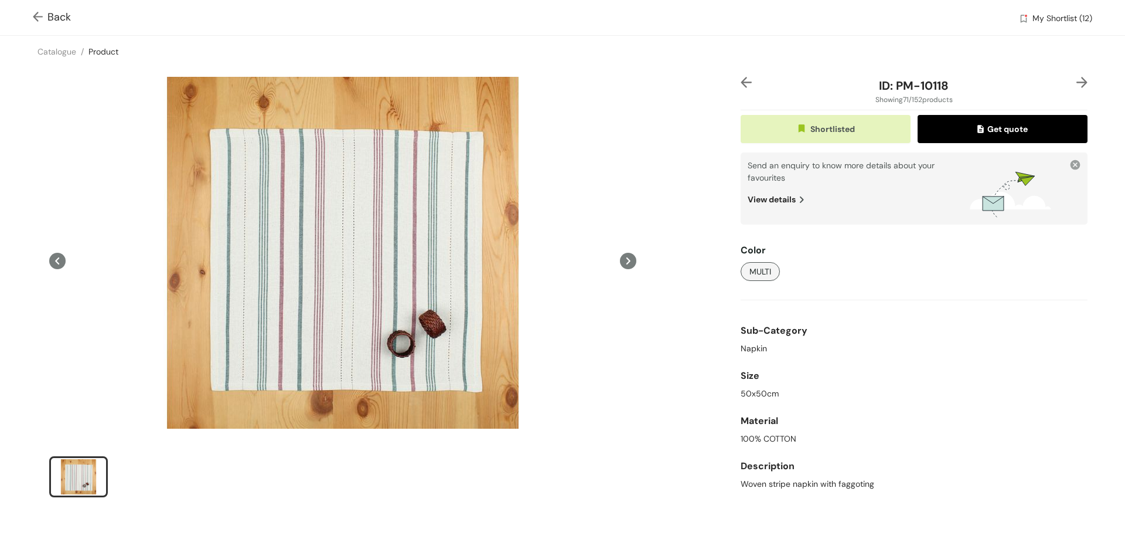
click at [48, 18] on span "Back" at bounding box center [52, 17] width 38 height 16
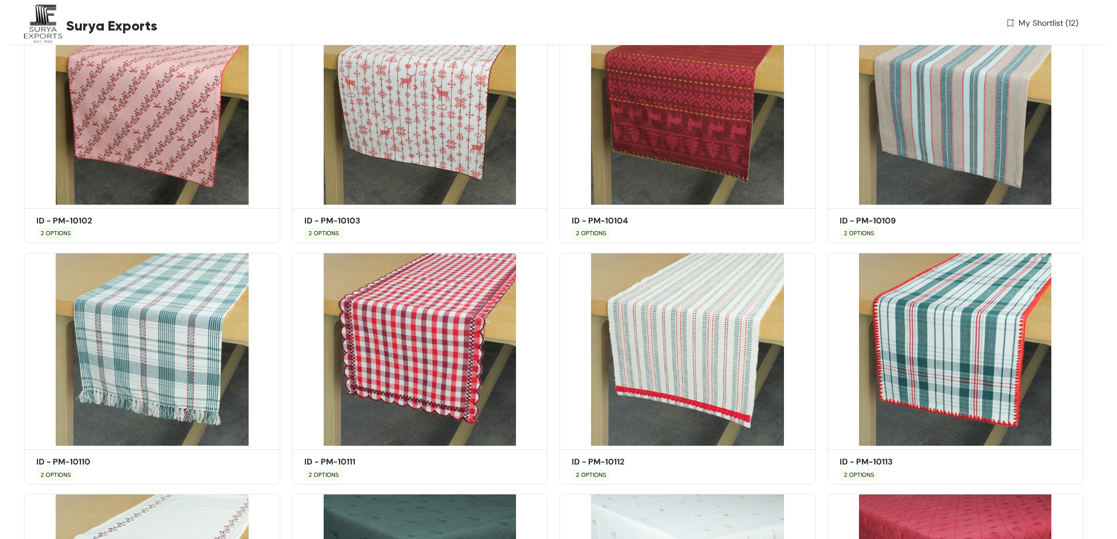
scroll to position [6034, 0]
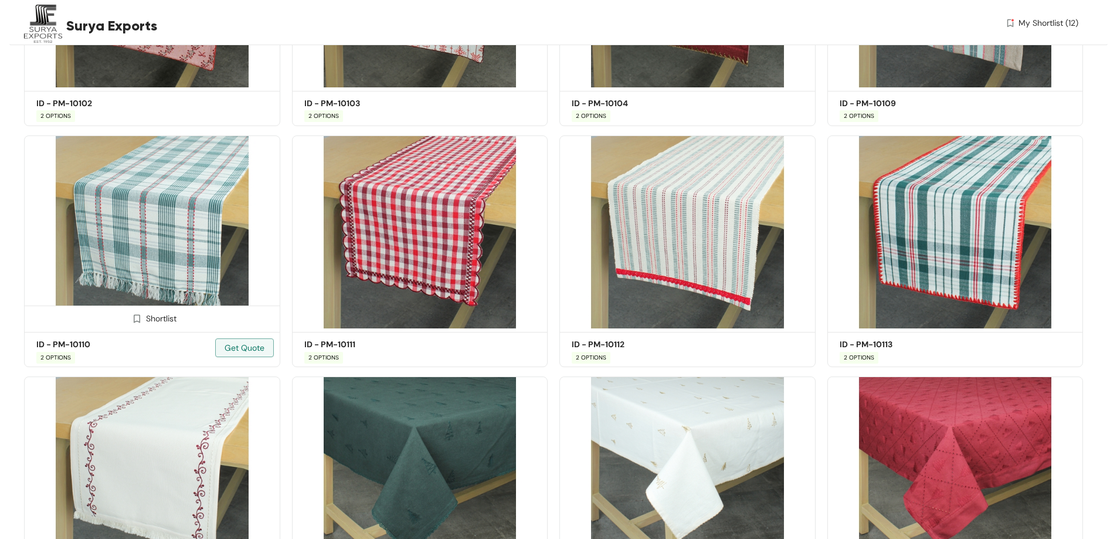
click at [200, 272] on img at bounding box center [152, 231] width 256 height 193
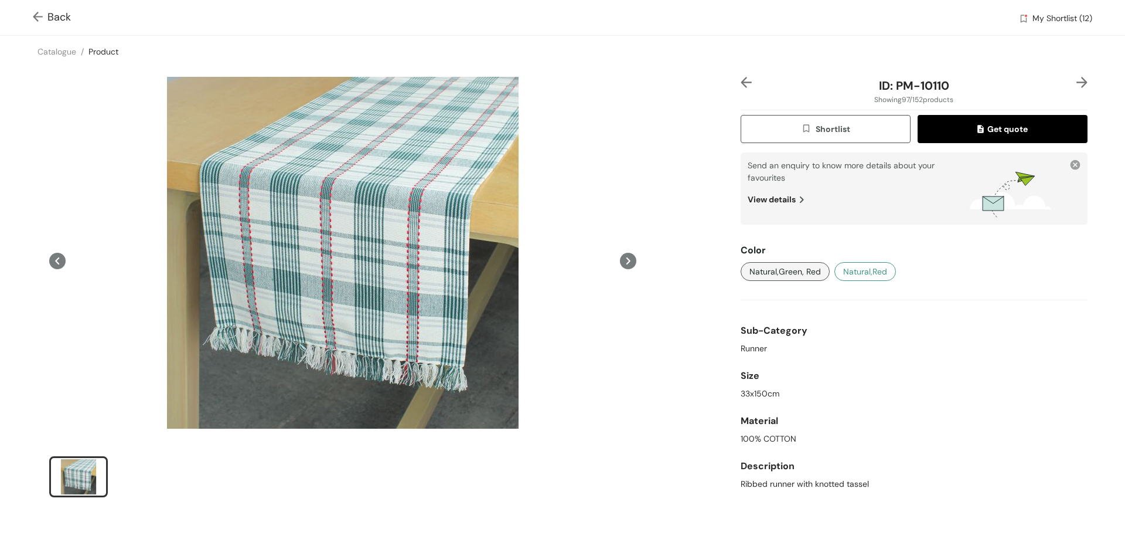
click at [881, 269] on button "Natural,Red" at bounding box center [866, 271] width 62 height 19
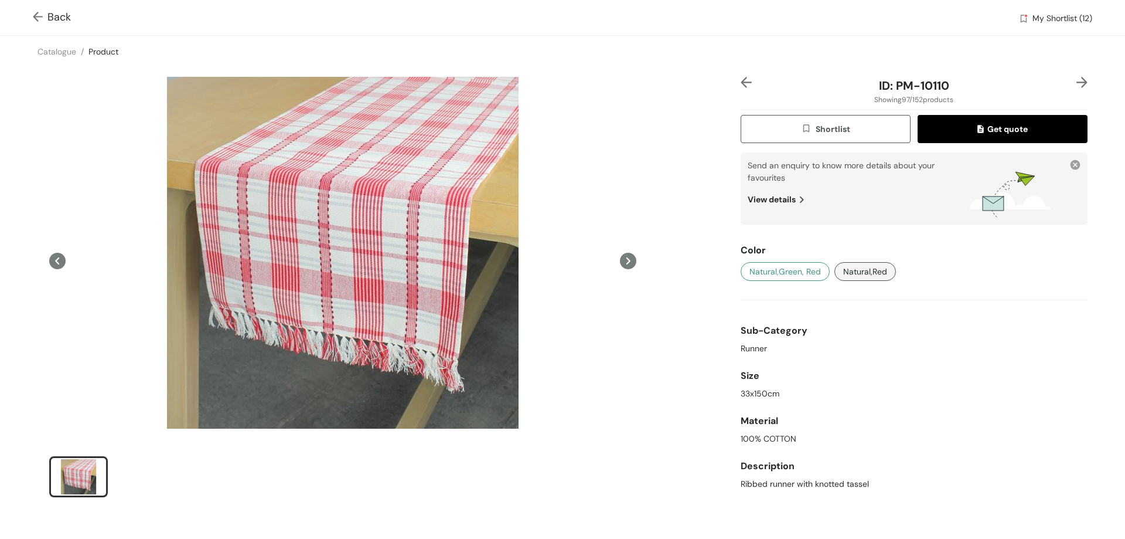
click at [785, 270] on span "Natural,Green, Red" at bounding box center [786, 271] width 72 height 13
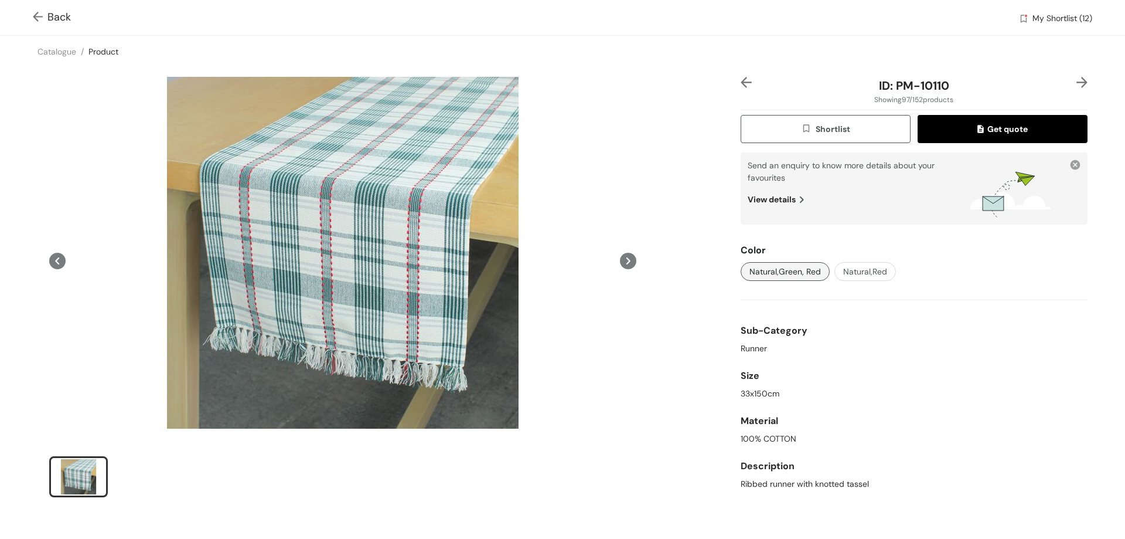
click at [45, 17] on img at bounding box center [40, 18] width 15 height 12
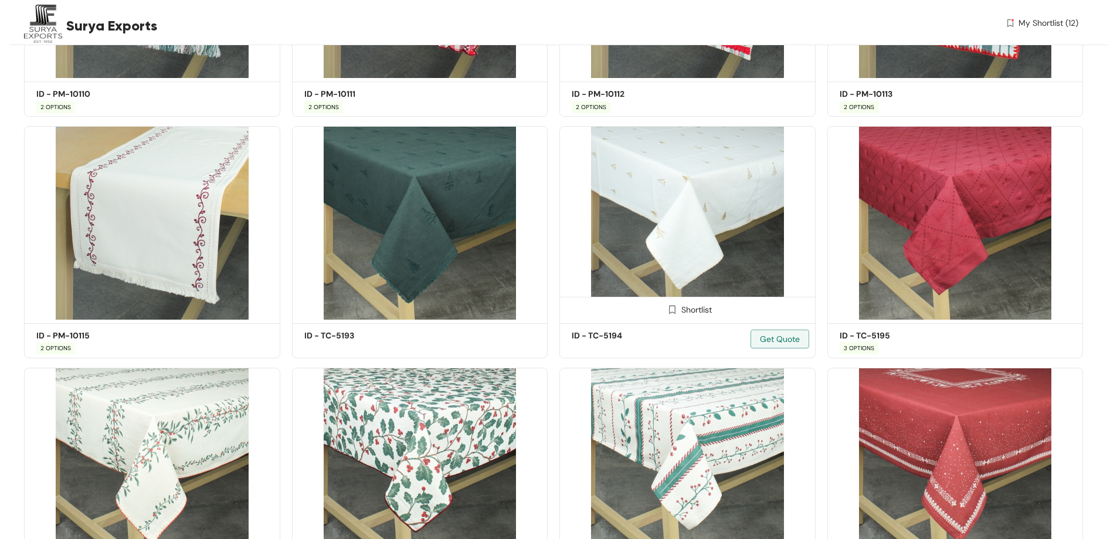
scroll to position [6343, 0]
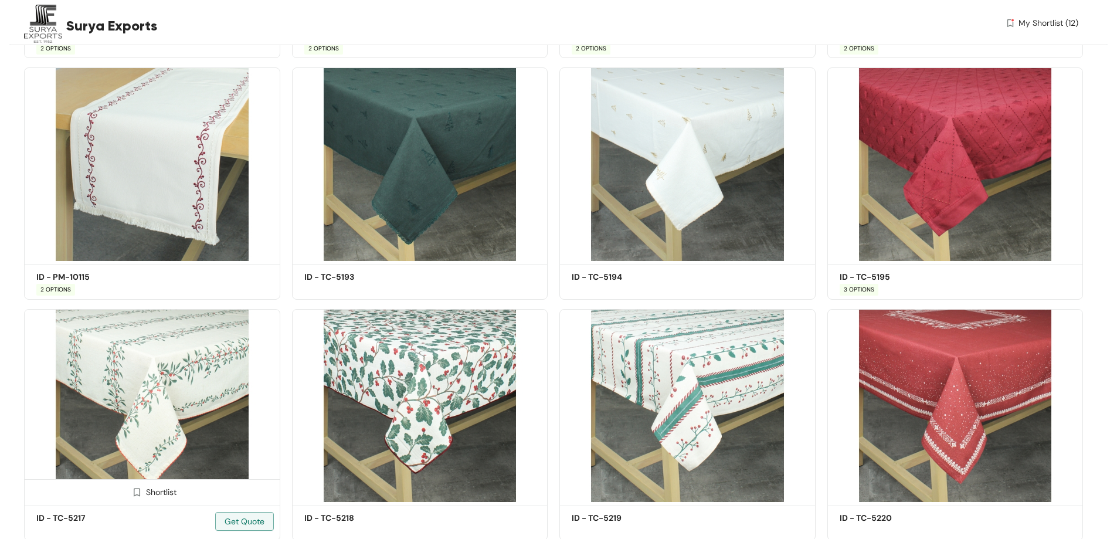
click at [170, 397] on img at bounding box center [152, 405] width 256 height 193
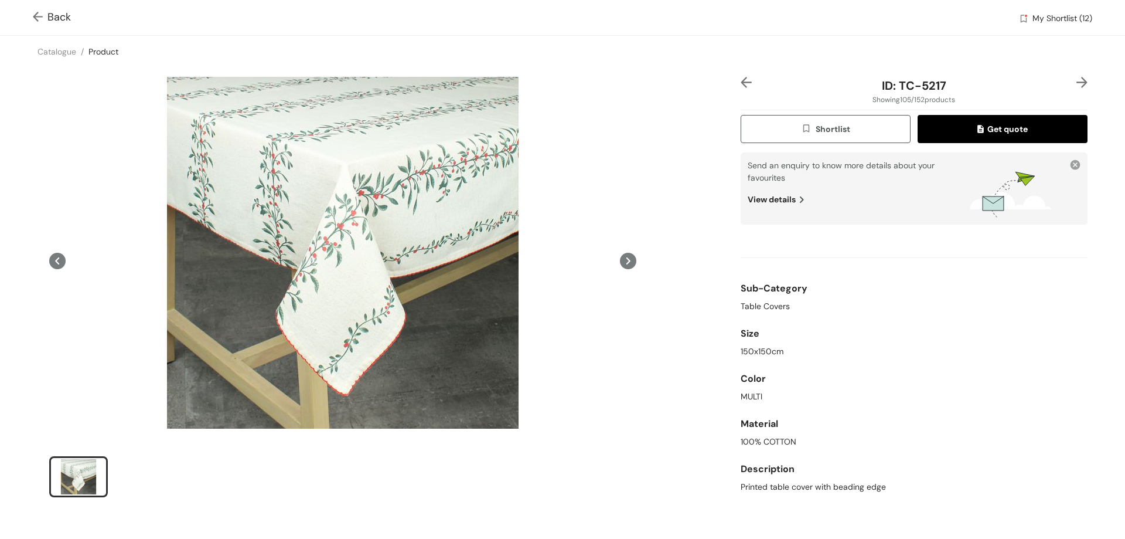
click at [62, 15] on span "Back" at bounding box center [52, 17] width 38 height 16
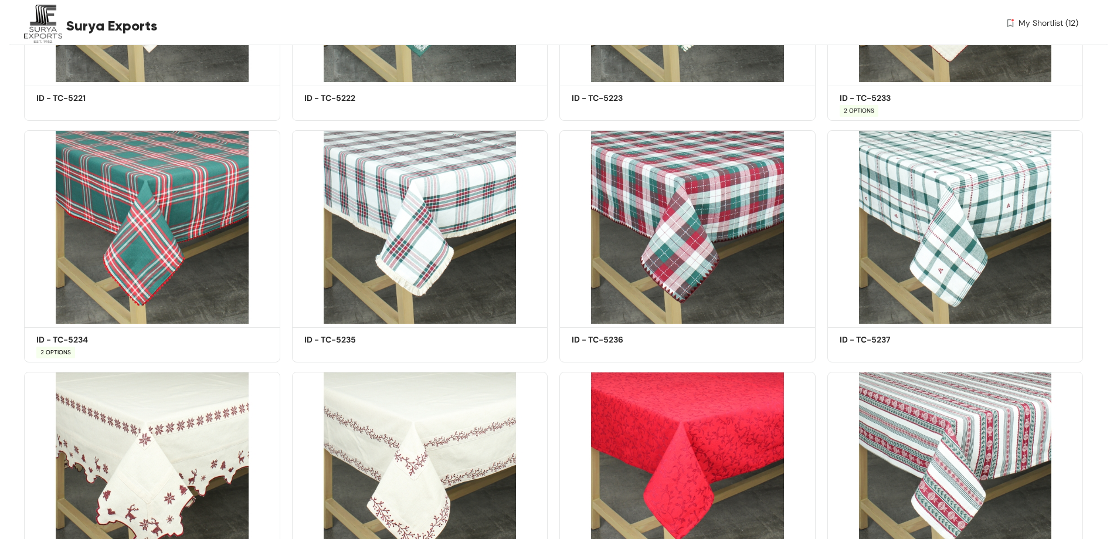
scroll to position [7062, 0]
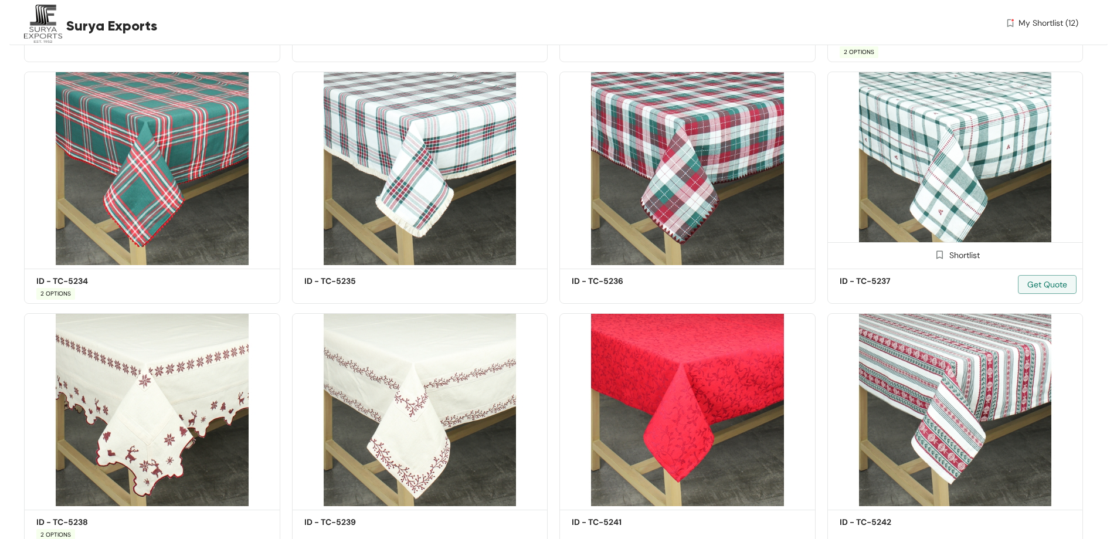
click at [947, 195] on img at bounding box center [955, 168] width 256 height 193
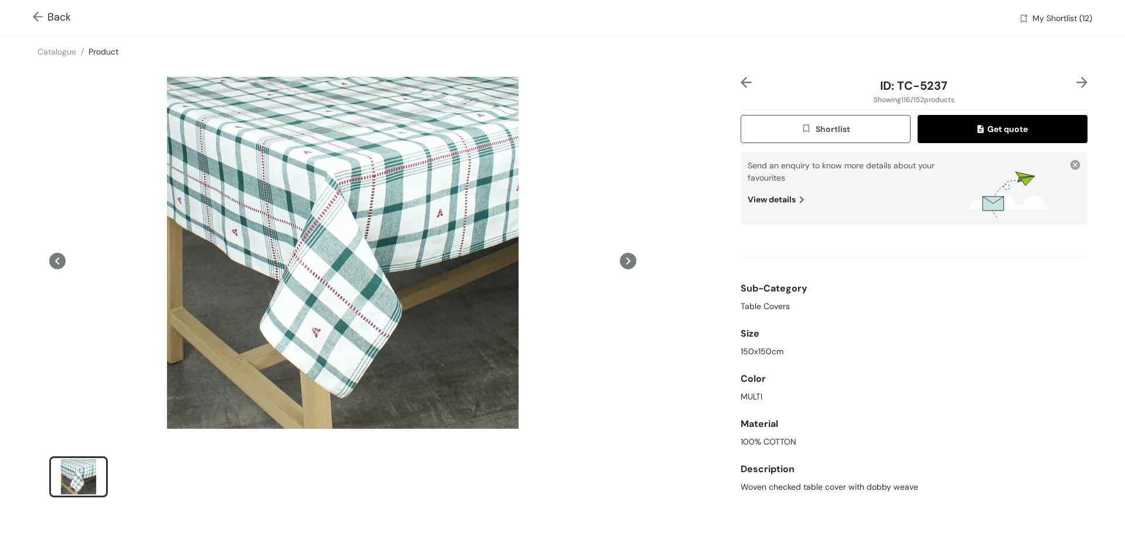
click at [59, 10] on span "Back" at bounding box center [52, 17] width 38 height 16
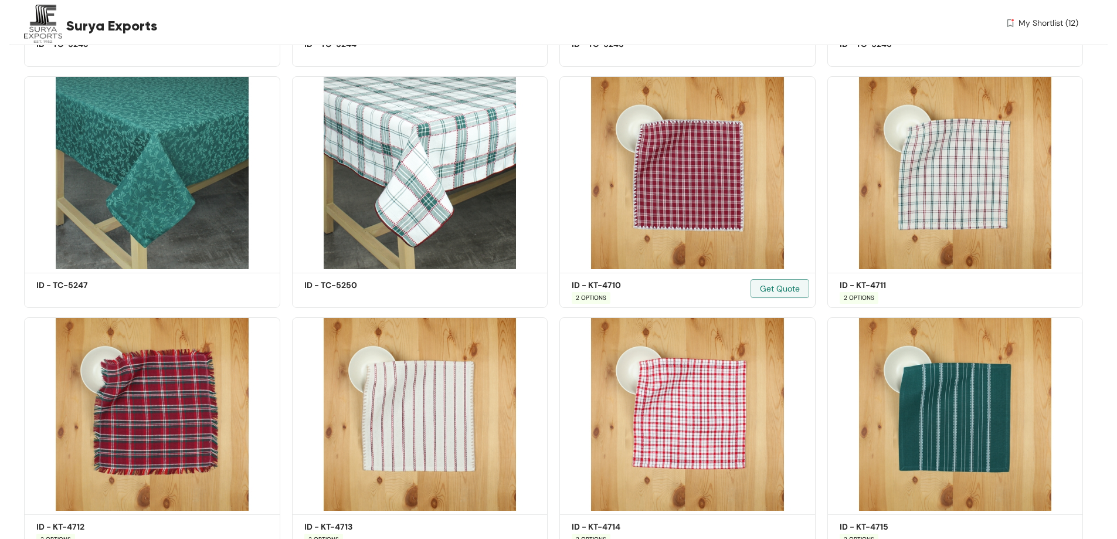
scroll to position [7840, 0]
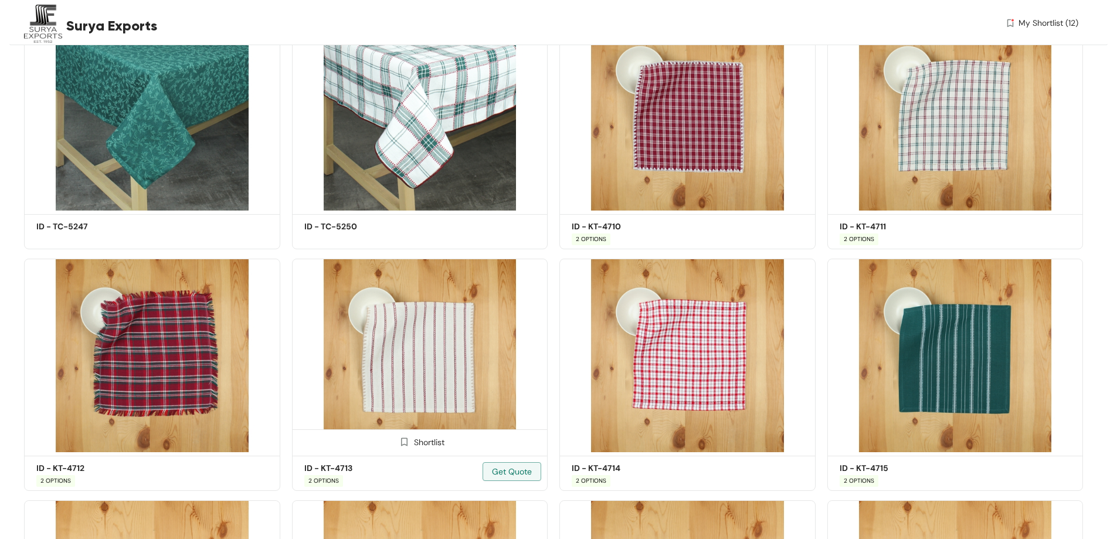
click at [416, 362] on img at bounding box center [420, 354] width 256 height 193
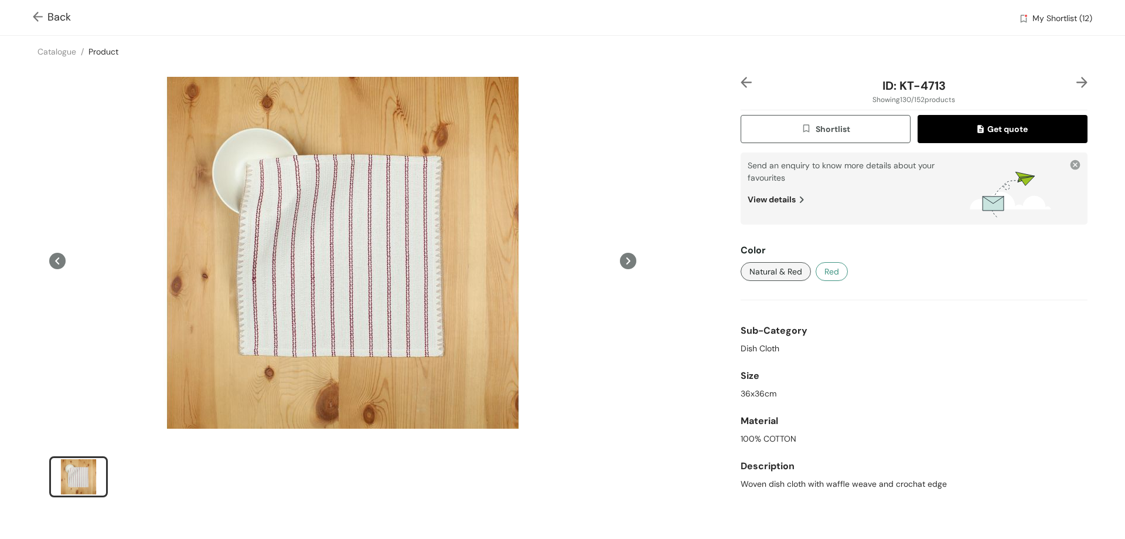
click at [828, 270] on span "Red" at bounding box center [832, 271] width 15 height 13
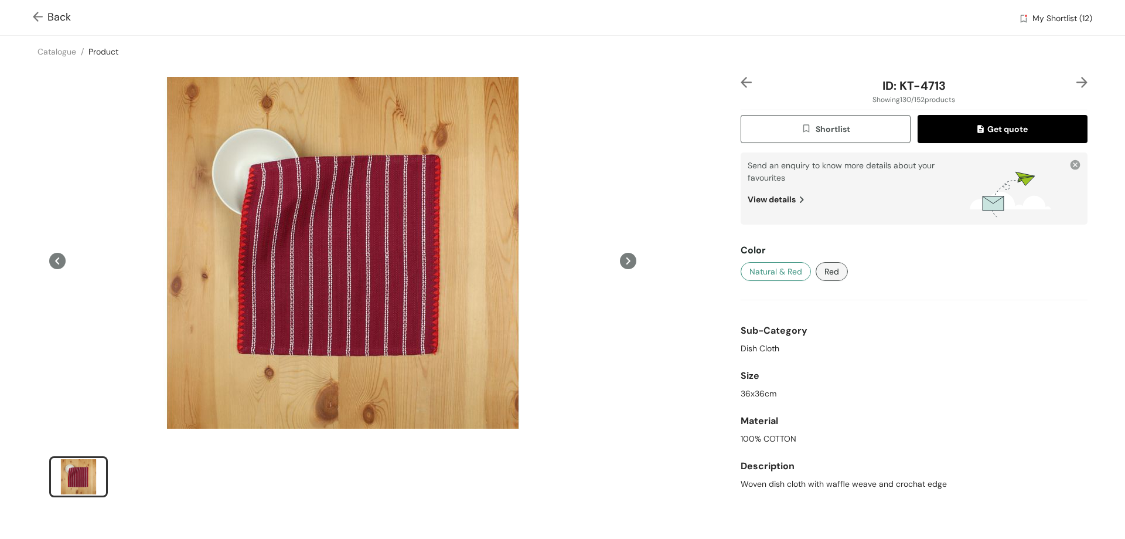
click at [773, 267] on span "Natural & Red" at bounding box center [776, 271] width 53 height 13
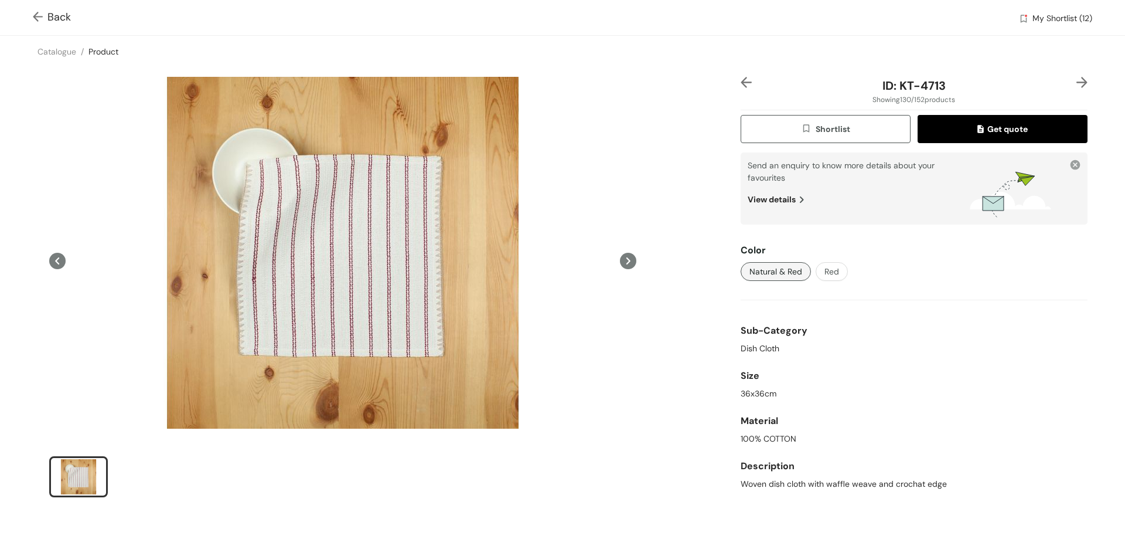
click at [836, 132] on span "Shortlist" at bounding box center [825, 129] width 49 height 13
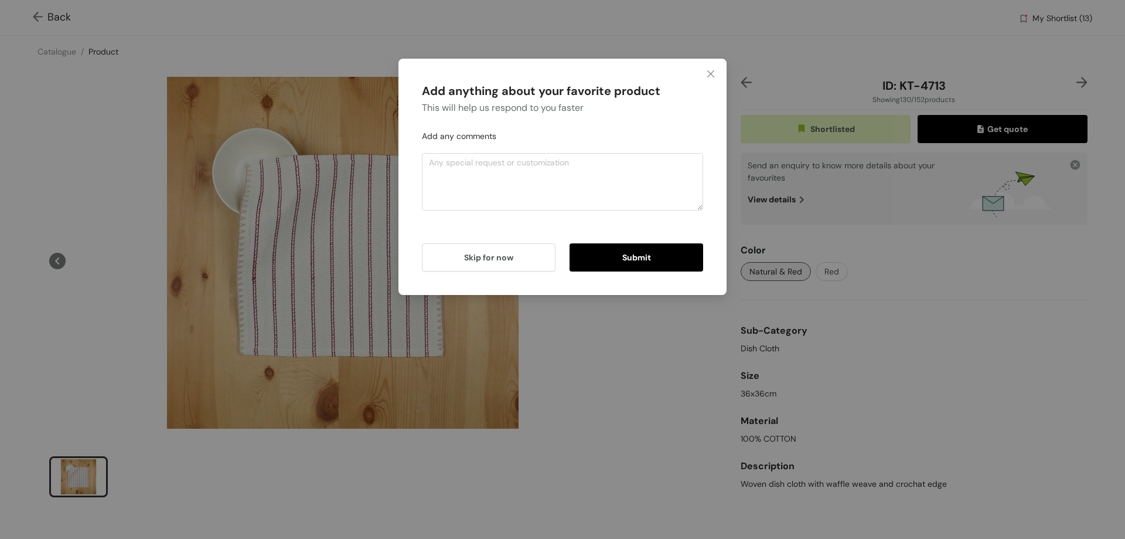
click at [640, 254] on span "Submit" at bounding box center [636, 257] width 29 height 13
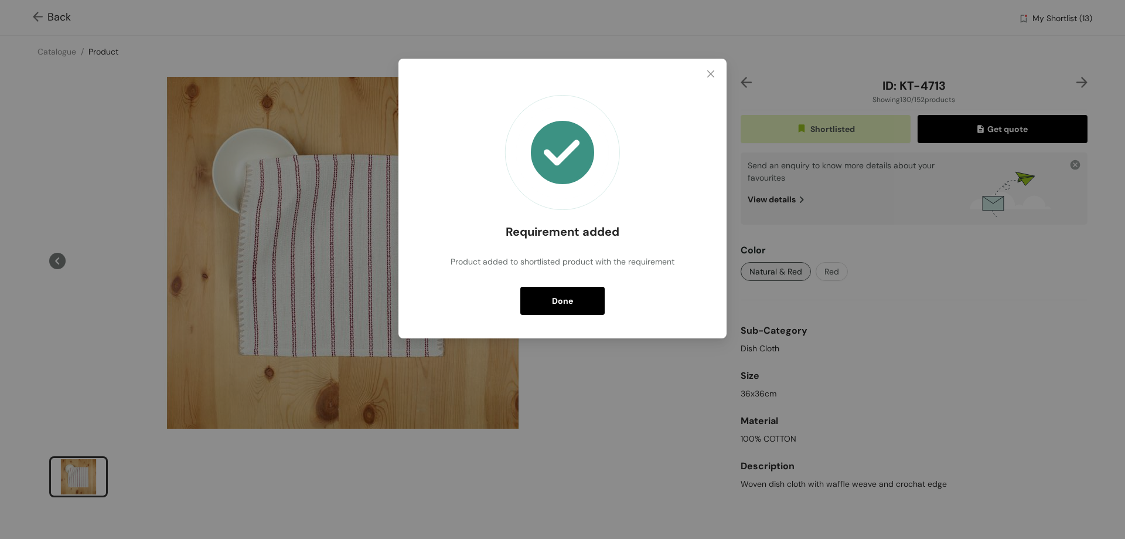
click at [586, 304] on button "Done" at bounding box center [562, 301] width 84 height 28
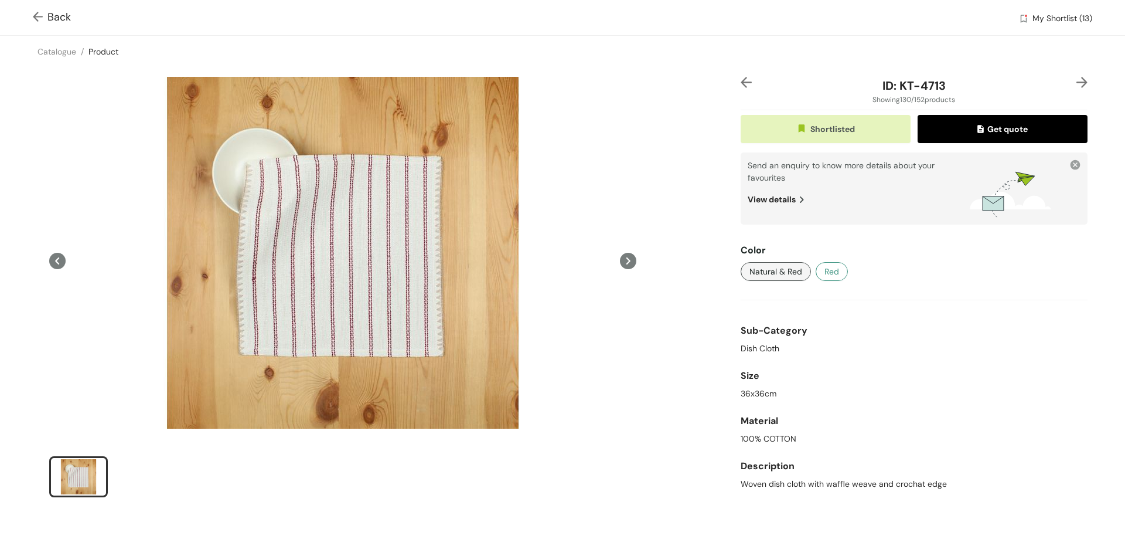
click at [826, 274] on span "Red" at bounding box center [832, 271] width 15 height 13
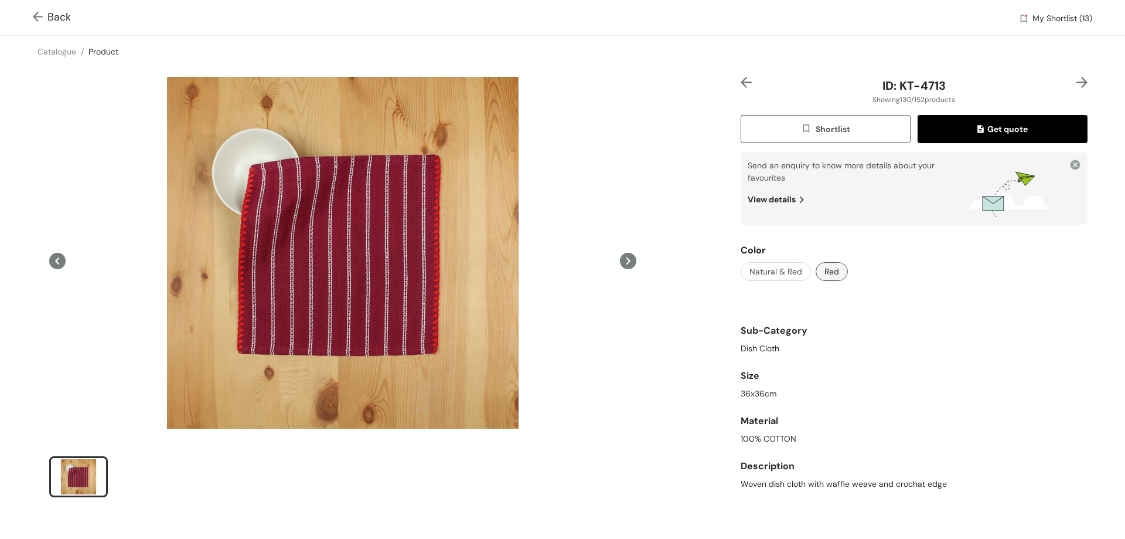
click at [855, 123] on button "Shortlist" at bounding box center [826, 129] width 170 height 28
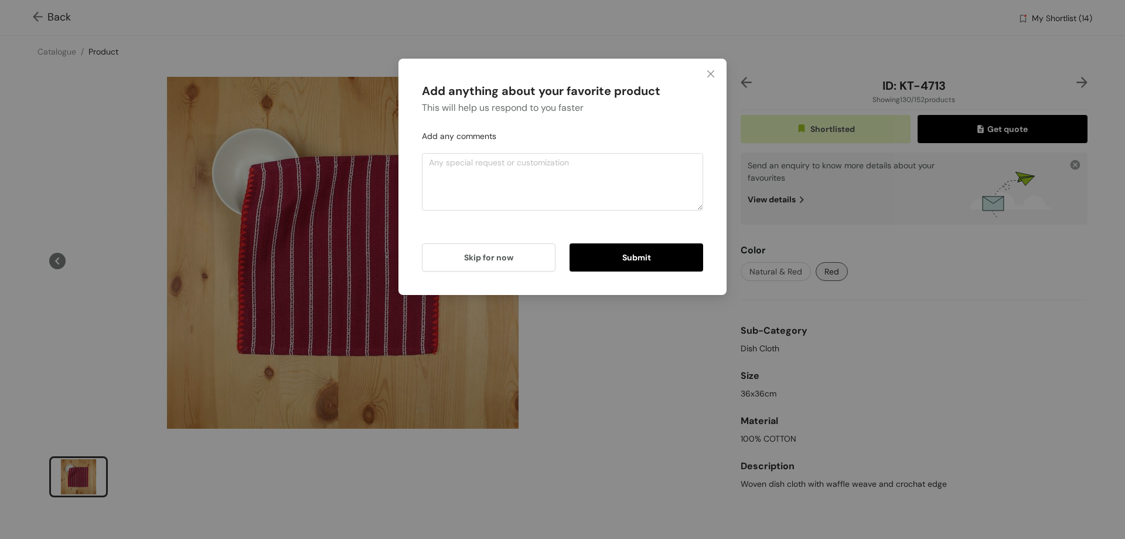
drag, startPoint x: 664, startPoint y: 242, endPoint x: 655, endPoint y: 247, distance: 9.8
click at [662, 245] on div "Skip for now Submit" at bounding box center [562, 247] width 281 height 47
click at [652, 253] on button "Submit" at bounding box center [637, 257] width 134 height 28
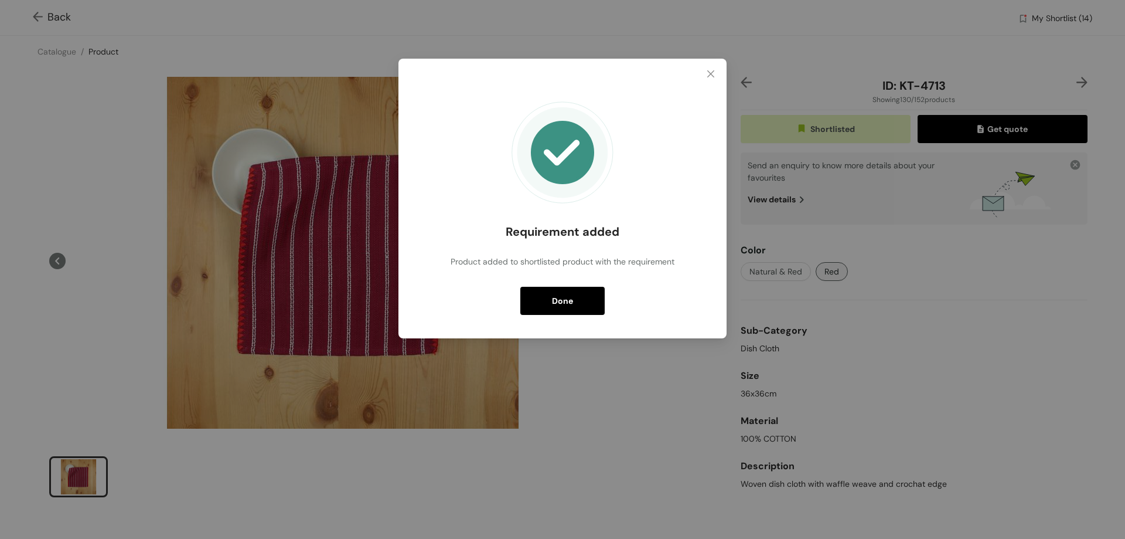
click at [581, 305] on button "Done" at bounding box center [562, 301] width 84 height 28
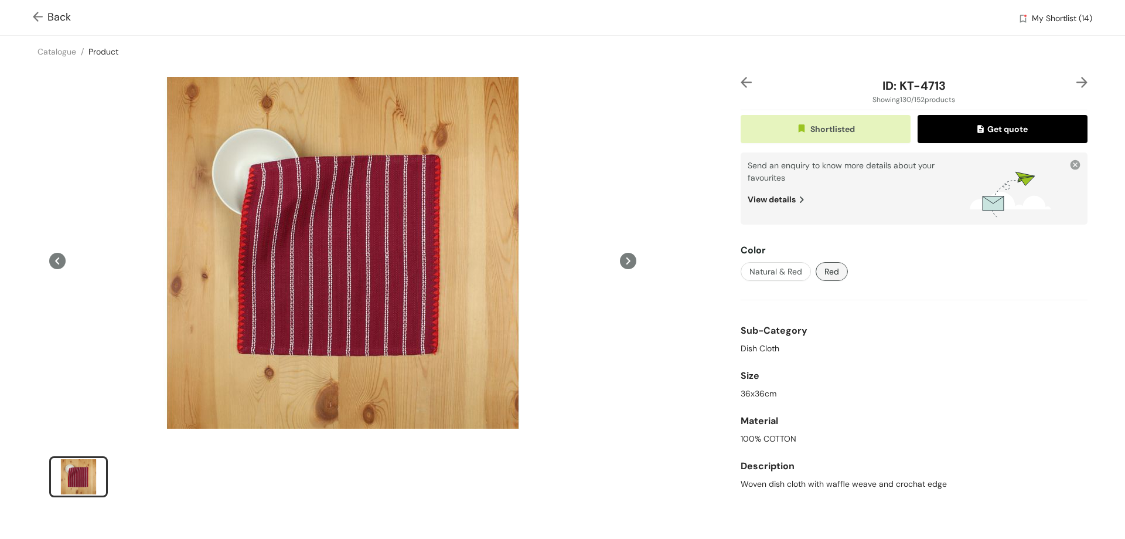
click at [53, 19] on span "Back" at bounding box center [52, 17] width 38 height 16
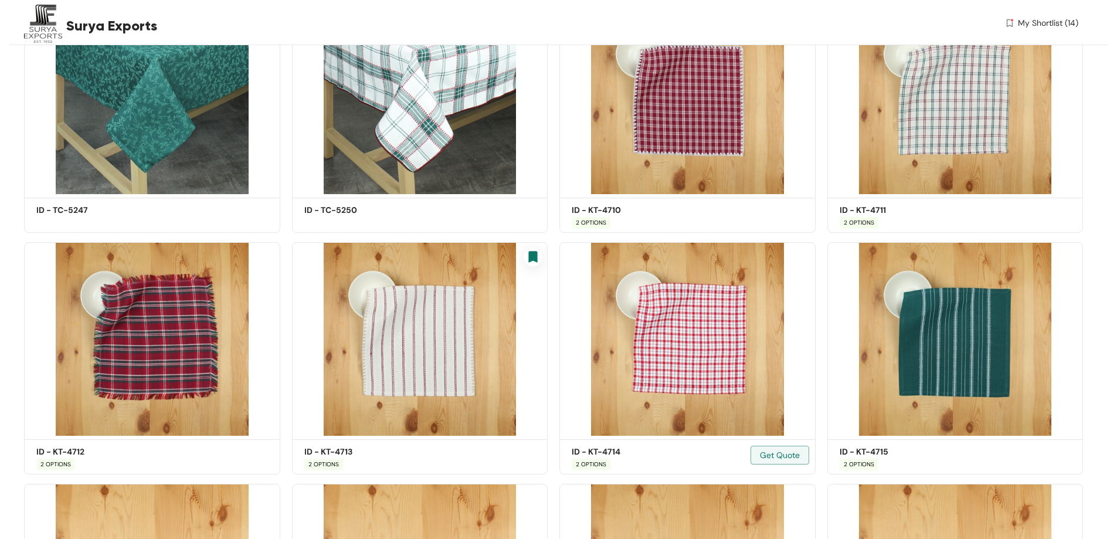
scroll to position [7974, 0]
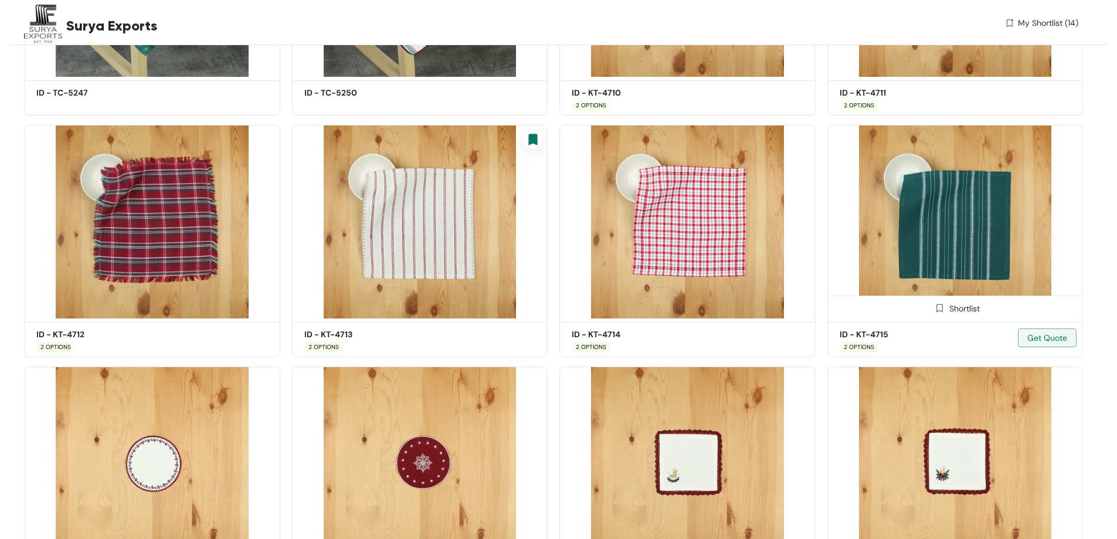
click at [981, 241] on img at bounding box center [955, 221] width 256 height 193
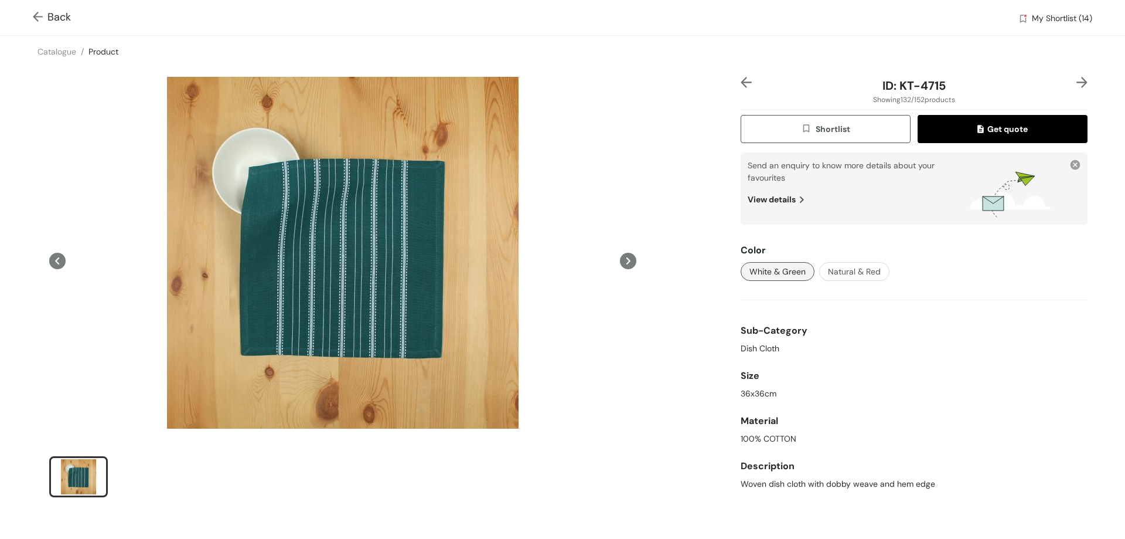
click at [856, 119] on button "Shortlist" at bounding box center [826, 129] width 170 height 28
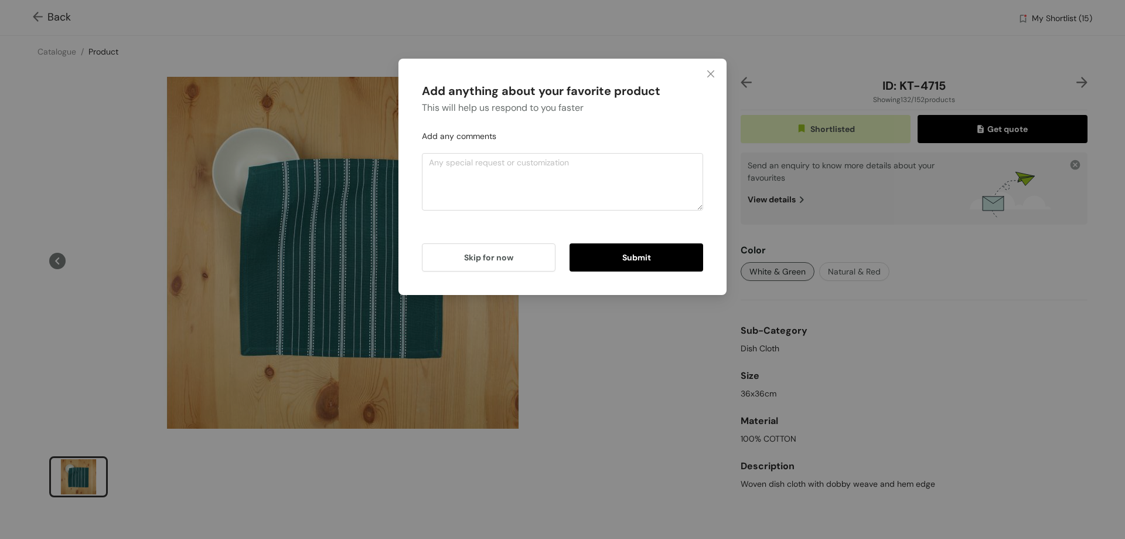
click at [637, 263] on span "Submit" at bounding box center [636, 257] width 29 height 13
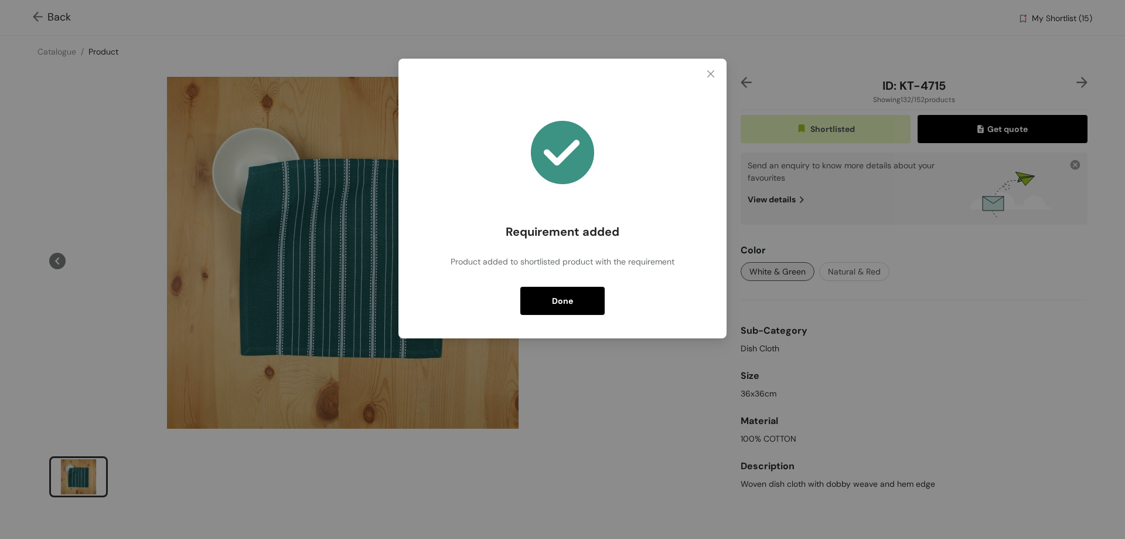
click at [586, 305] on button "Done" at bounding box center [562, 301] width 84 height 28
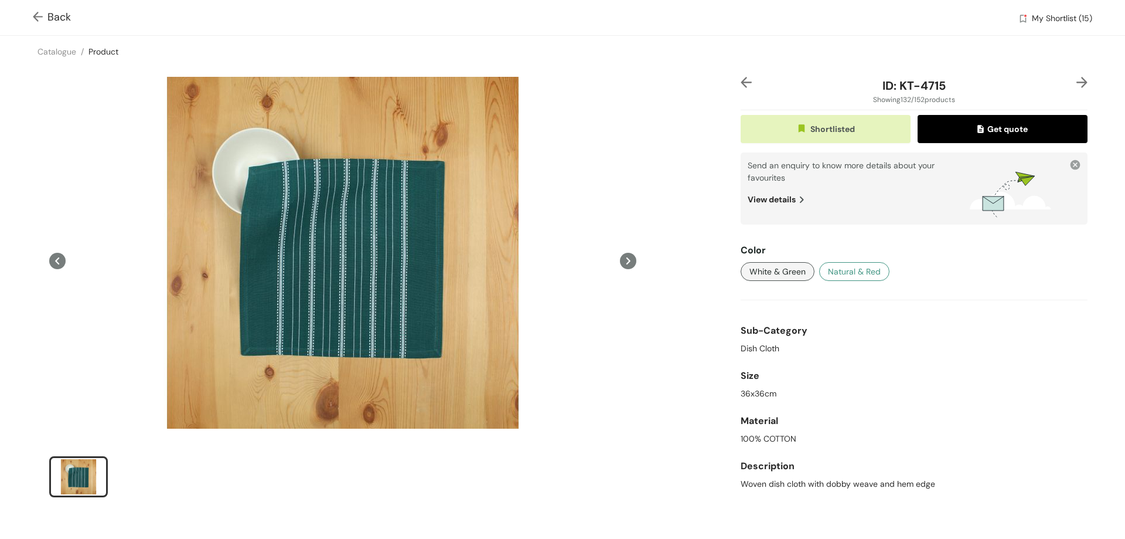
click at [841, 271] on span "Natural & Red" at bounding box center [854, 271] width 53 height 13
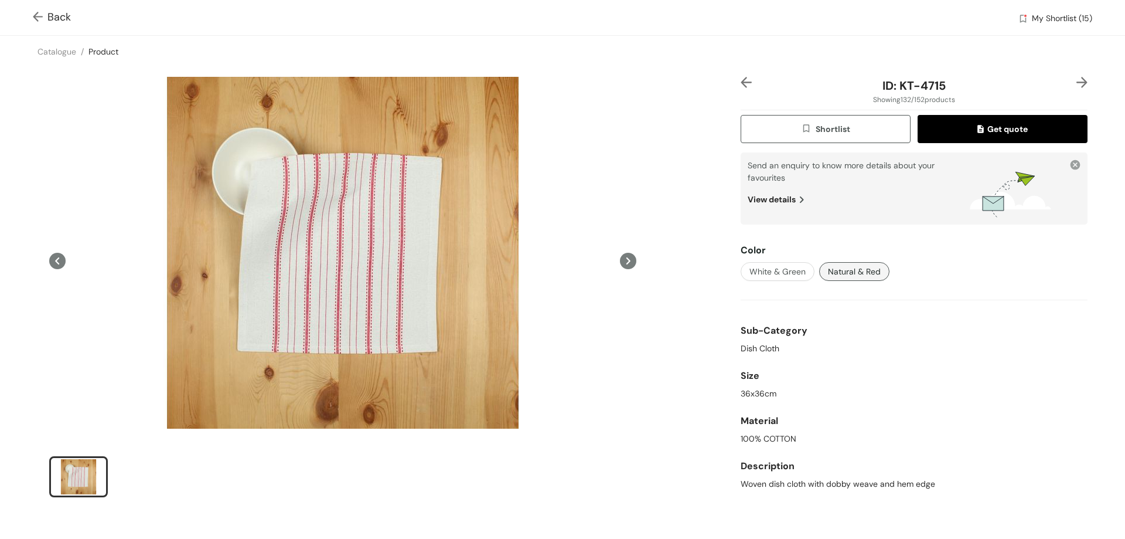
click at [859, 131] on button "Shortlist" at bounding box center [826, 129] width 170 height 28
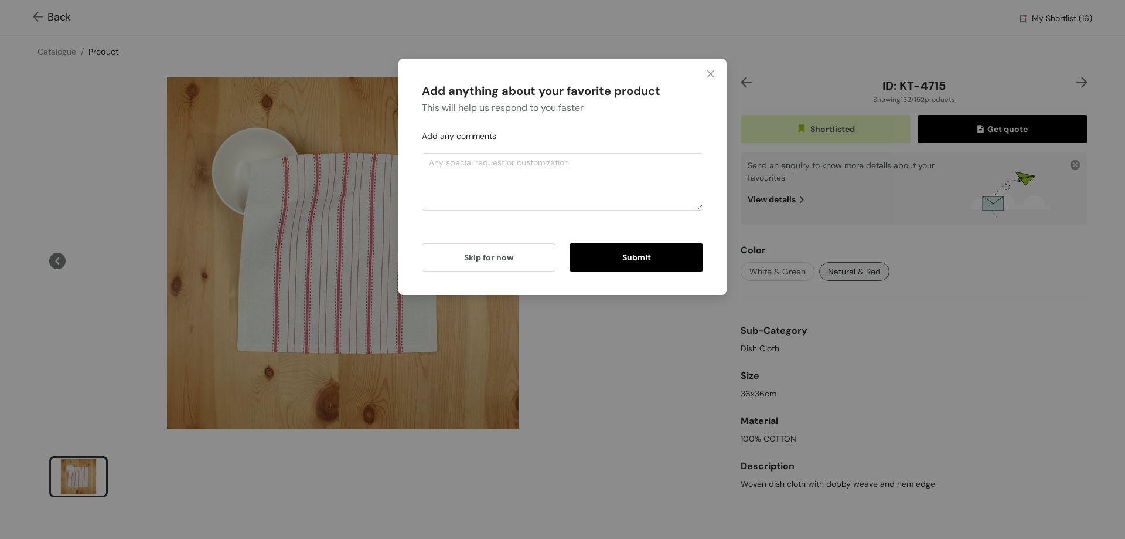
click at [647, 252] on span "Submit" at bounding box center [636, 257] width 29 height 13
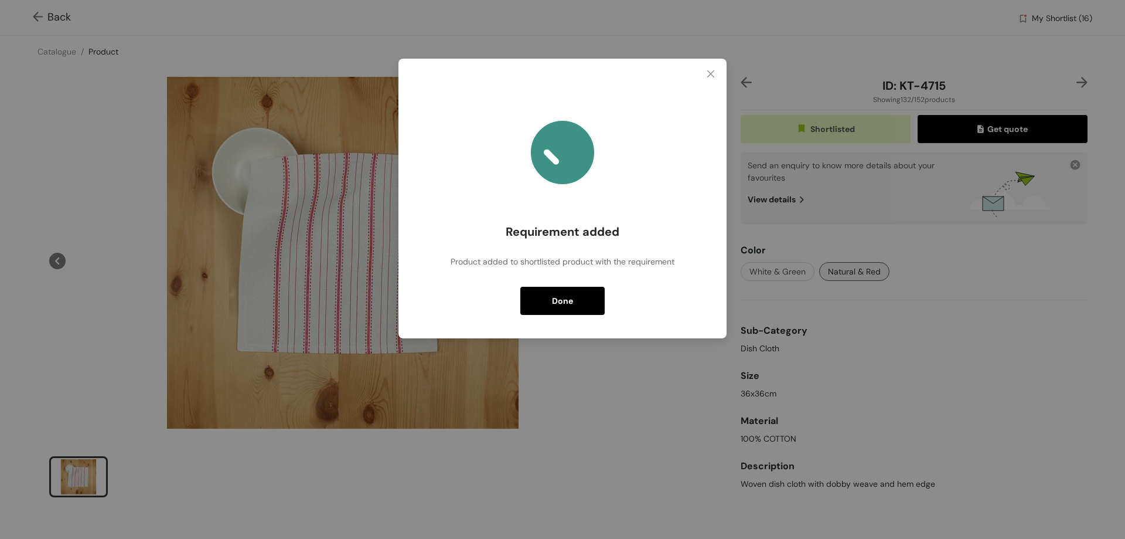
click at [570, 305] on span "Done" at bounding box center [562, 300] width 21 height 13
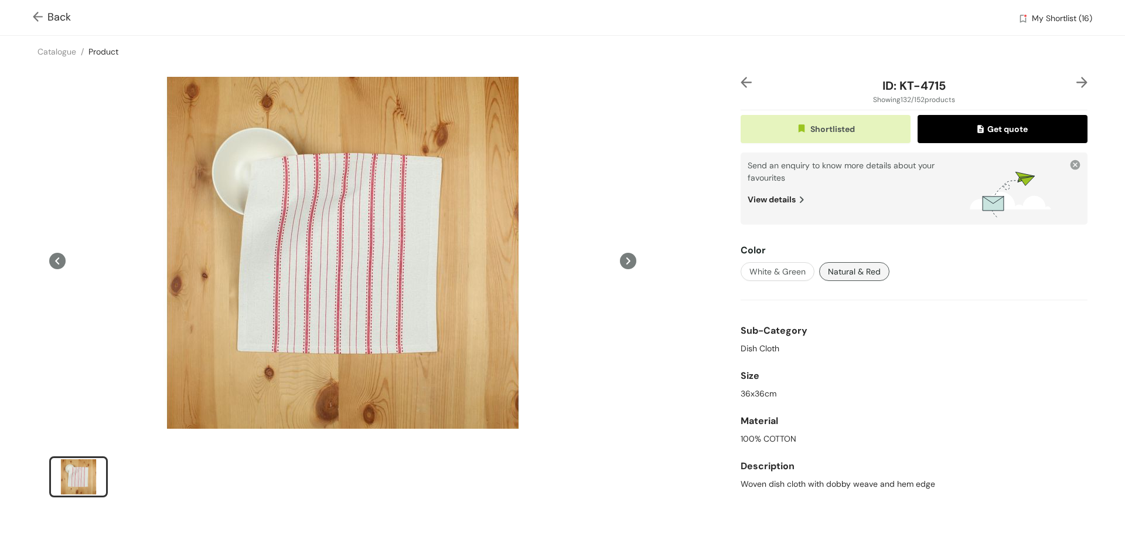
click at [64, 17] on span "Back" at bounding box center [52, 17] width 38 height 16
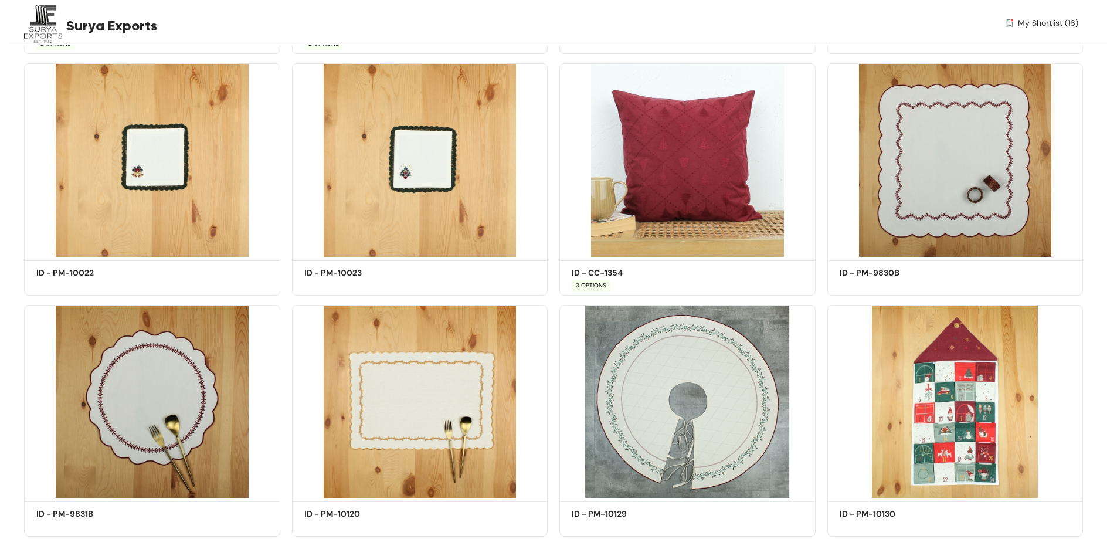
scroll to position [8459, 0]
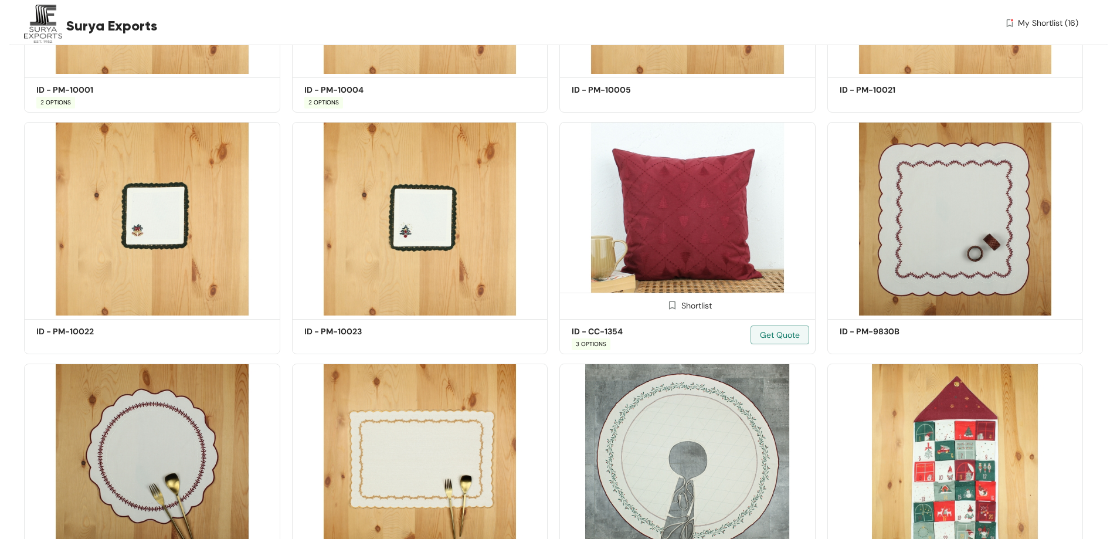
click at [712, 218] on img at bounding box center [687, 218] width 256 height 193
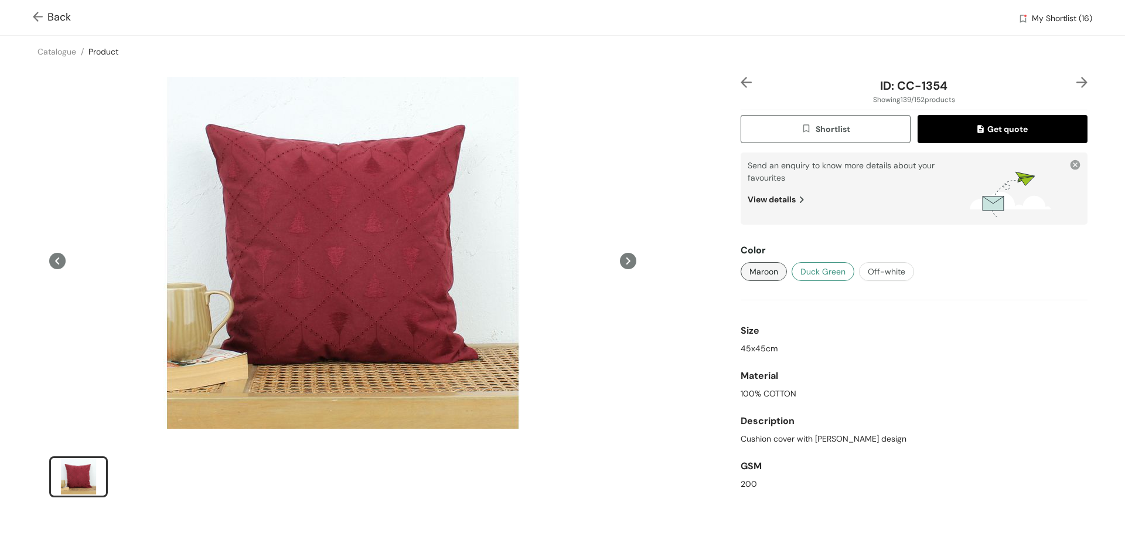
click at [809, 271] on span "Duck Green" at bounding box center [823, 271] width 45 height 13
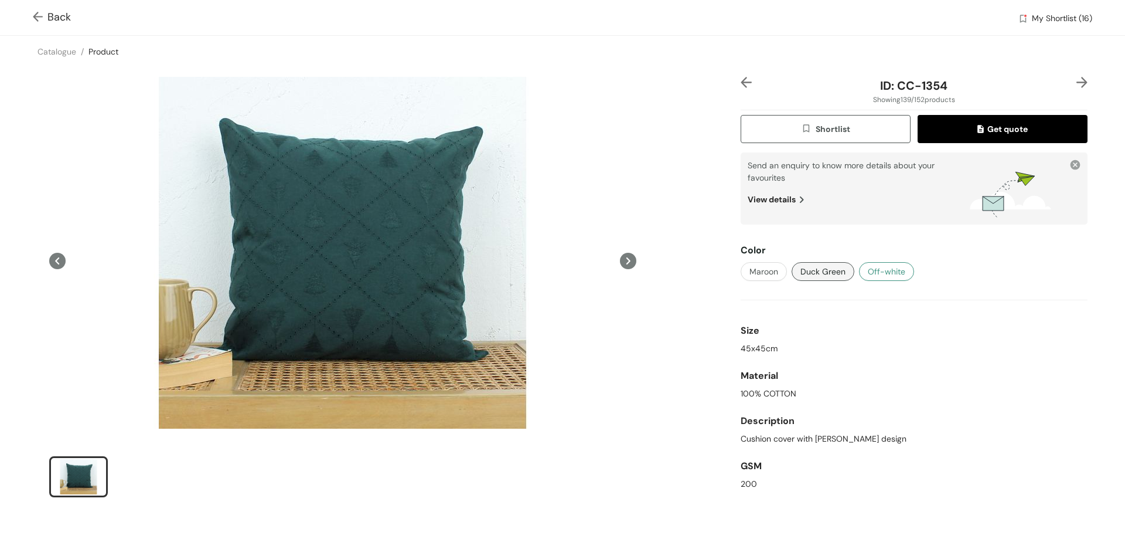
click at [893, 271] on span "Off-white" at bounding box center [887, 271] width 38 height 13
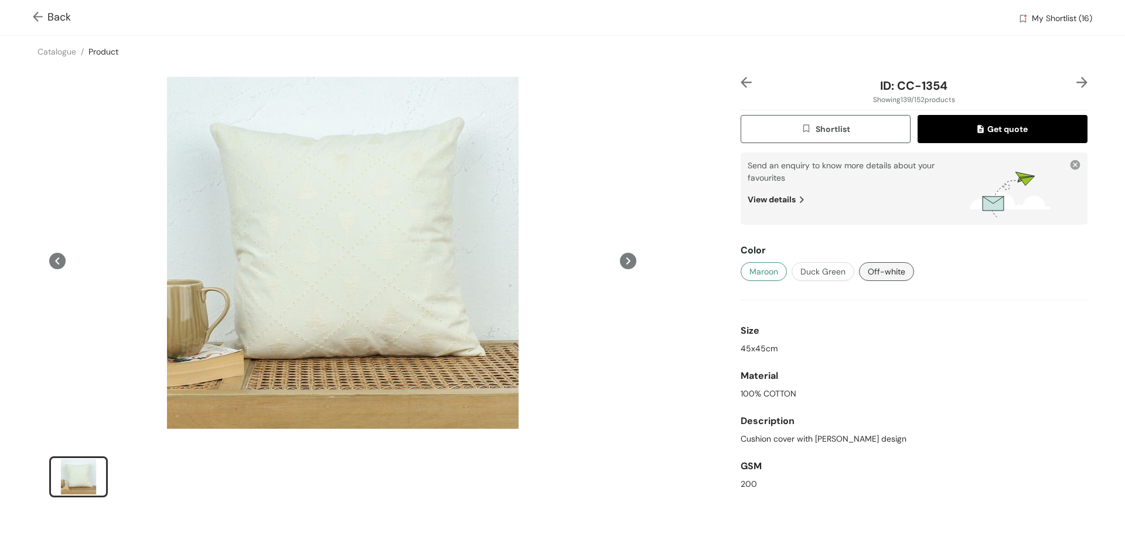
click at [765, 270] on span "Maroon" at bounding box center [764, 271] width 29 height 13
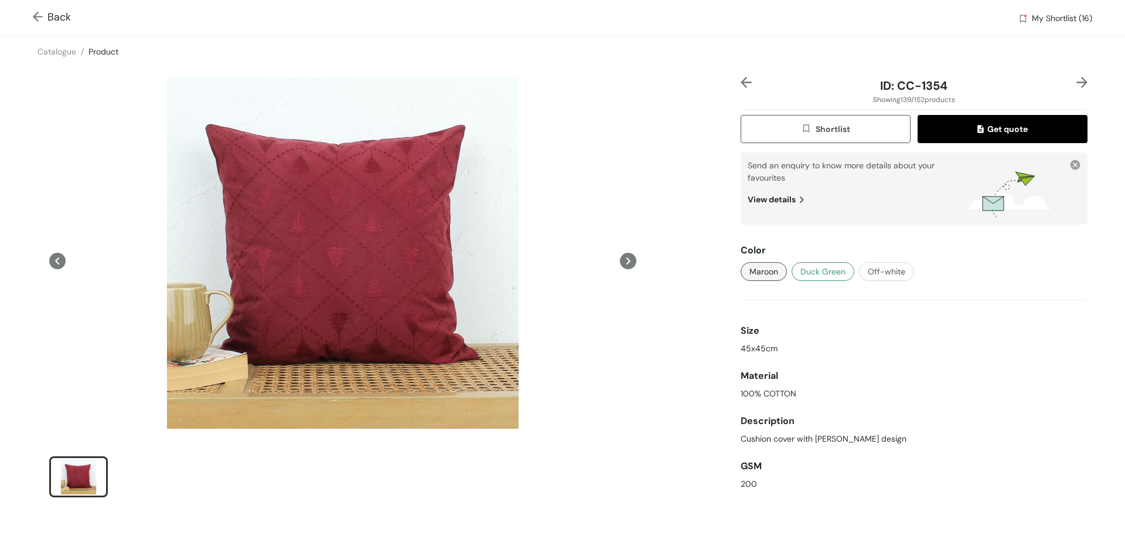
click at [805, 271] on span "Duck Green" at bounding box center [823, 271] width 45 height 13
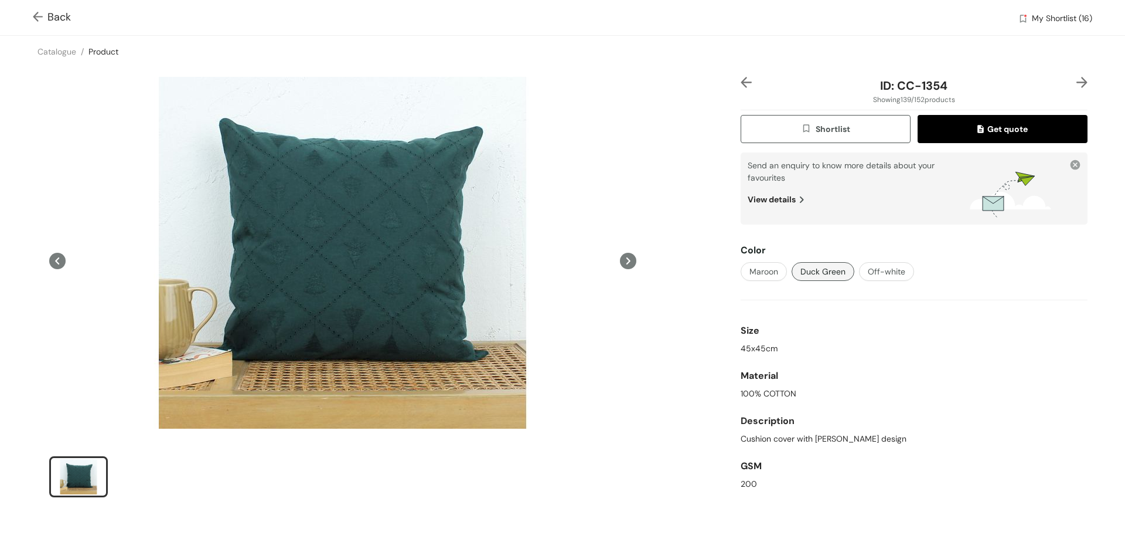
click at [846, 125] on button "Shortlist" at bounding box center [826, 129] width 170 height 28
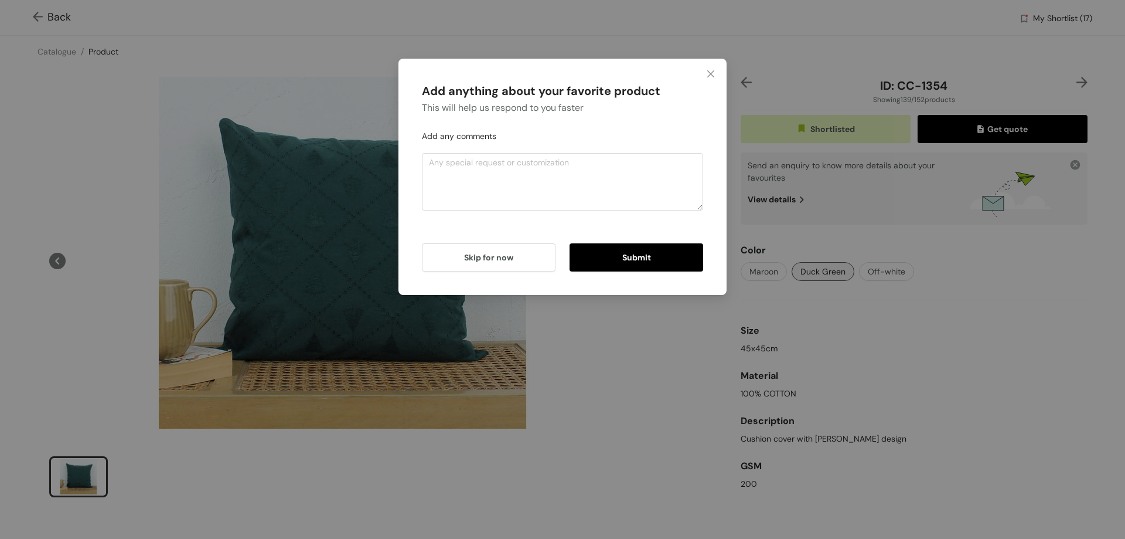
click at [652, 261] on button "Submit" at bounding box center [637, 257] width 134 height 28
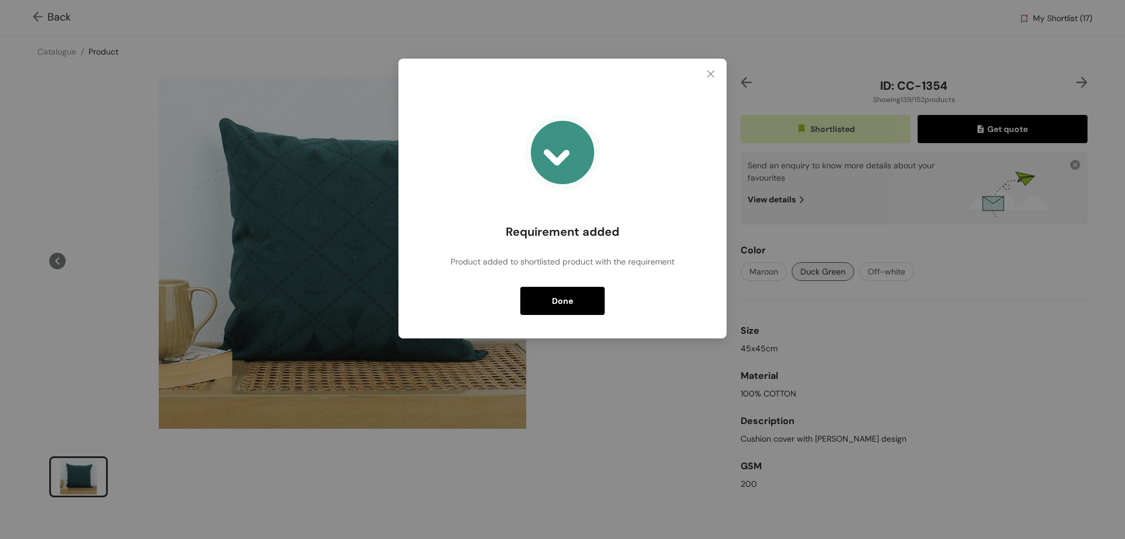
click at [563, 298] on span "Done" at bounding box center [562, 300] width 21 height 13
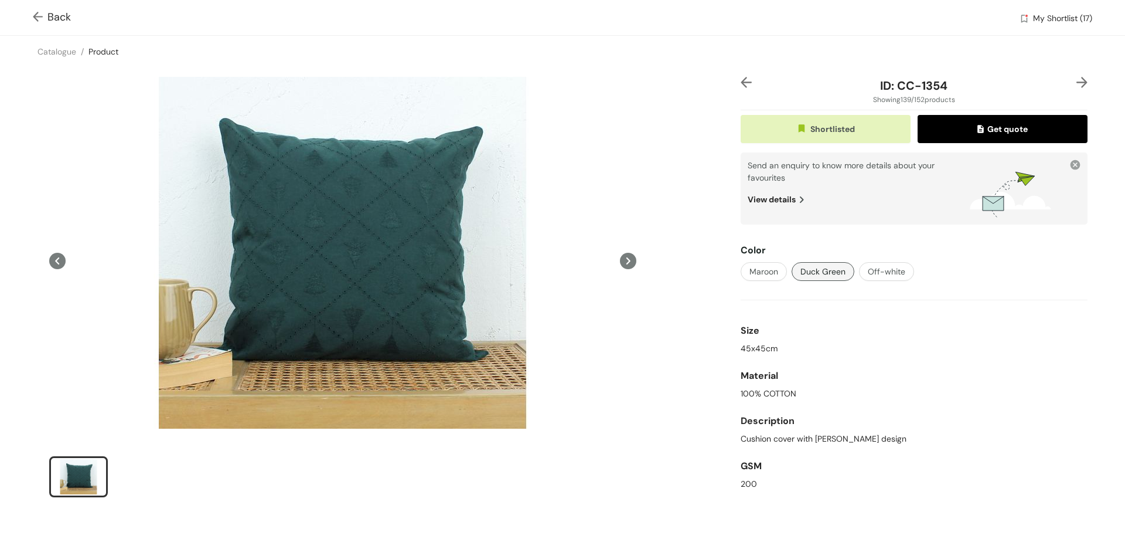
click at [65, 20] on span "Back" at bounding box center [52, 17] width 38 height 16
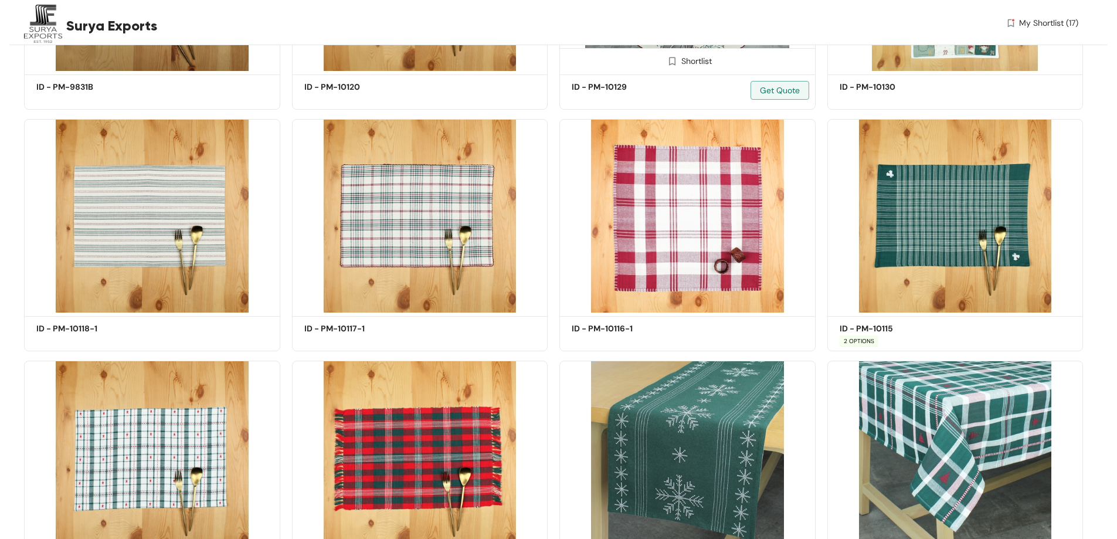
scroll to position [9003, 0]
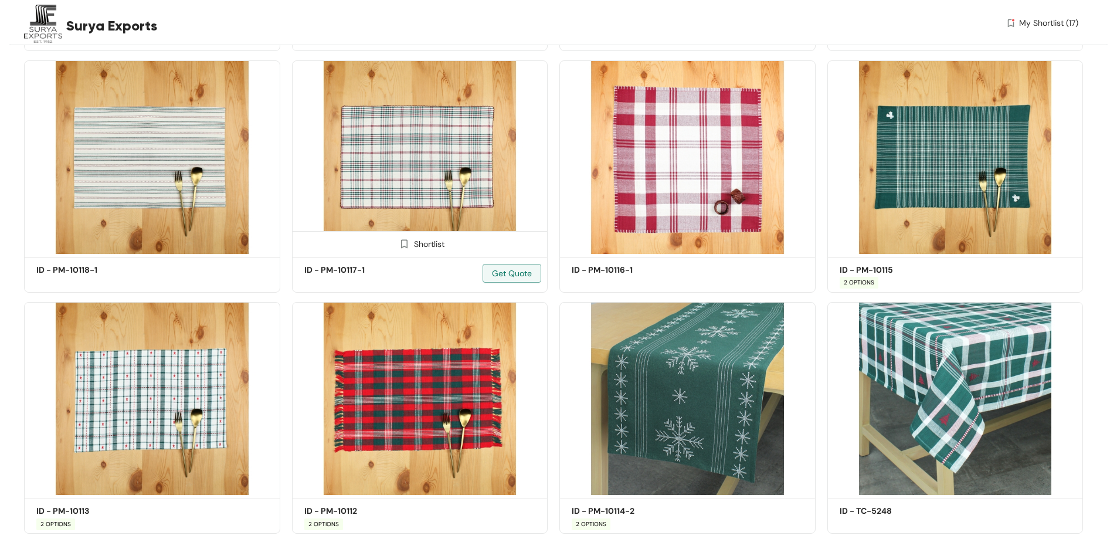
click at [453, 161] on img at bounding box center [420, 156] width 256 height 193
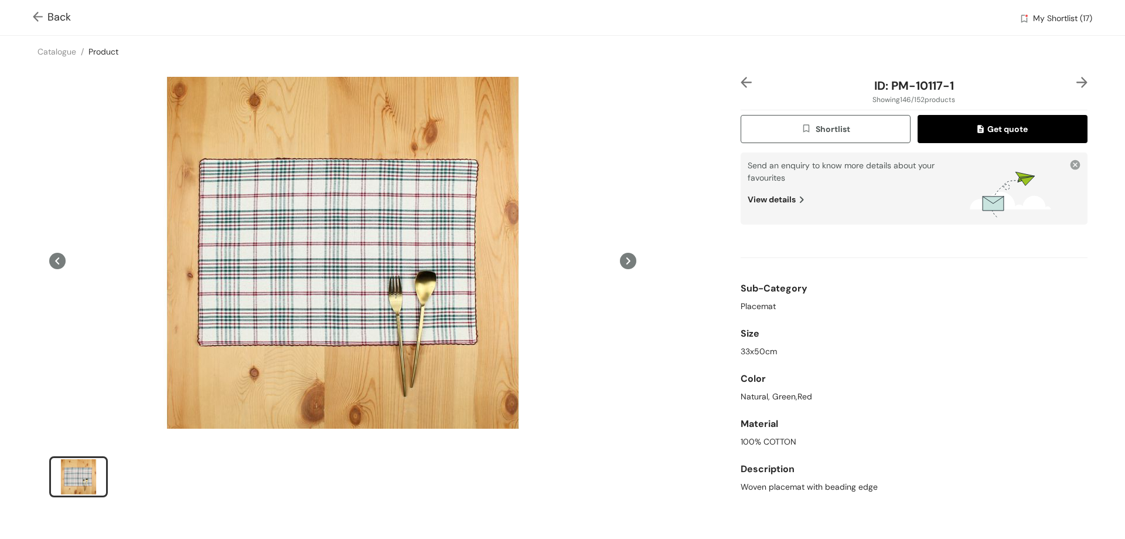
click at [854, 129] on button "Shortlist" at bounding box center [826, 129] width 170 height 28
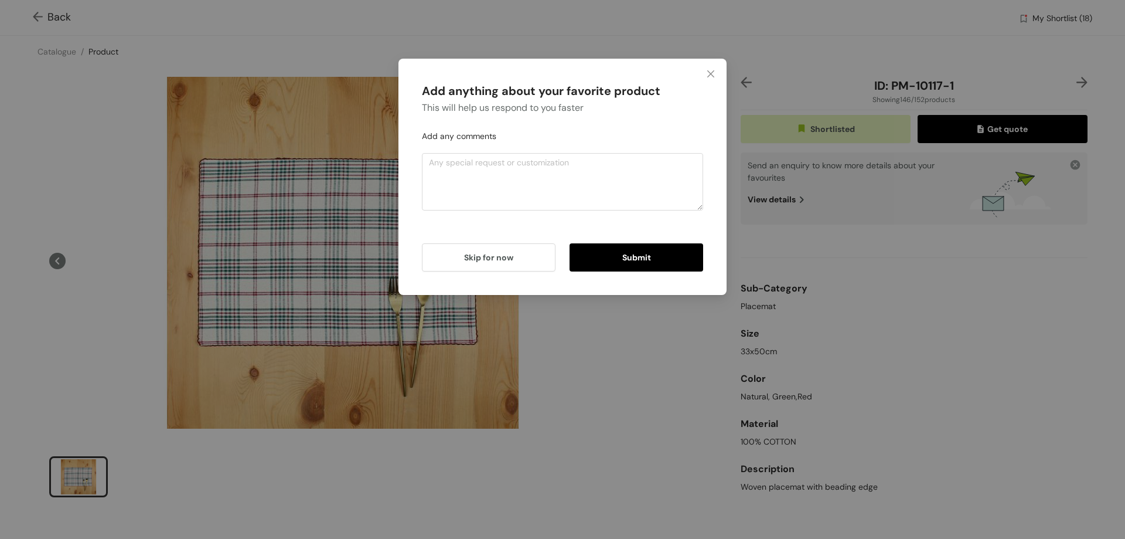
click at [634, 258] on span "Submit" at bounding box center [636, 257] width 29 height 13
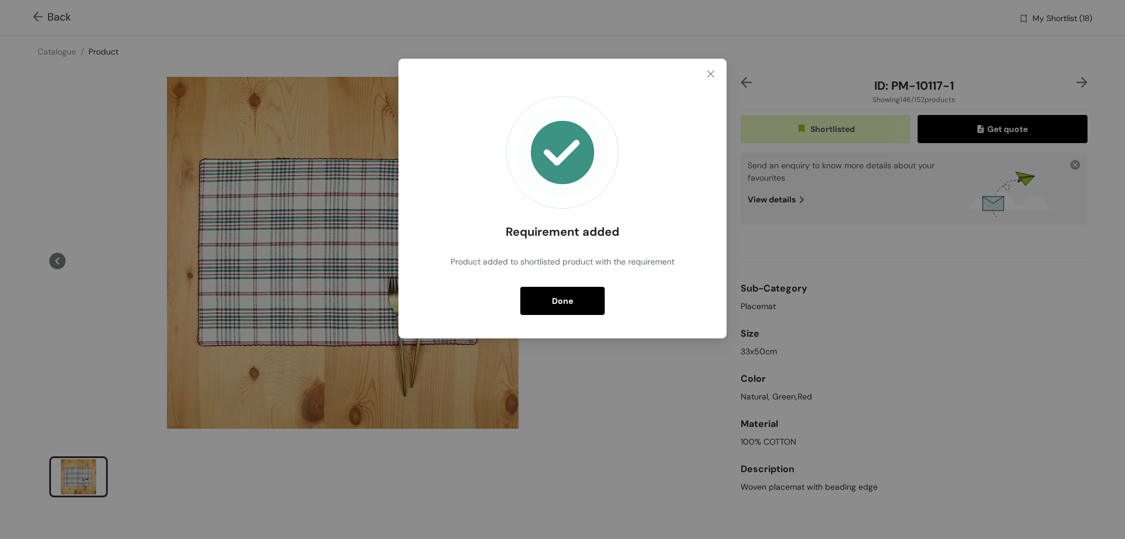
click at [561, 300] on span "Done" at bounding box center [562, 300] width 21 height 13
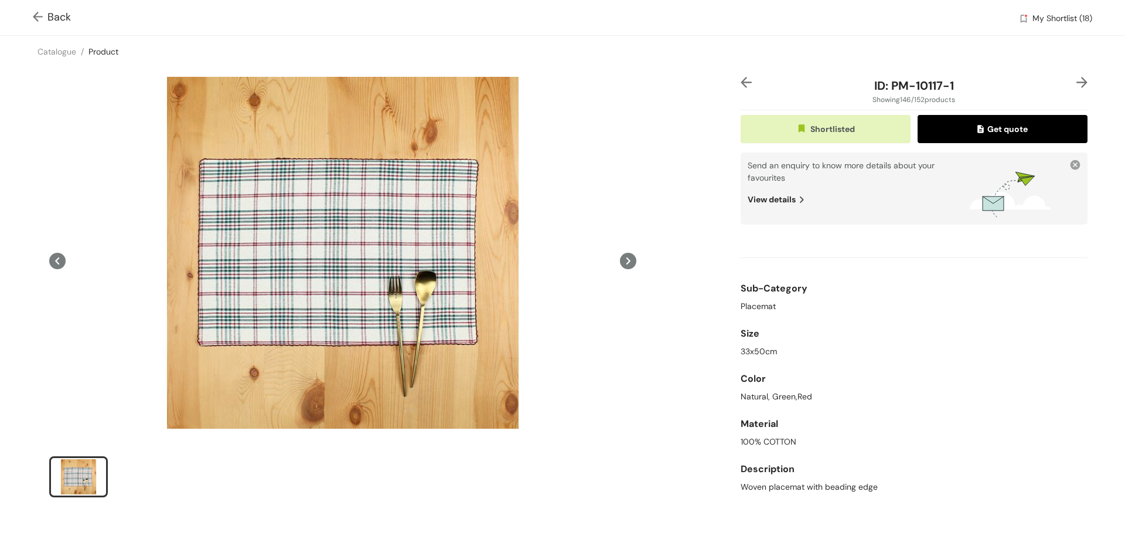
click at [50, 17] on span "Back" at bounding box center [52, 17] width 38 height 16
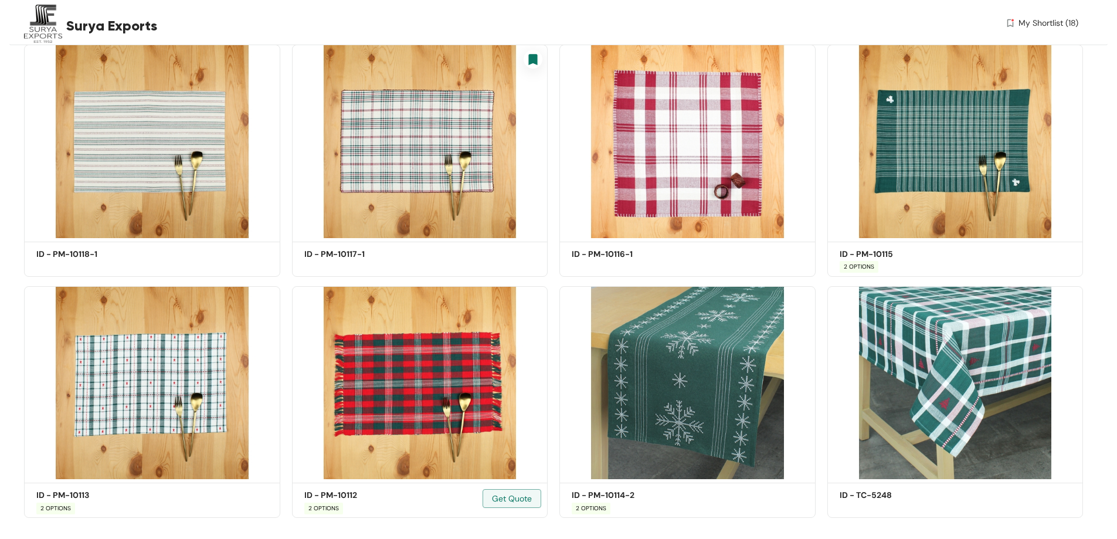
scroll to position [9035, 0]
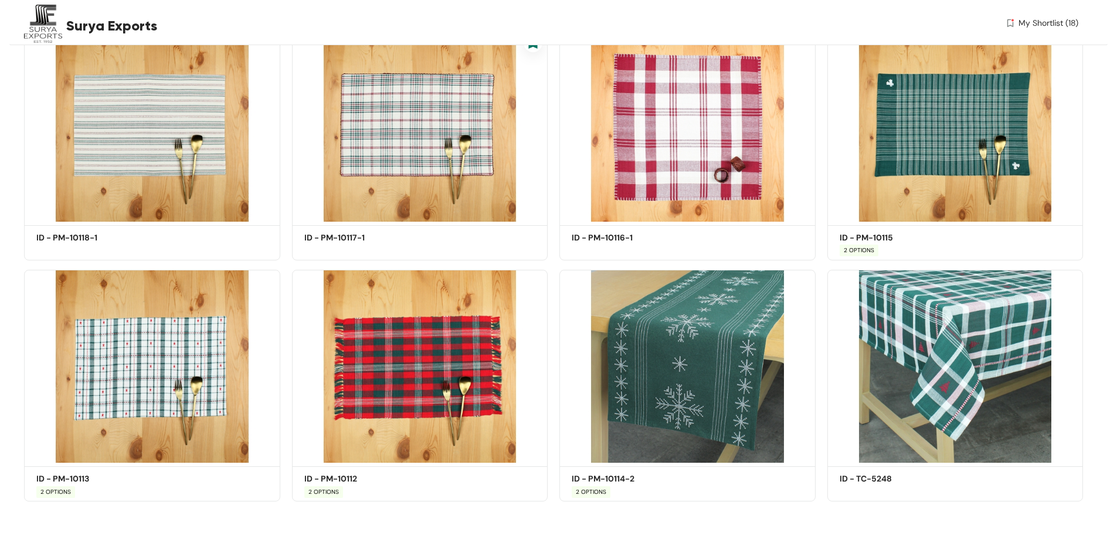
click at [1032, 21] on span "My Shortlist (18)" at bounding box center [1048, 23] width 60 height 12
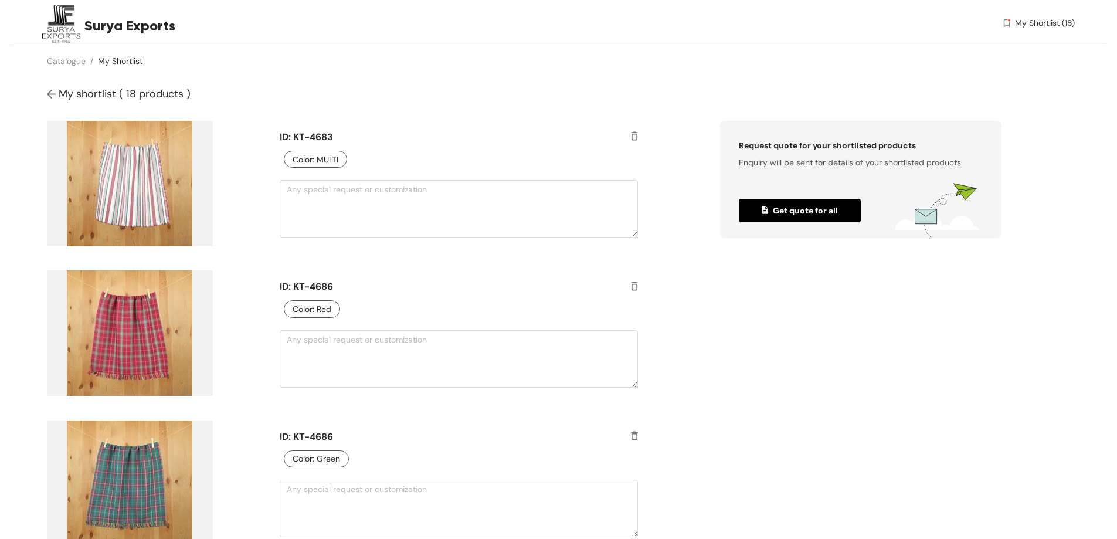
click at [816, 209] on span "Get quote for all" at bounding box center [799, 210] width 76 height 13
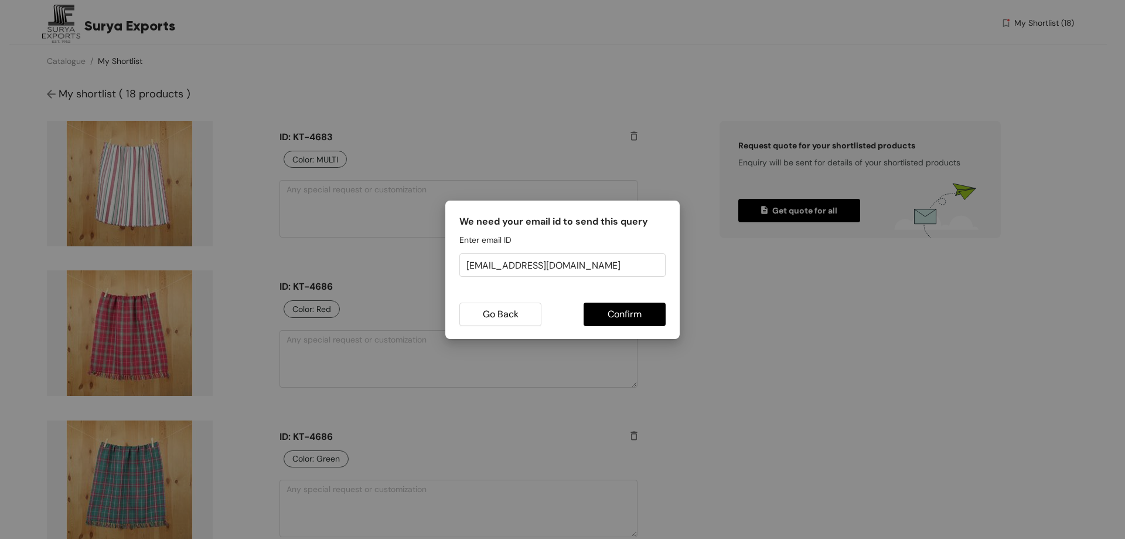
click at [632, 312] on span "Confirm" at bounding box center [625, 314] width 34 height 15
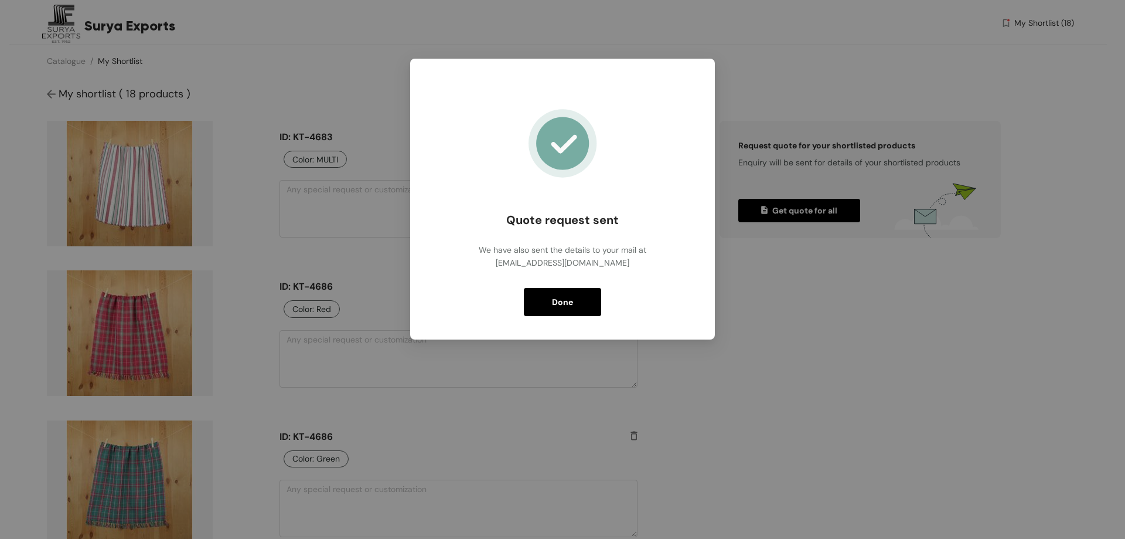
click at [566, 303] on span "Done" at bounding box center [562, 301] width 21 height 13
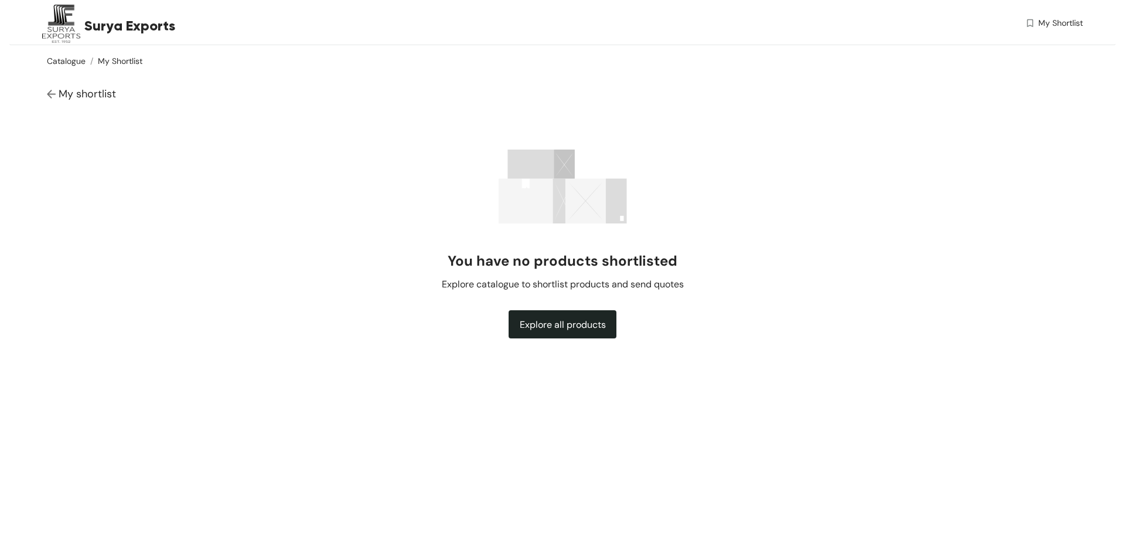
click at [79, 58] on link "Catalogue" at bounding box center [66, 61] width 39 height 11
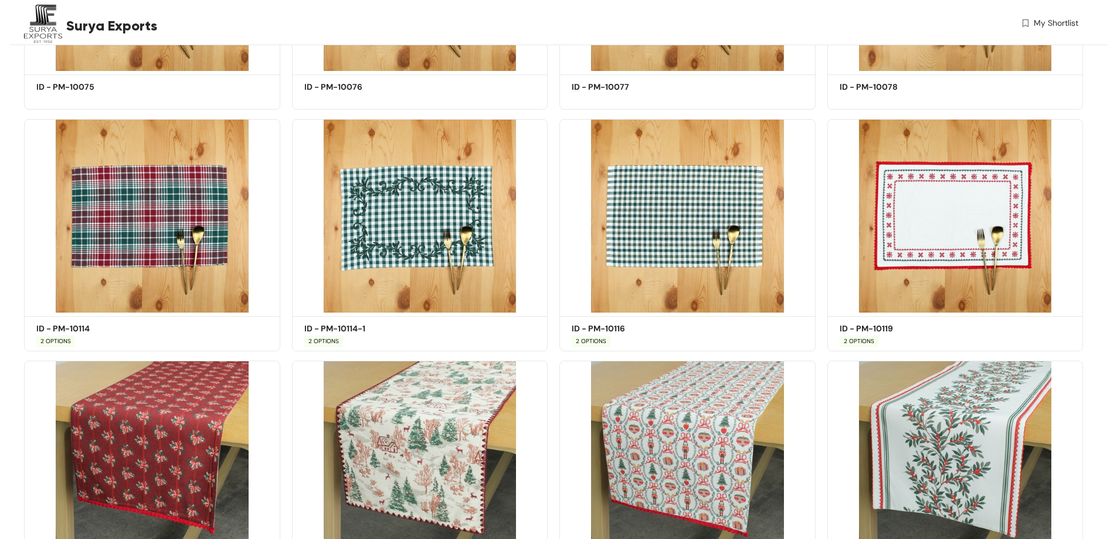
scroll to position [4975, 0]
